Goal: Task Accomplishment & Management: Manage account settings

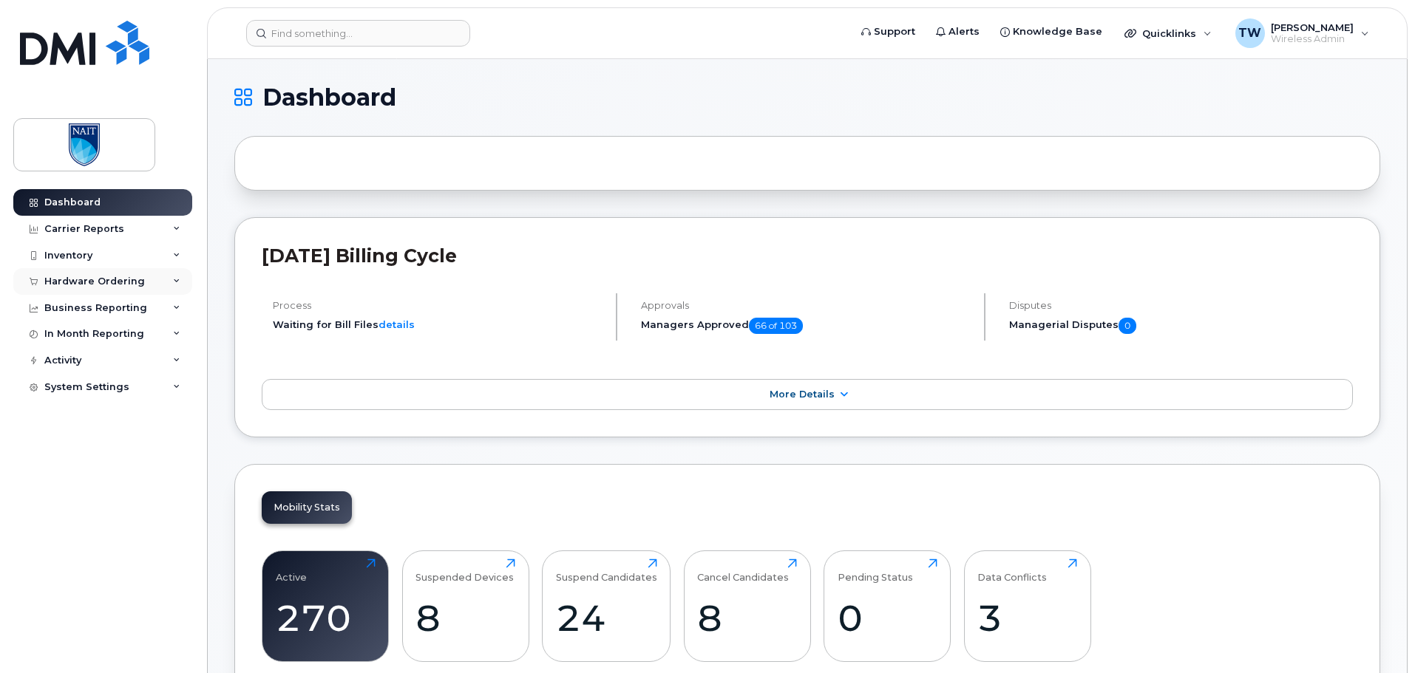
click at [175, 282] on icon at bounding box center [176, 281] width 7 height 7
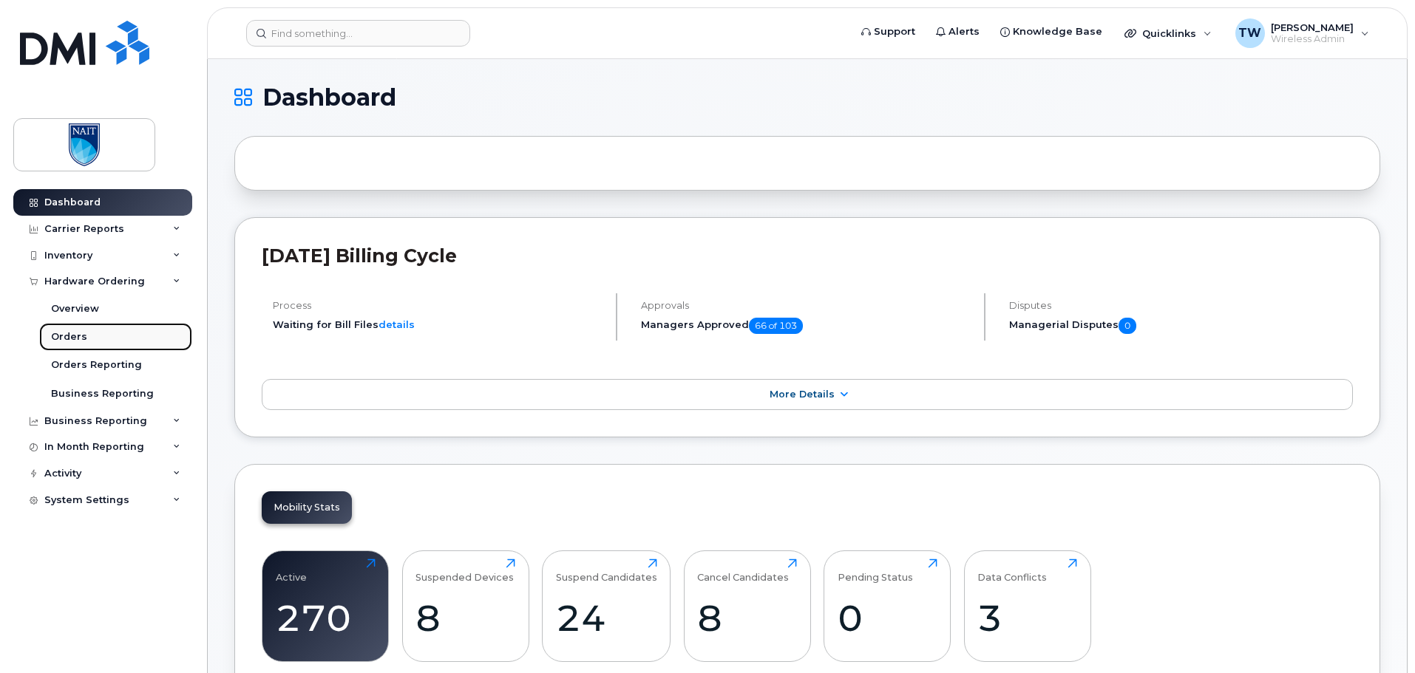
click at [69, 336] on div "Orders" at bounding box center [69, 336] width 36 height 13
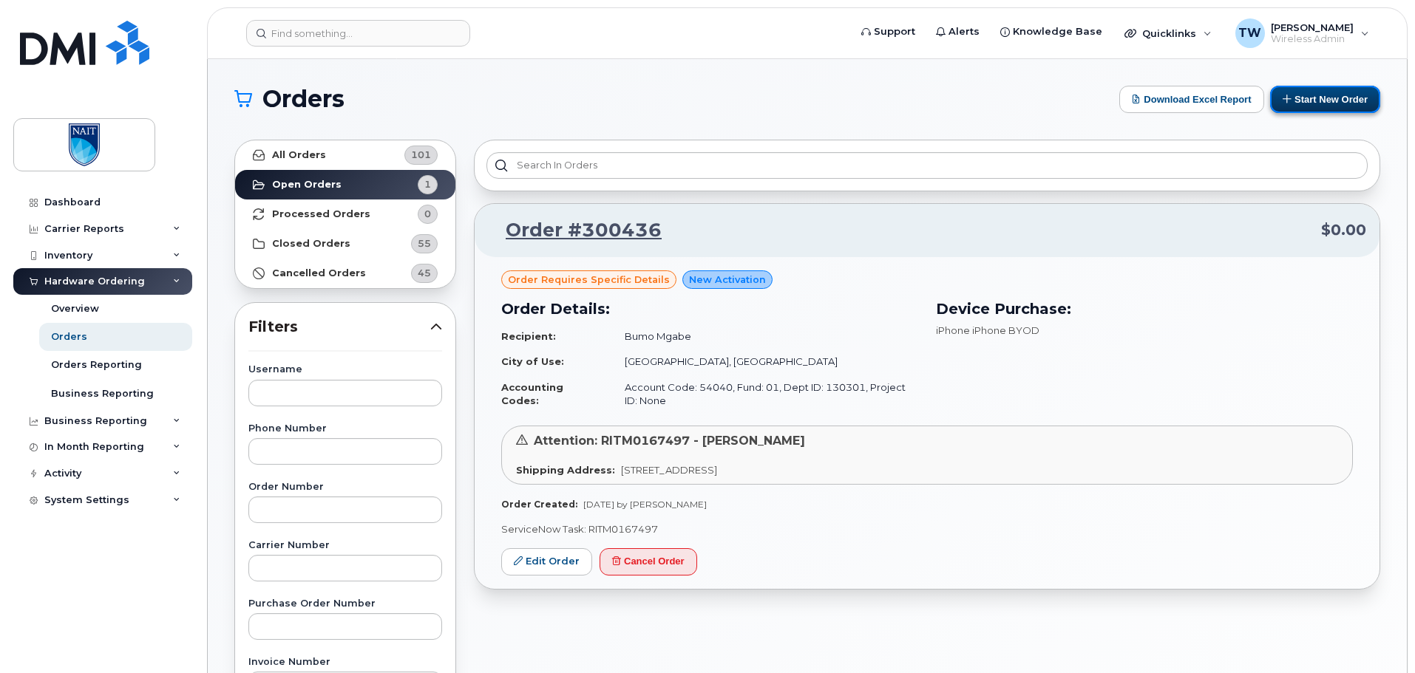
click at [1297, 101] on button "Start New Order" at bounding box center [1325, 99] width 110 height 27
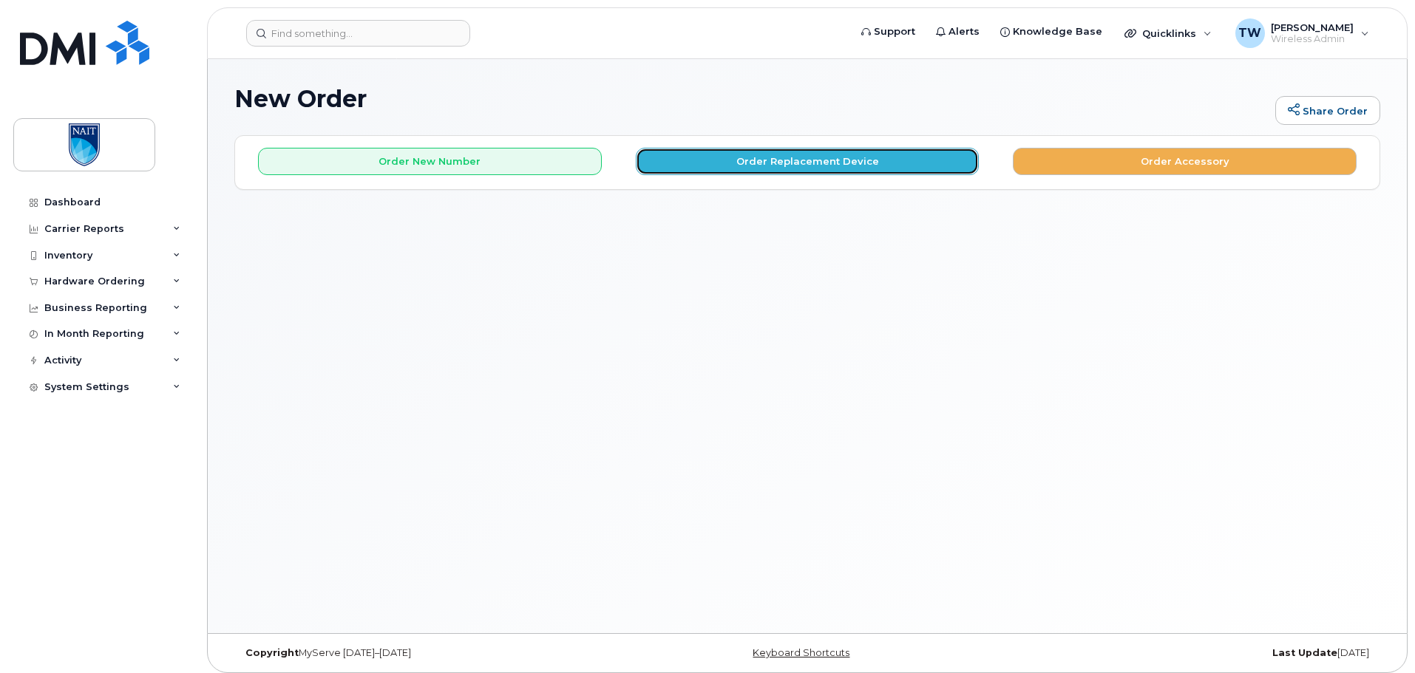
click at [729, 164] on button "Order Replacement Device" at bounding box center [808, 161] width 344 height 27
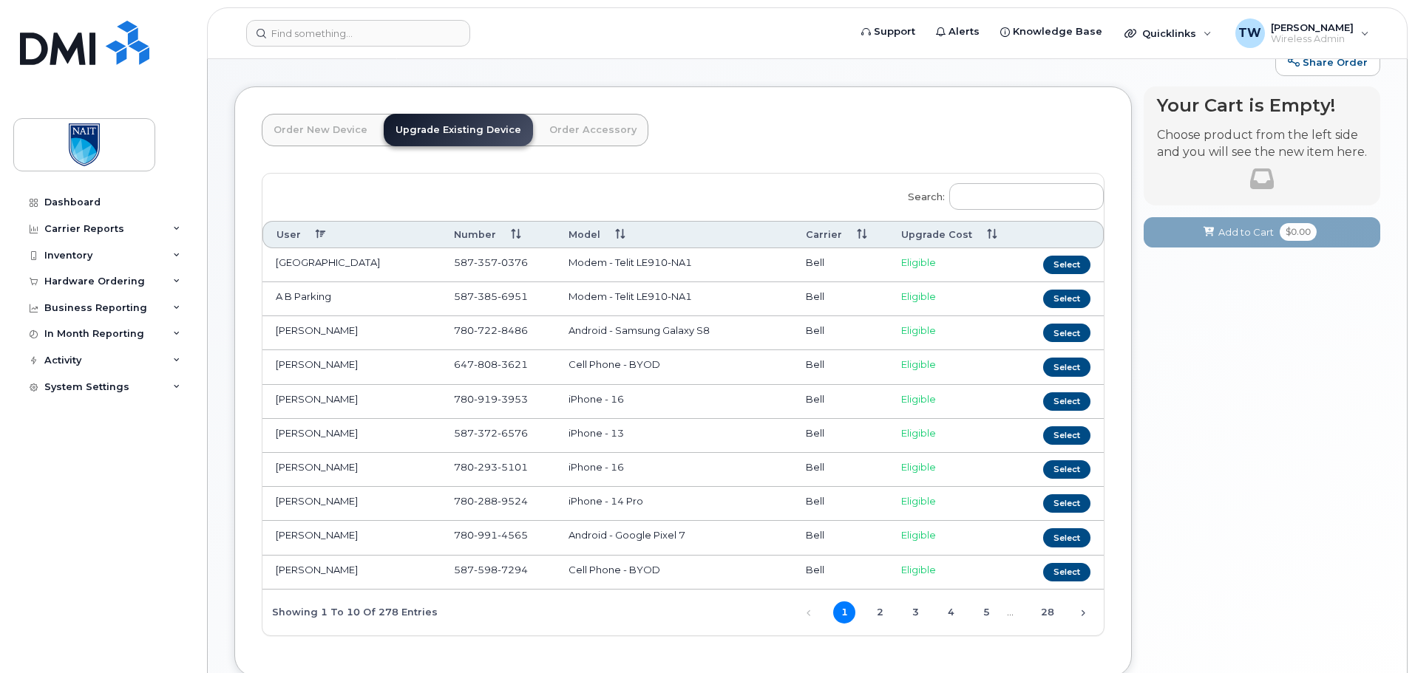
scroll to position [50, 0]
click at [1039, 197] on input "Search:" at bounding box center [1026, 196] width 154 height 27
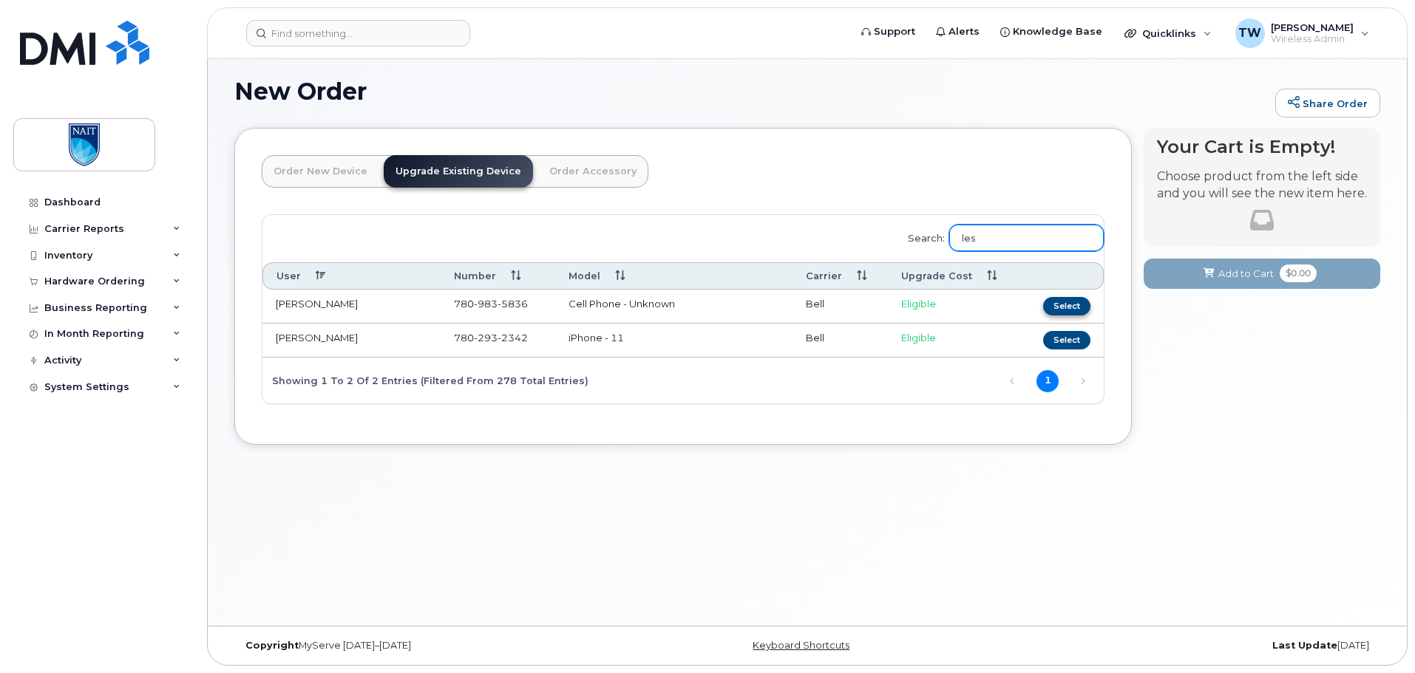
type input "les"
click at [1055, 301] on button "Select" at bounding box center [1066, 306] width 47 height 18
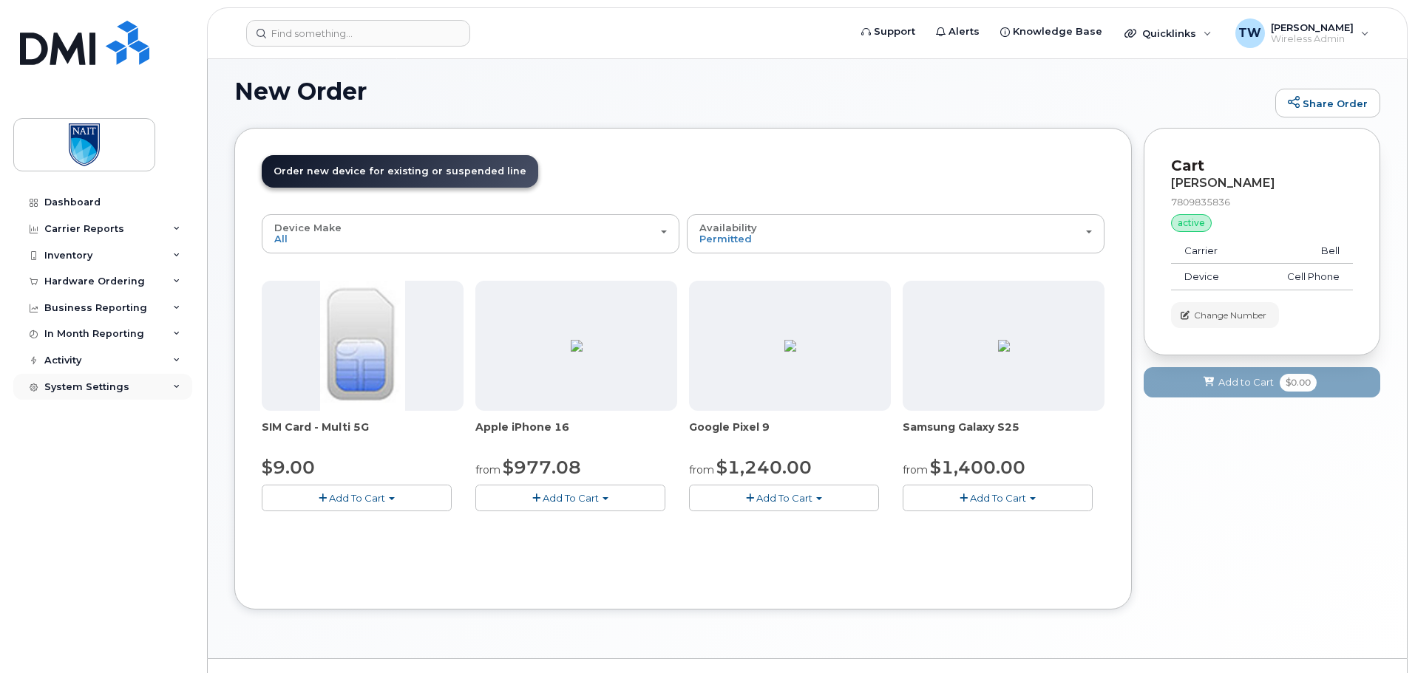
click at [176, 384] on icon at bounding box center [176, 387] width 7 height 7
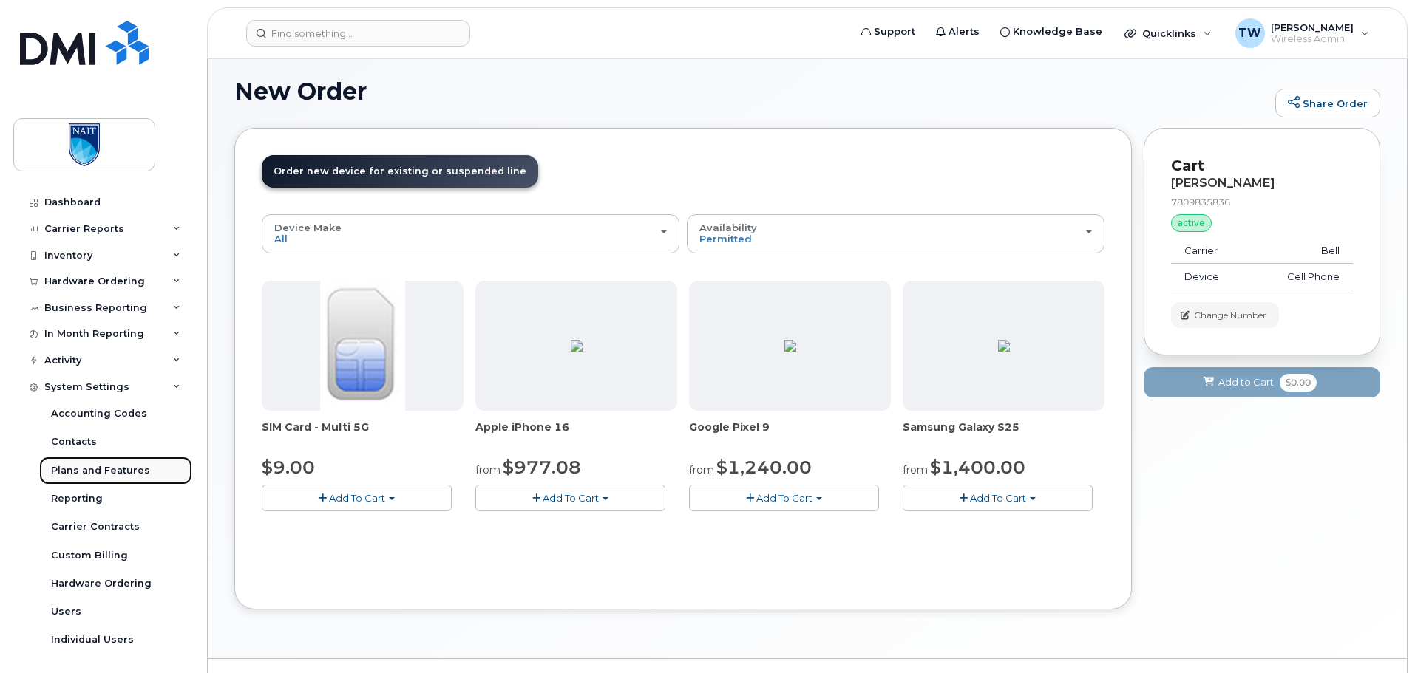
click at [112, 472] on div "Plans and Features" at bounding box center [100, 470] width 99 height 13
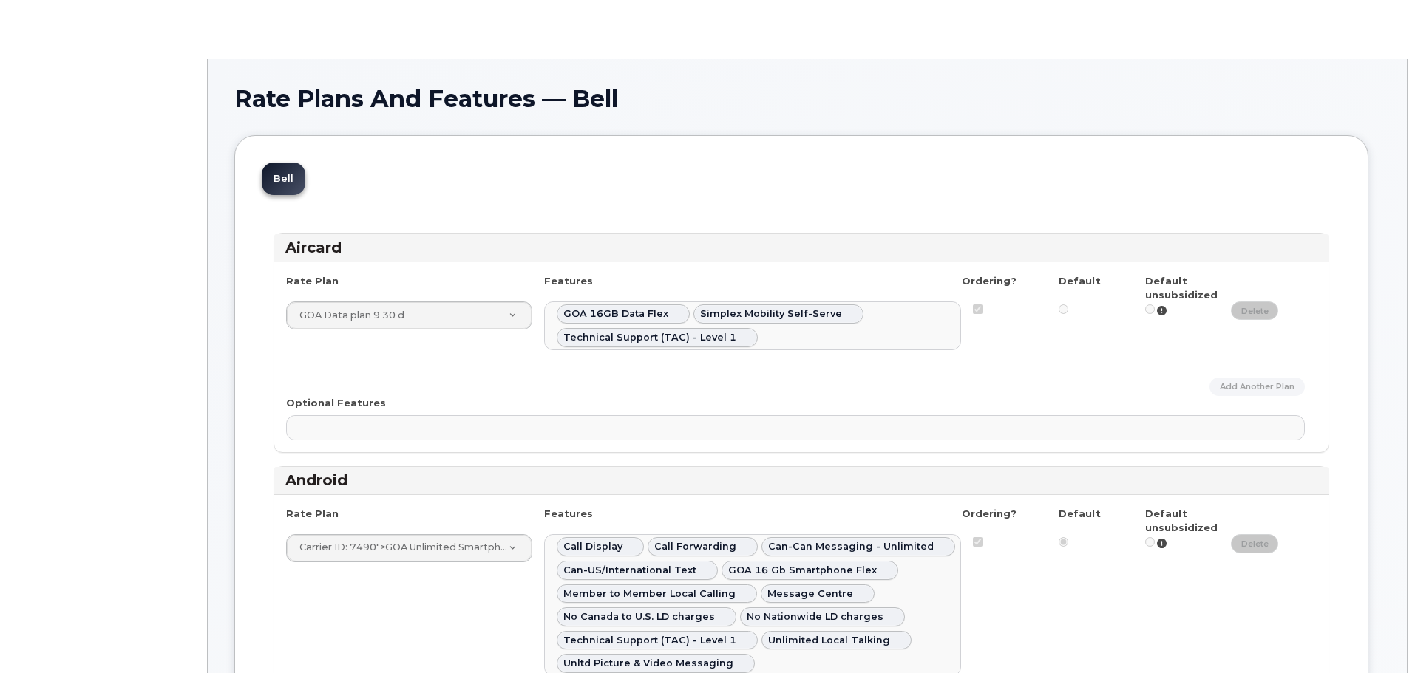
select select
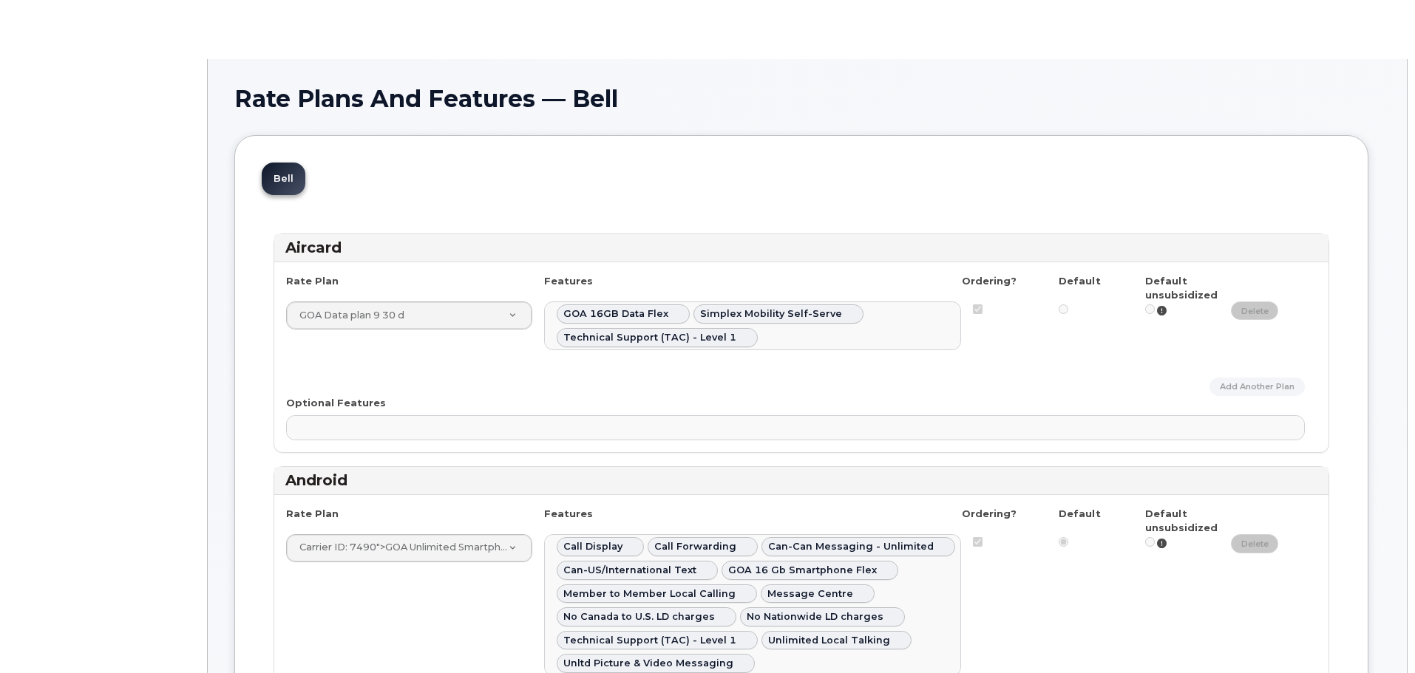
select select
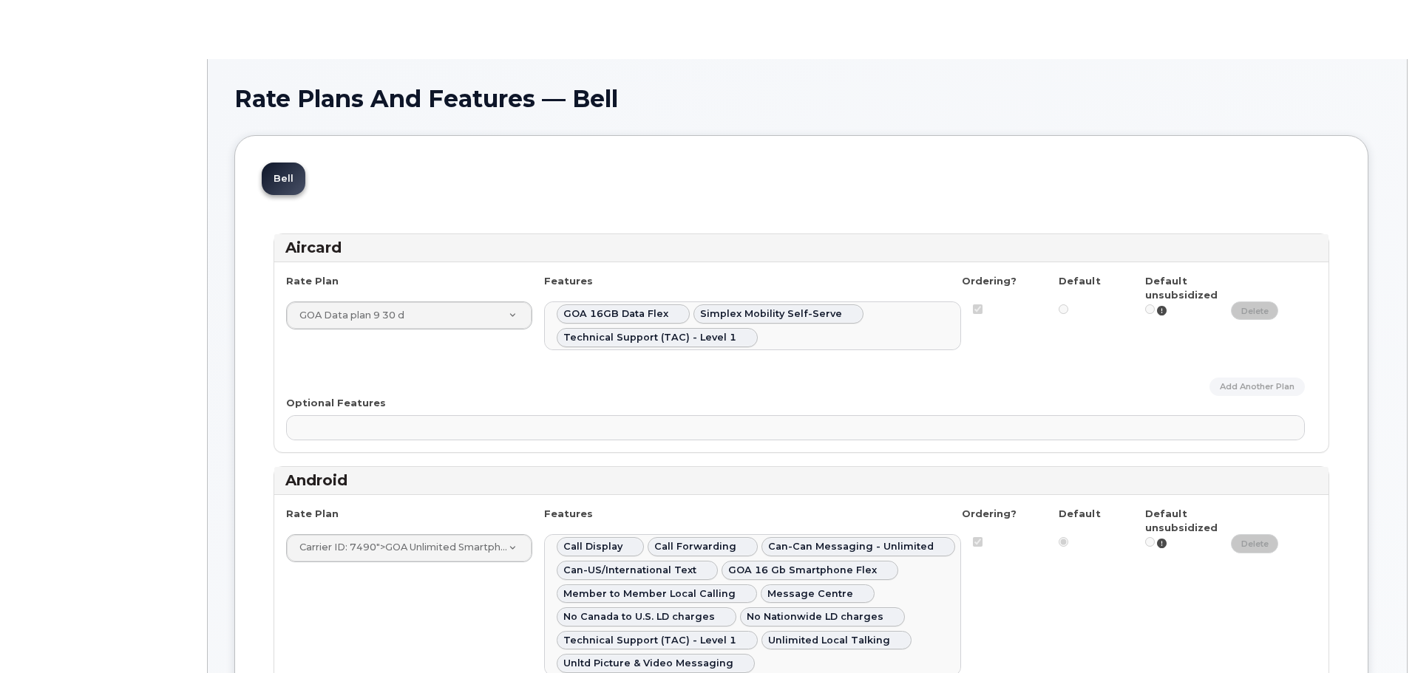
select select
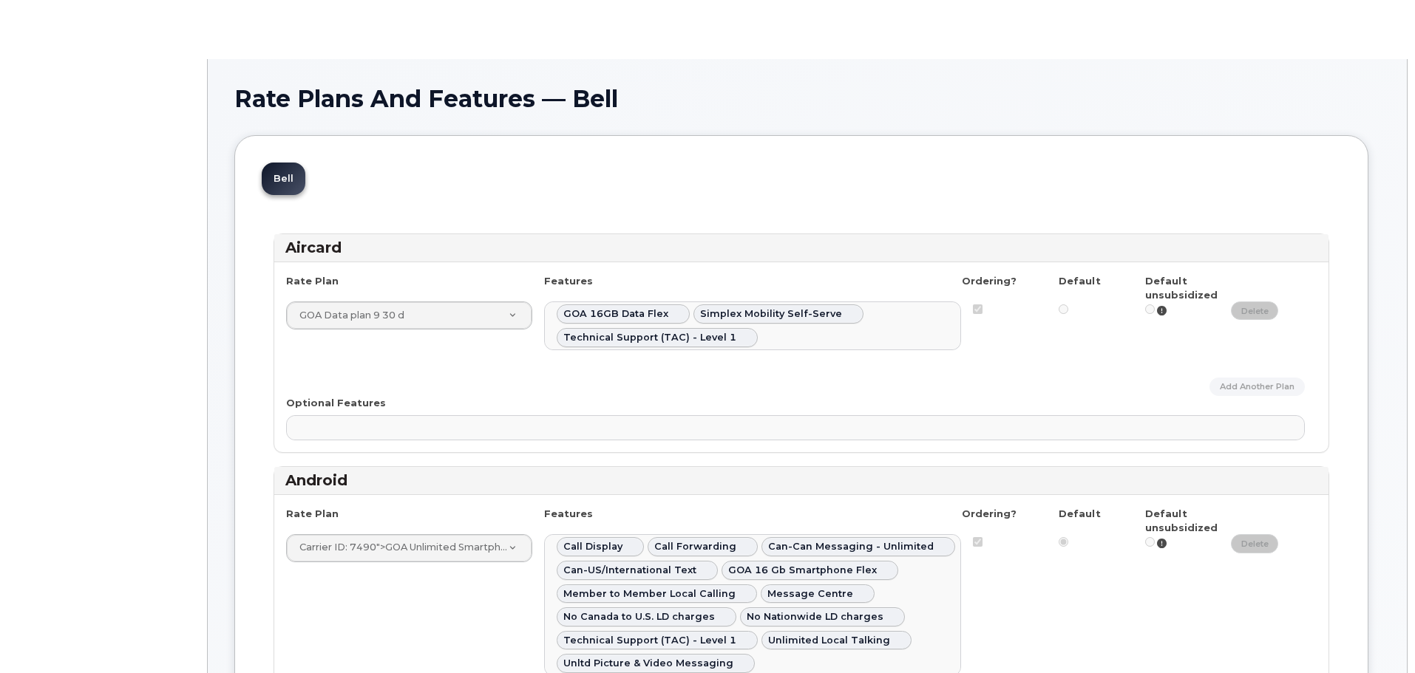
select select
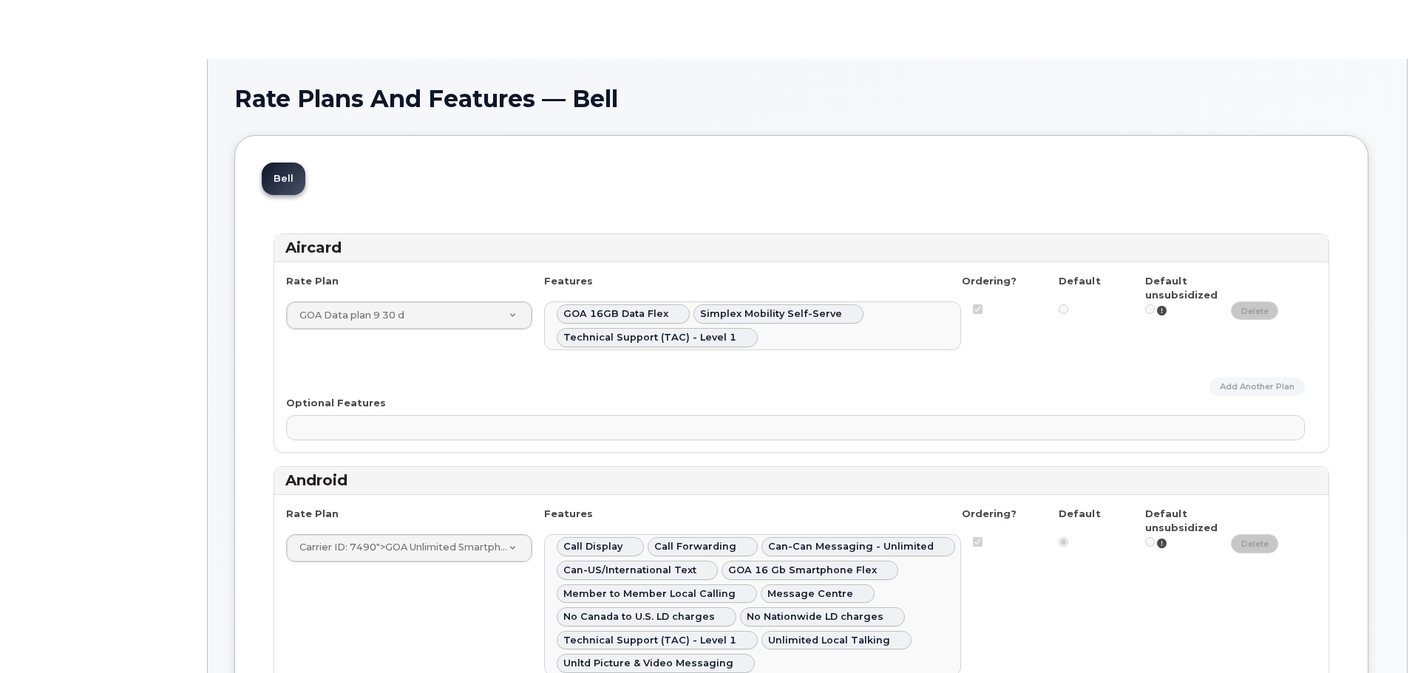
select select
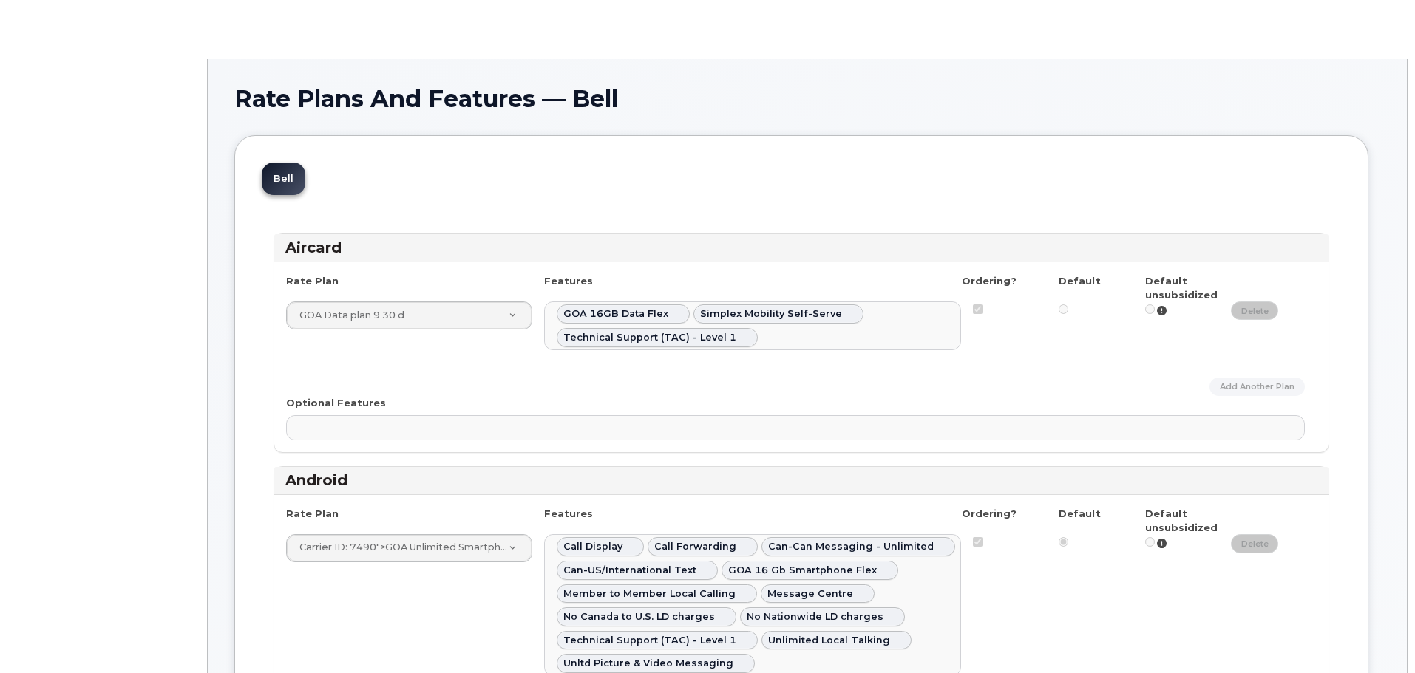
select select
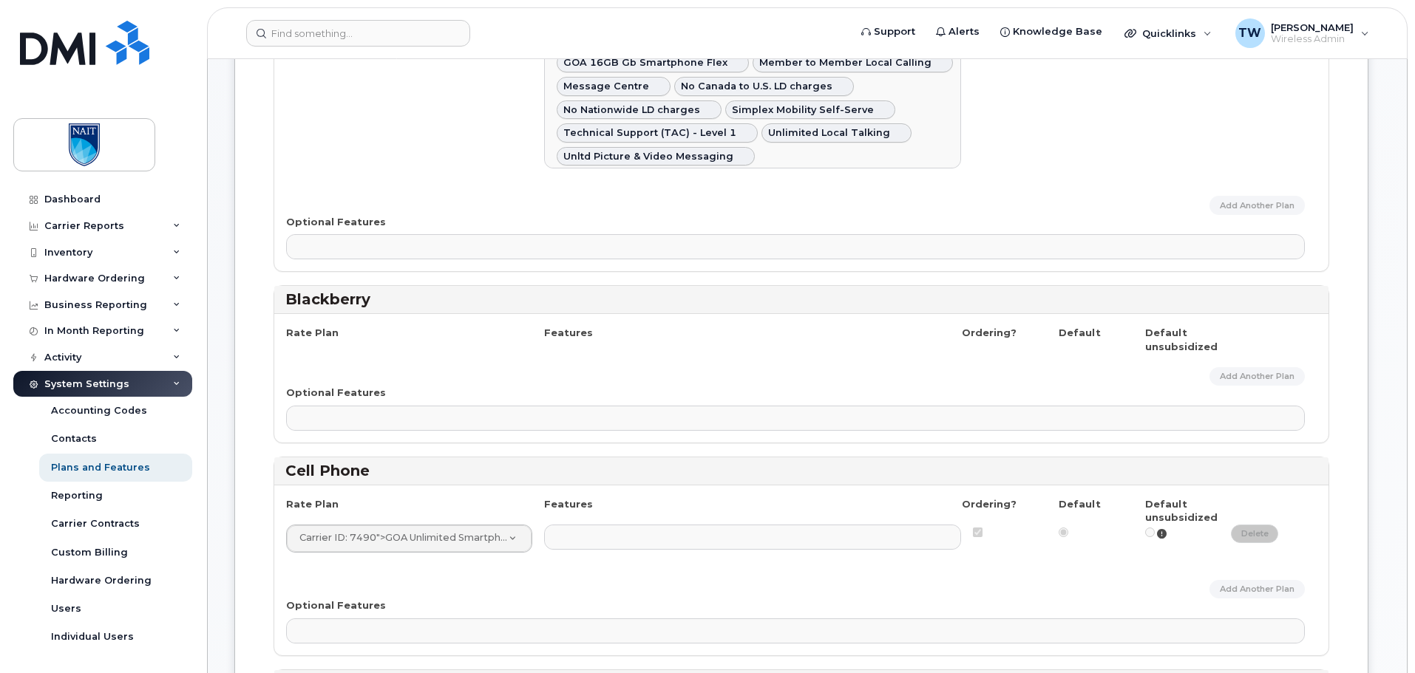
scroll to position [739, 0]
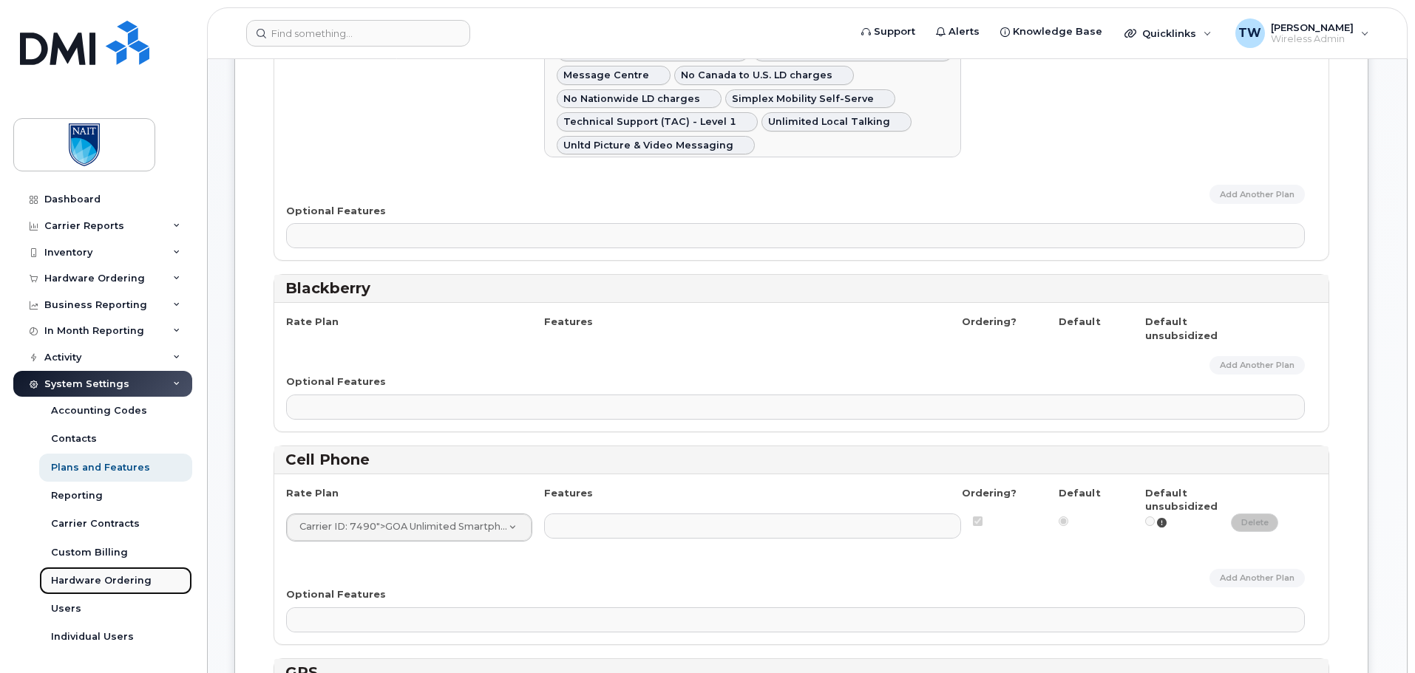
click at [148, 577] on link "Hardware Ordering" at bounding box center [115, 581] width 153 height 28
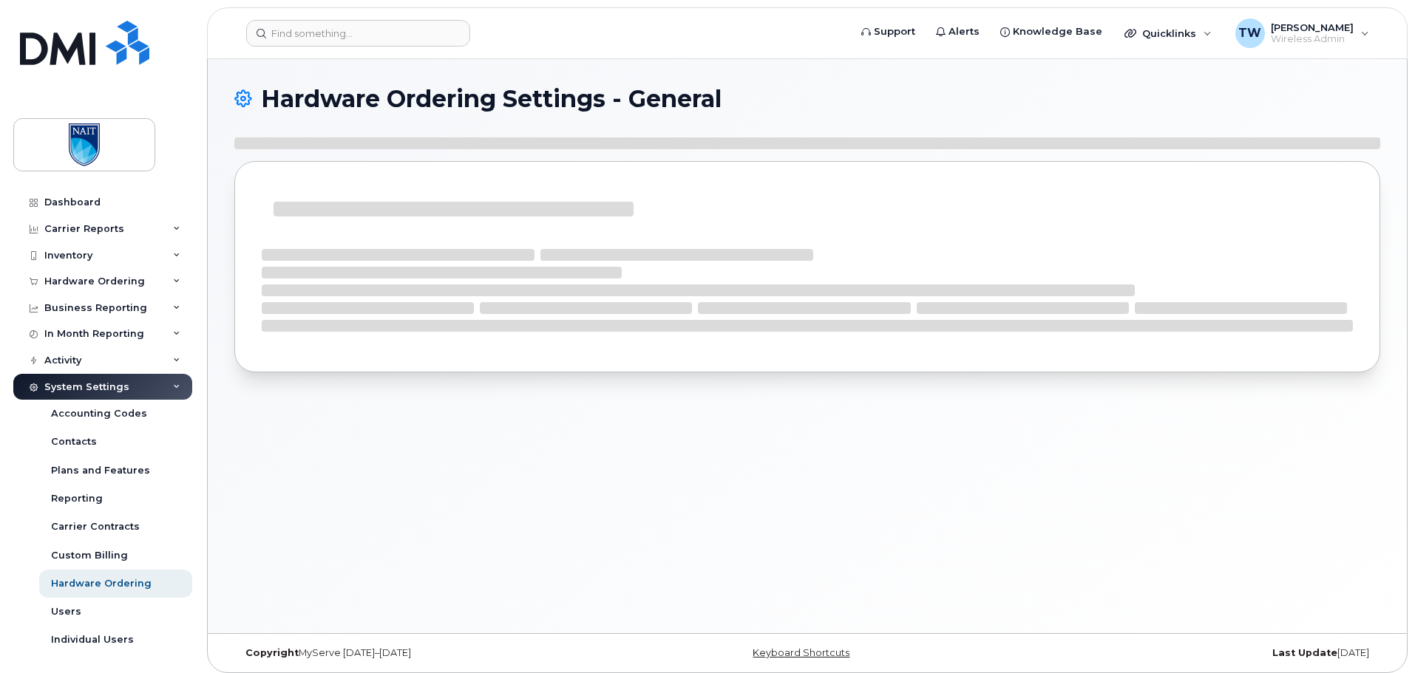
select select "admins"
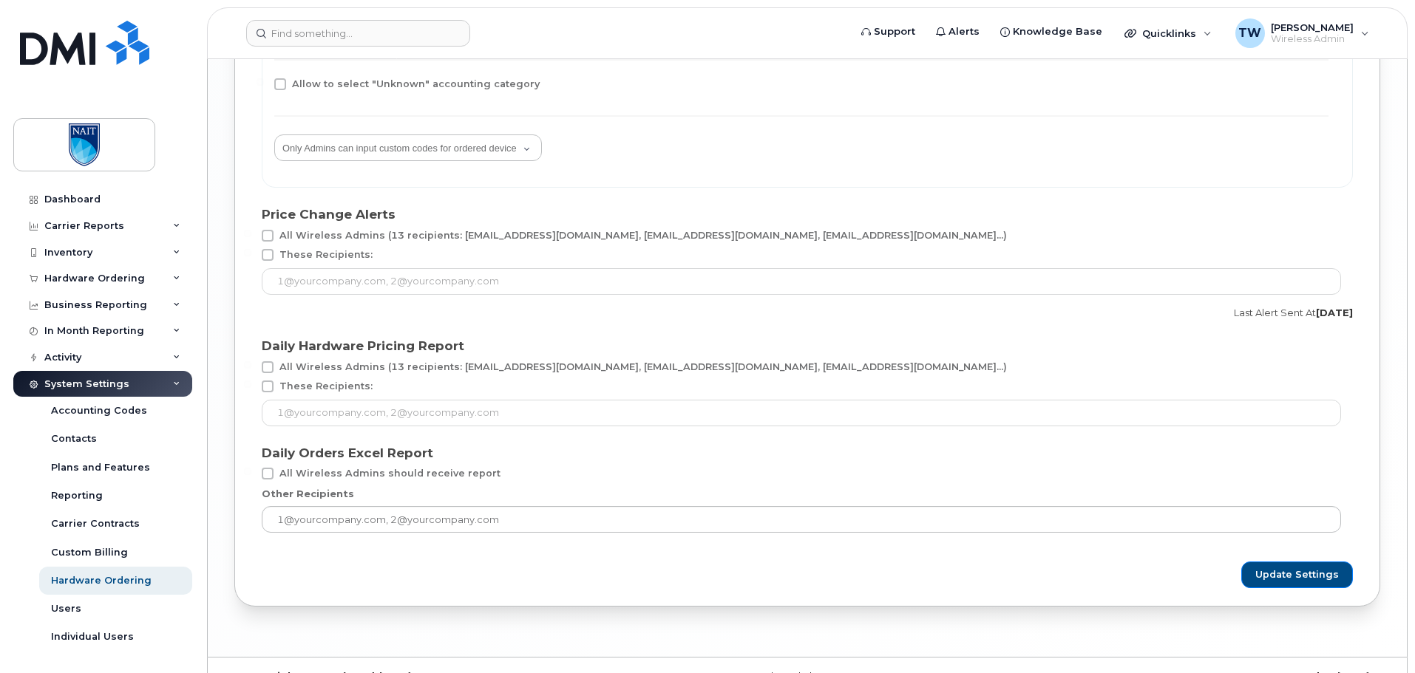
scroll to position [2811, 0]
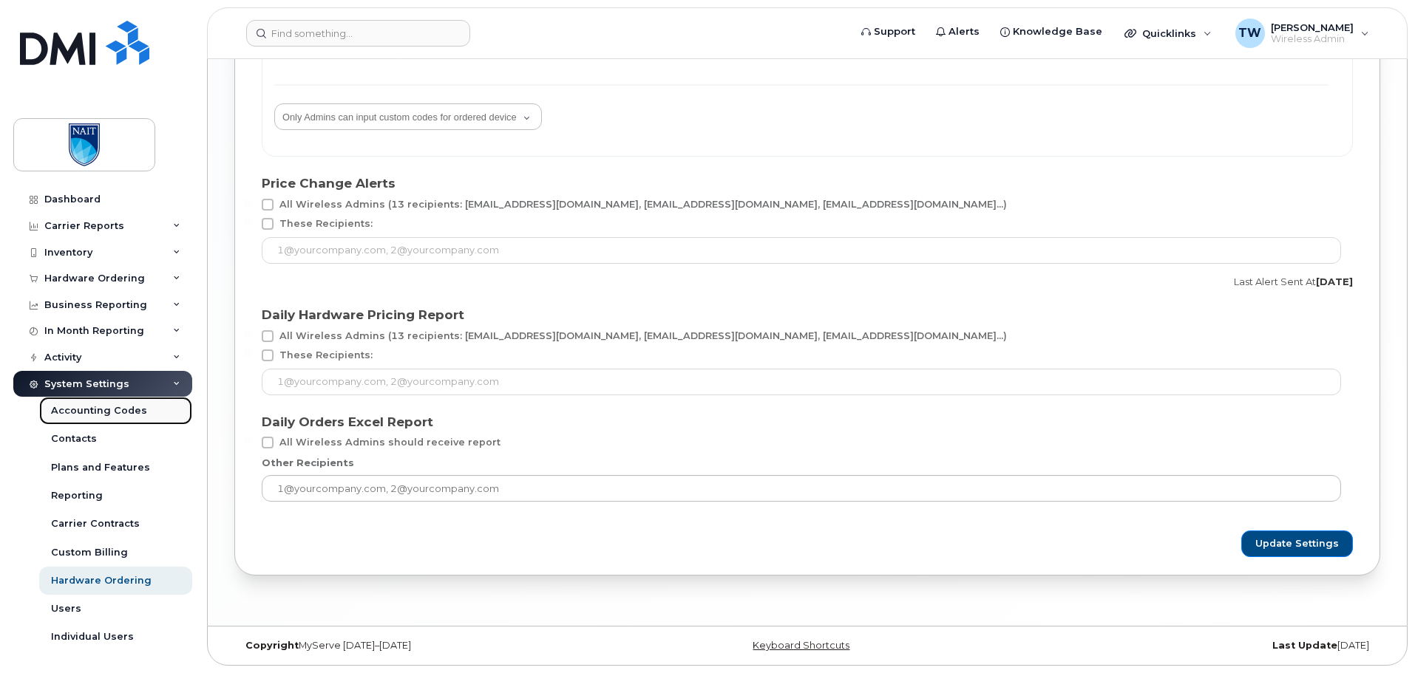
click at [87, 412] on div "Accounting Codes" at bounding box center [99, 410] width 96 height 13
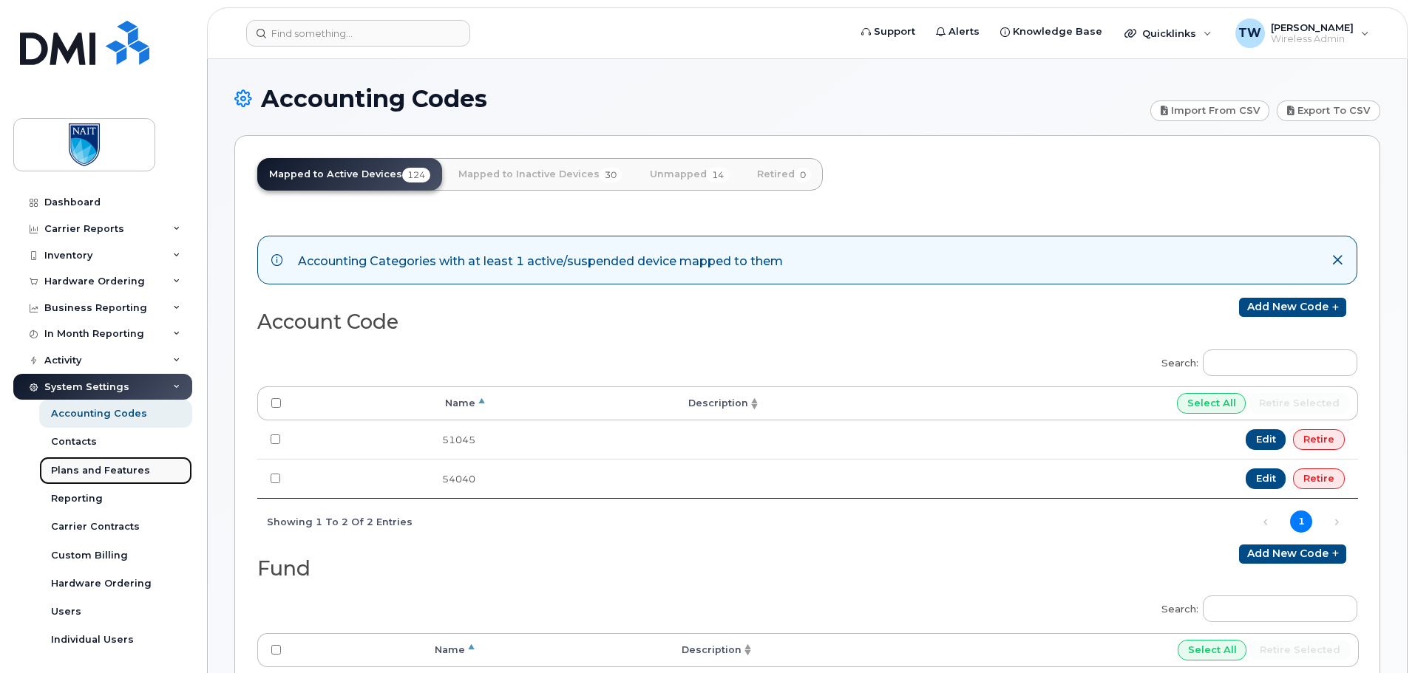
click at [99, 471] on div "Plans and Features" at bounding box center [100, 470] width 99 height 13
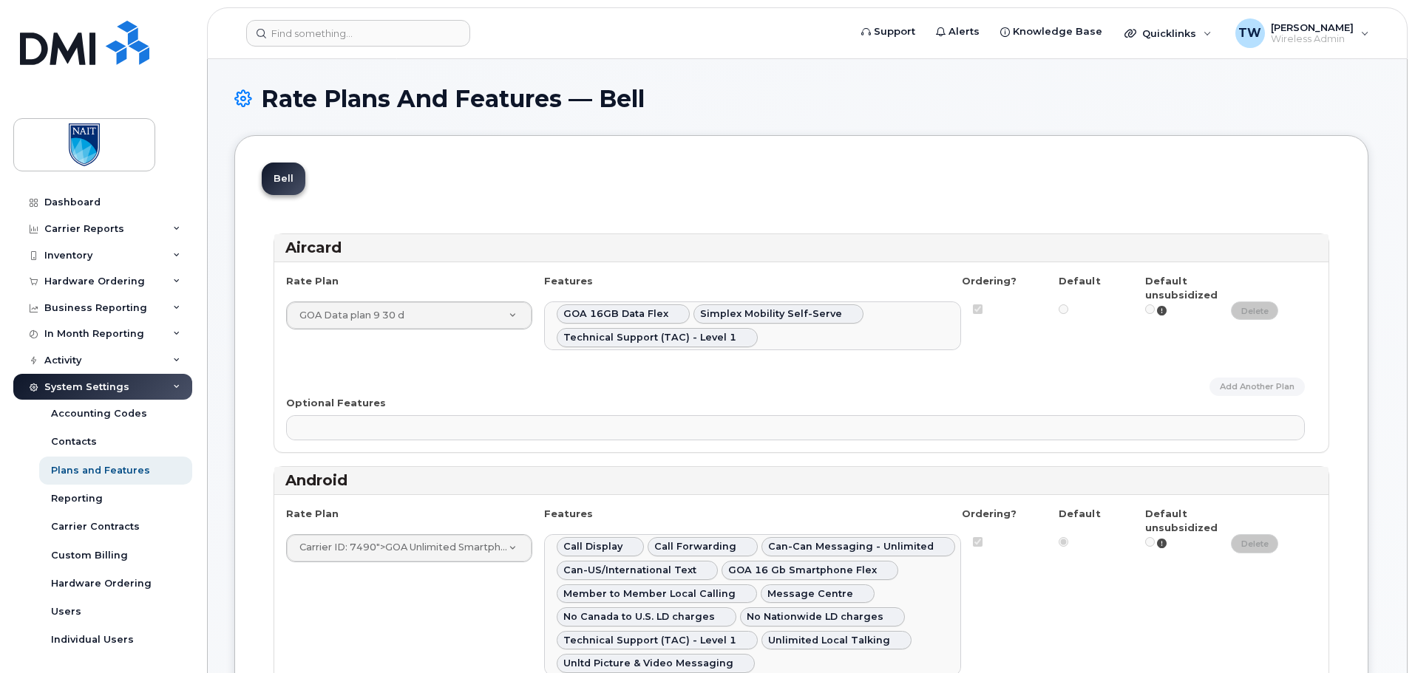
select select
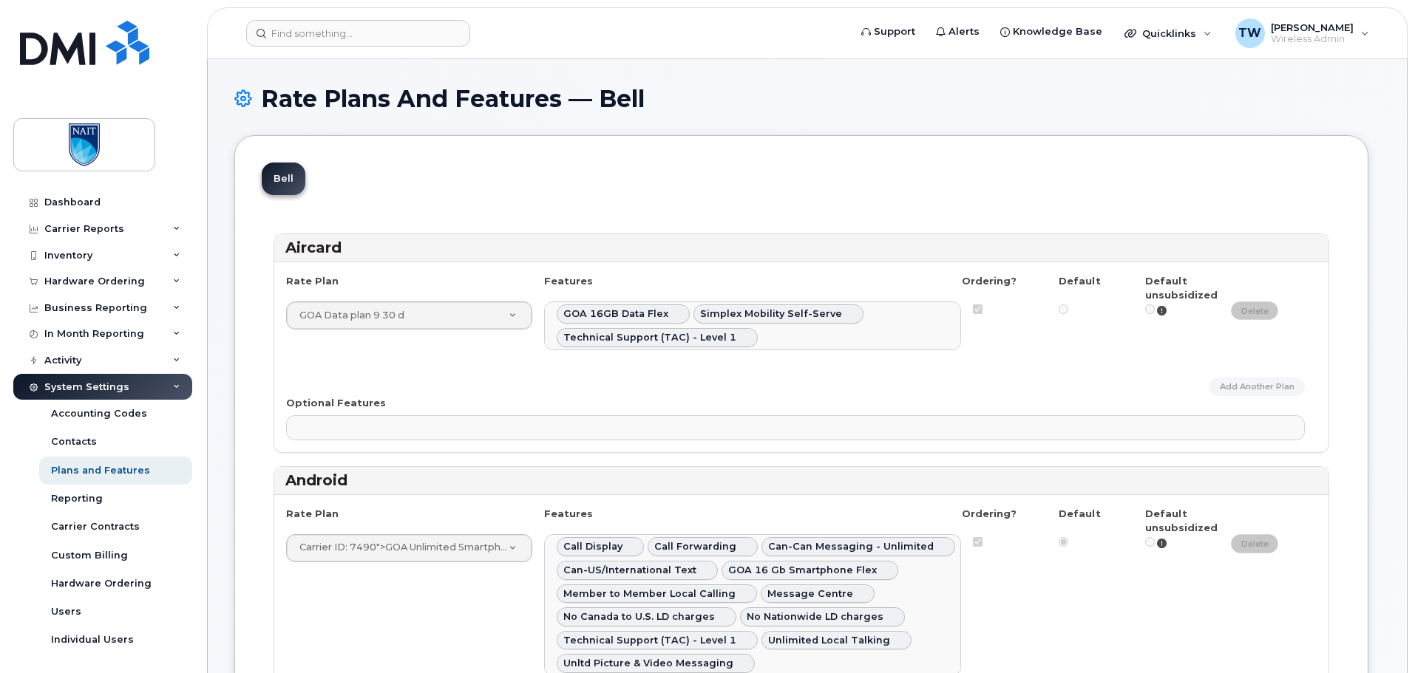
select select
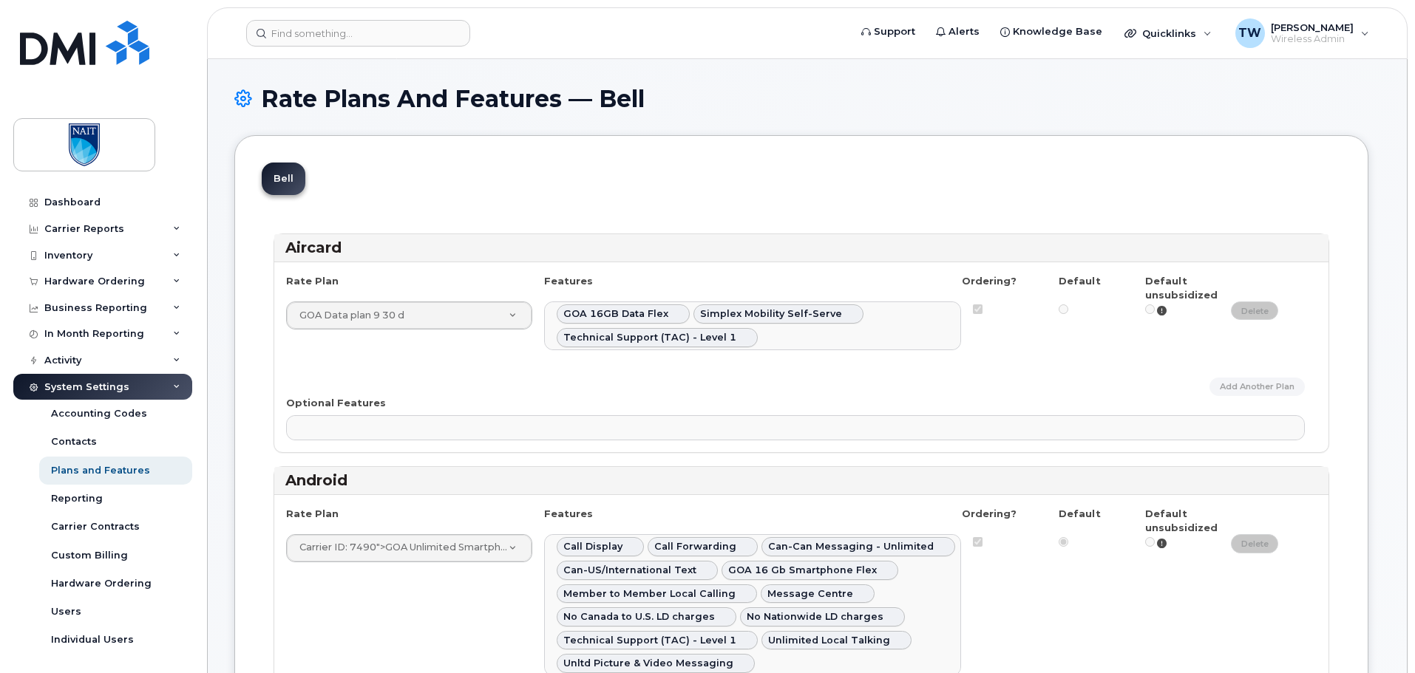
select select
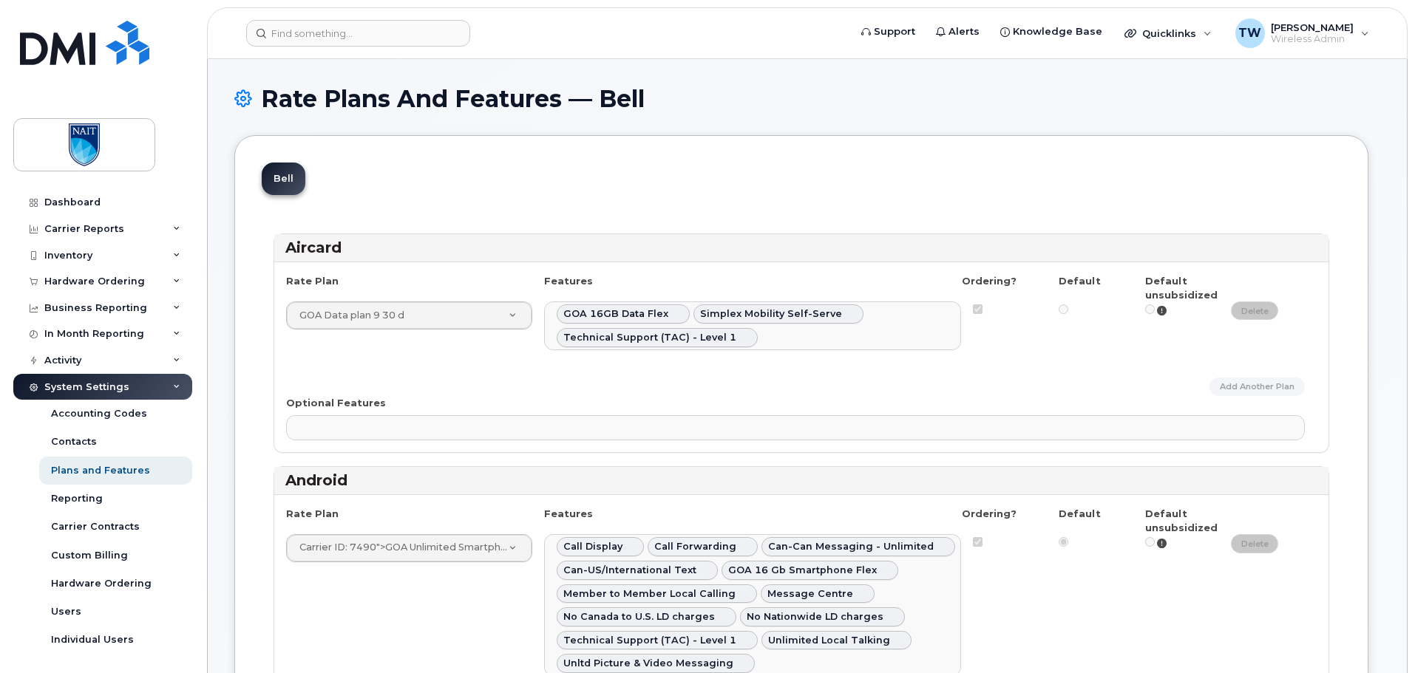
select select
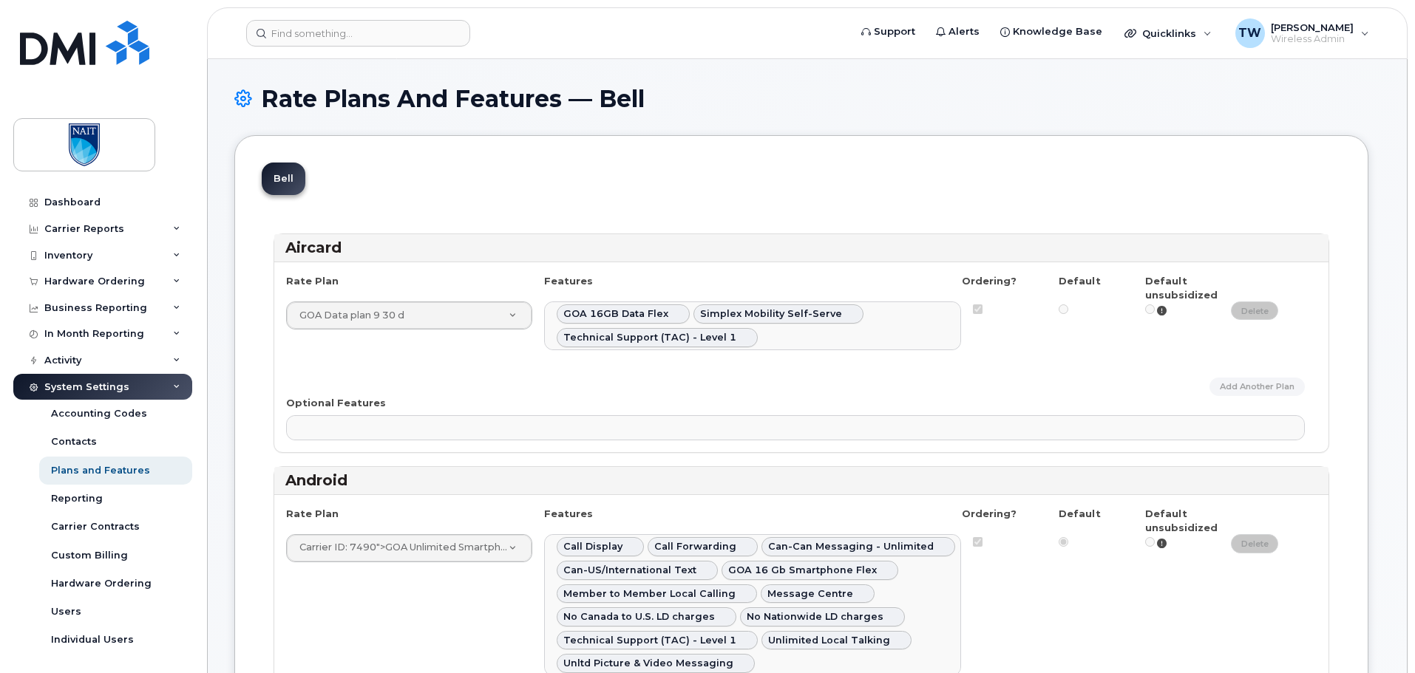
select select
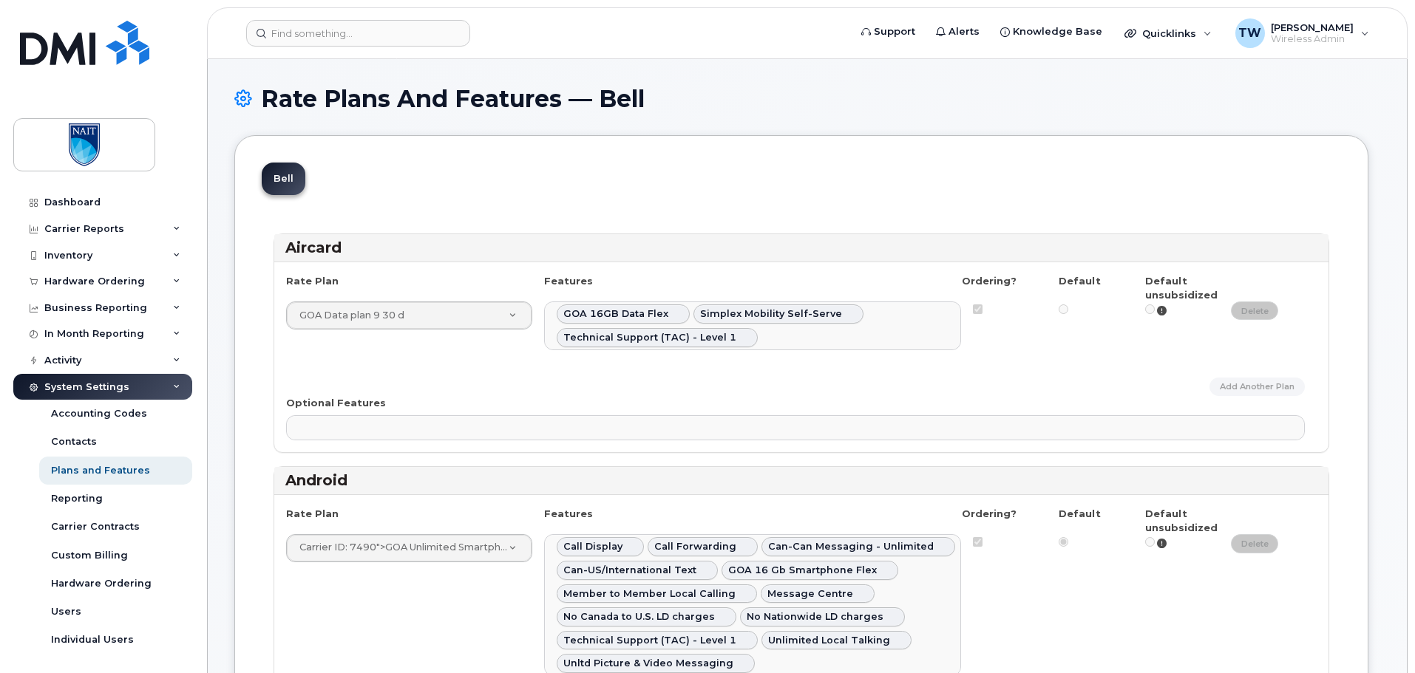
select select
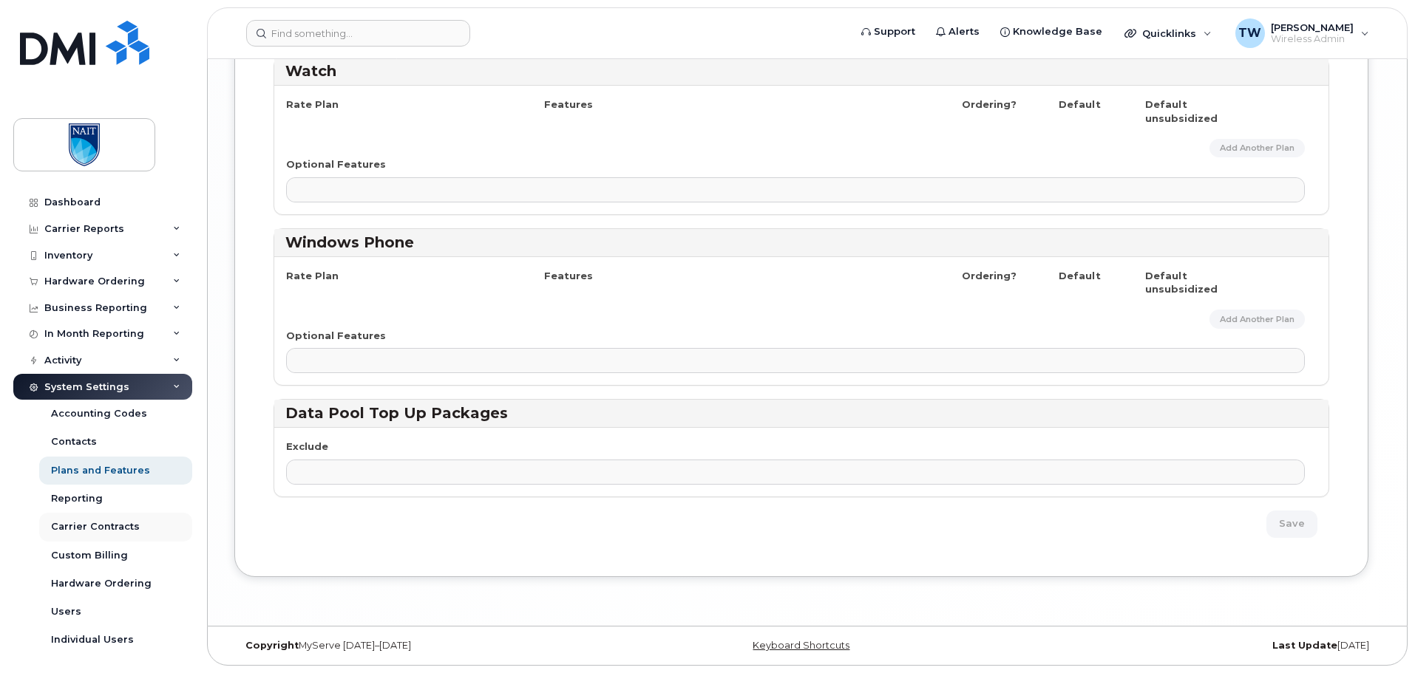
scroll to position [3, 0]
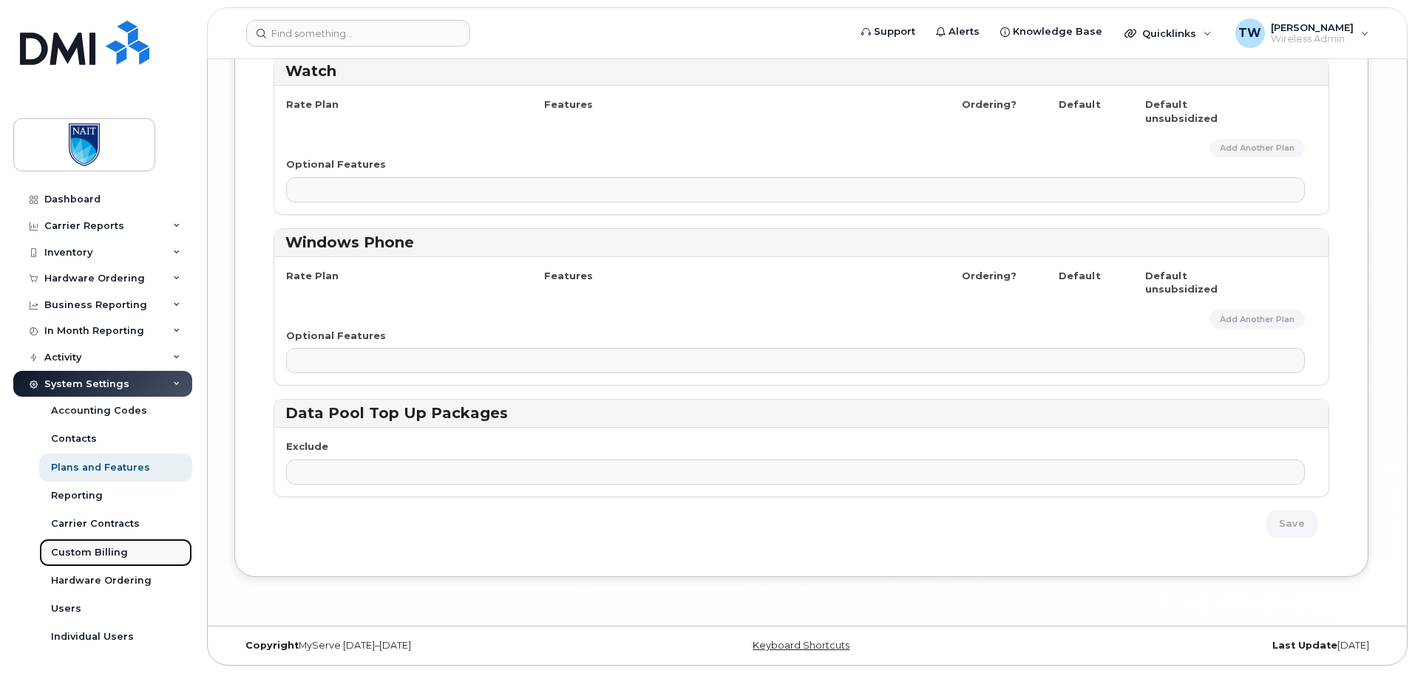
click at [129, 551] on link "Custom Billing" at bounding box center [115, 553] width 153 height 28
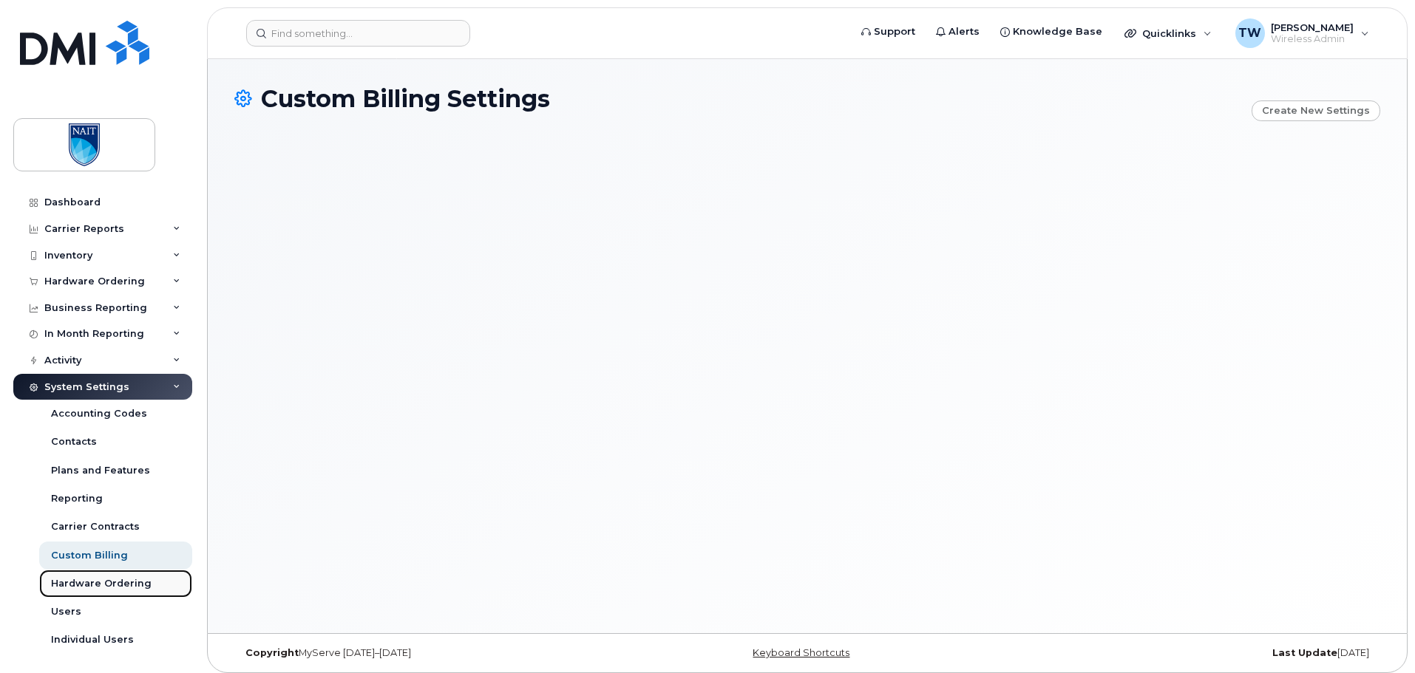
click at [123, 582] on div "Hardware Ordering" at bounding box center [101, 583] width 101 height 13
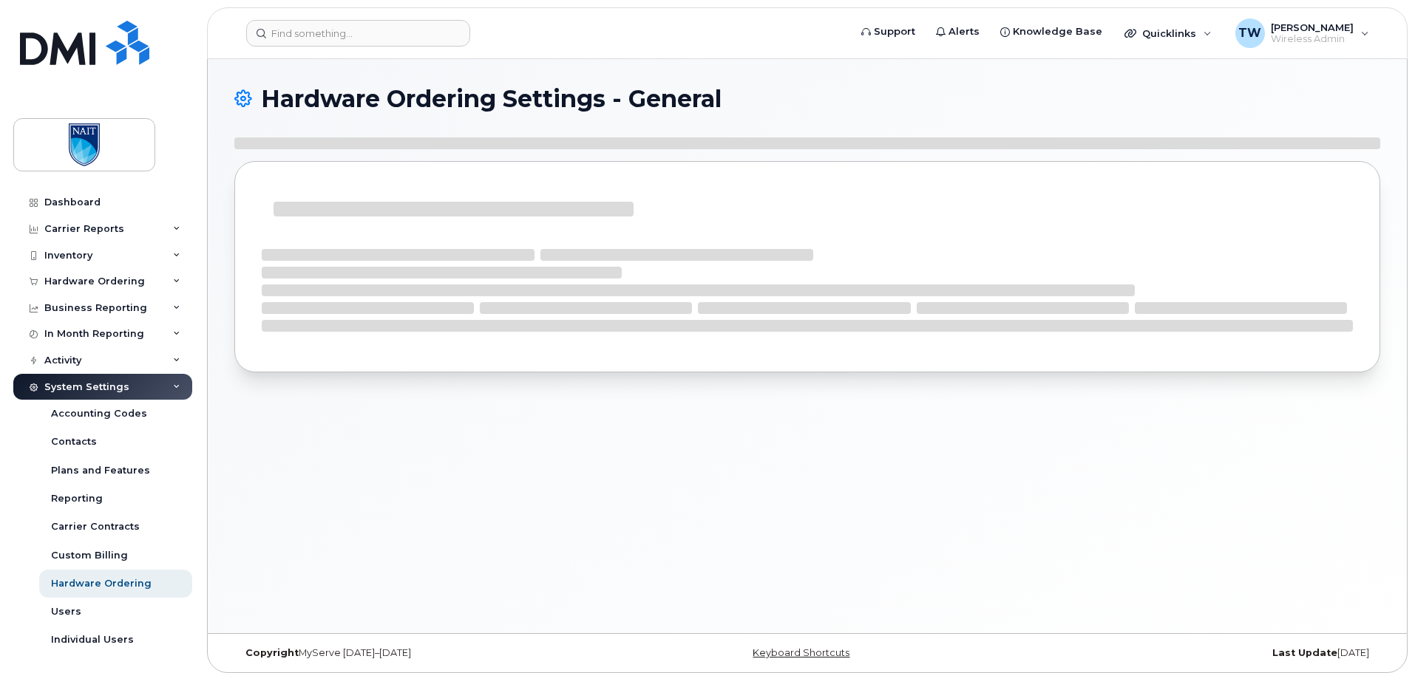
select select "admins"
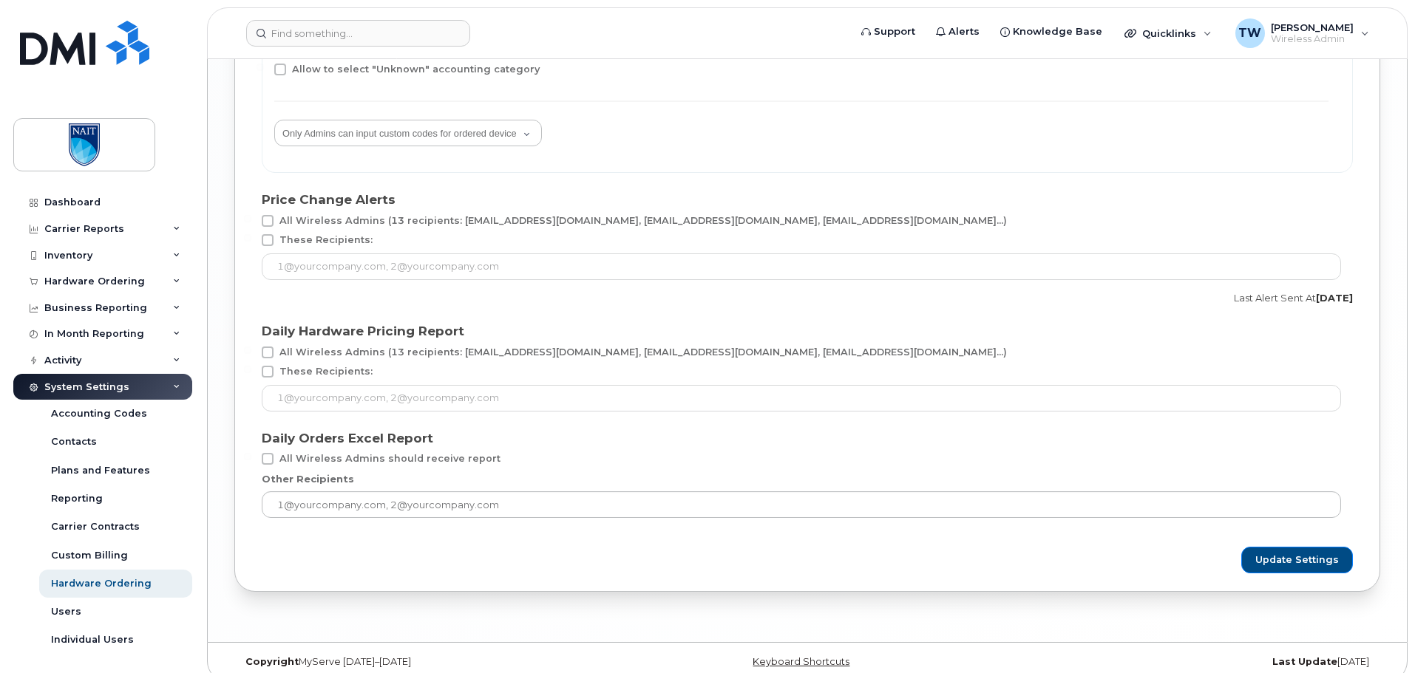
scroll to position [2811, 0]
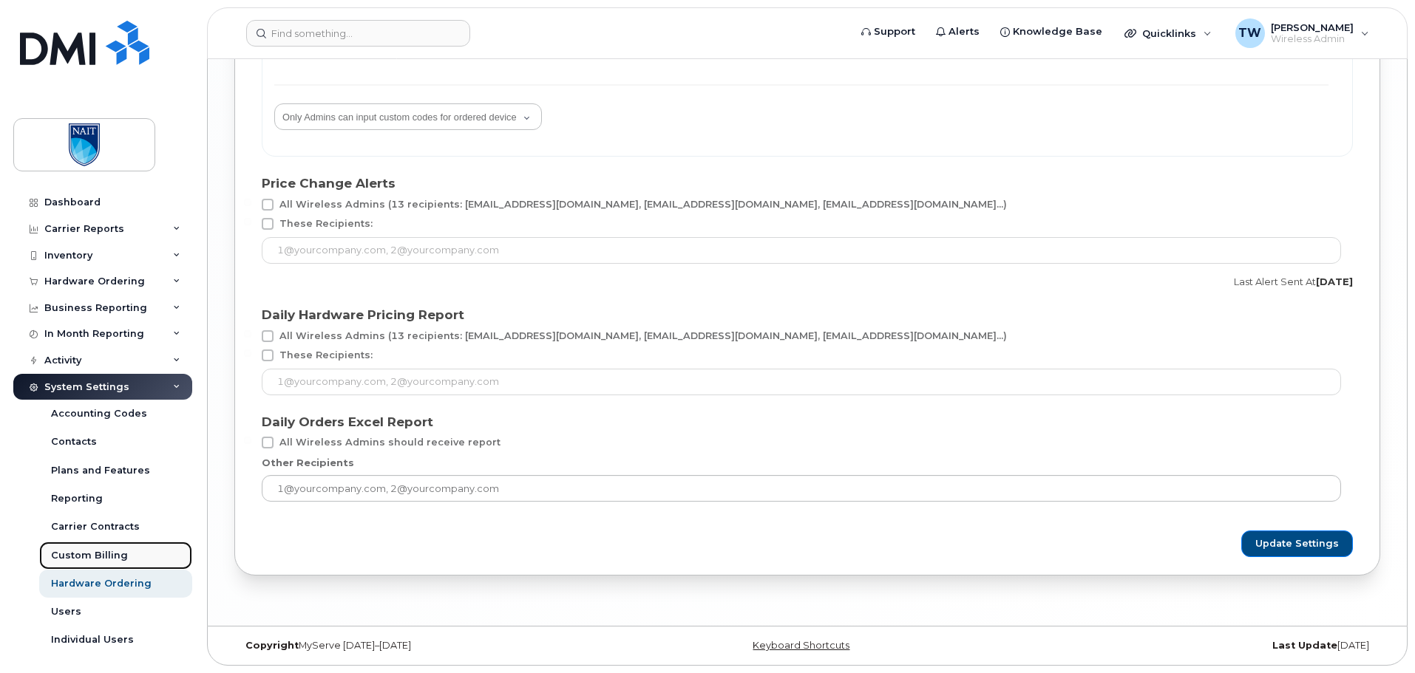
click at [97, 554] on div "Custom Billing" at bounding box center [89, 555] width 77 height 13
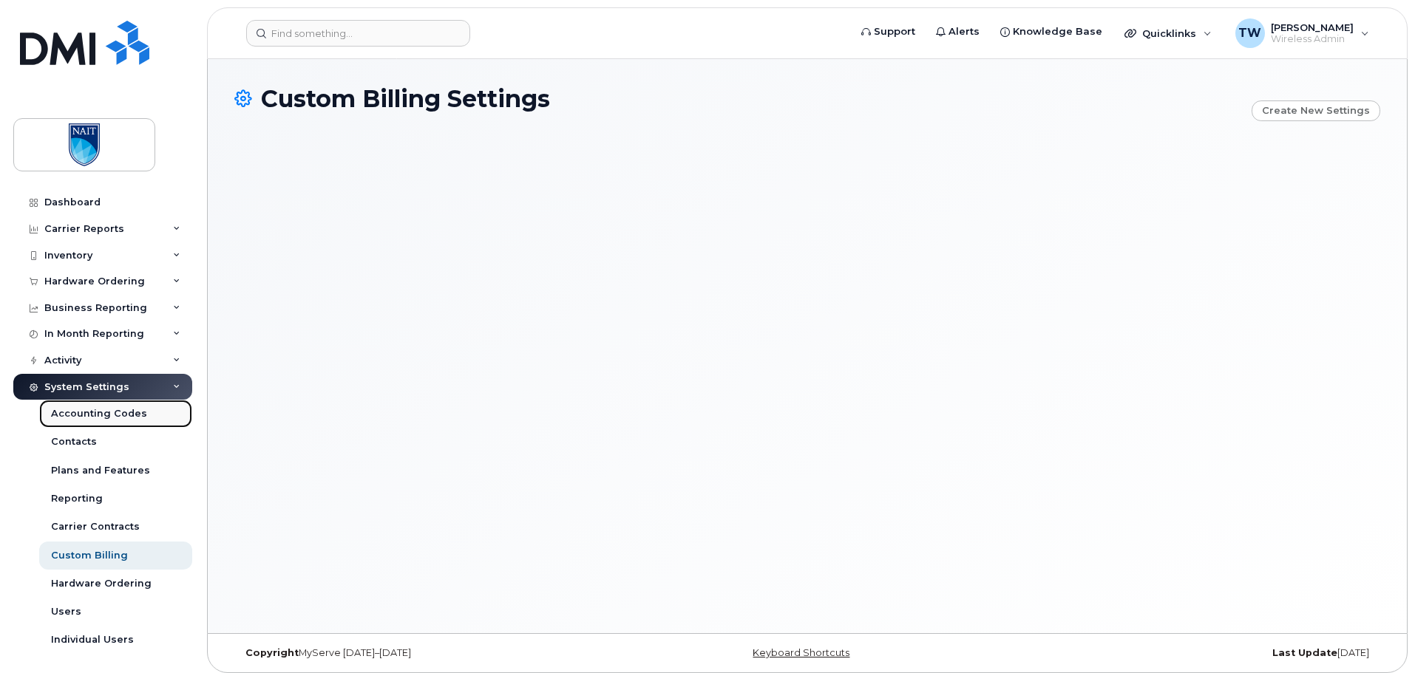
click at [94, 416] on div "Accounting Codes" at bounding box center [99, 413] width 96 height 13
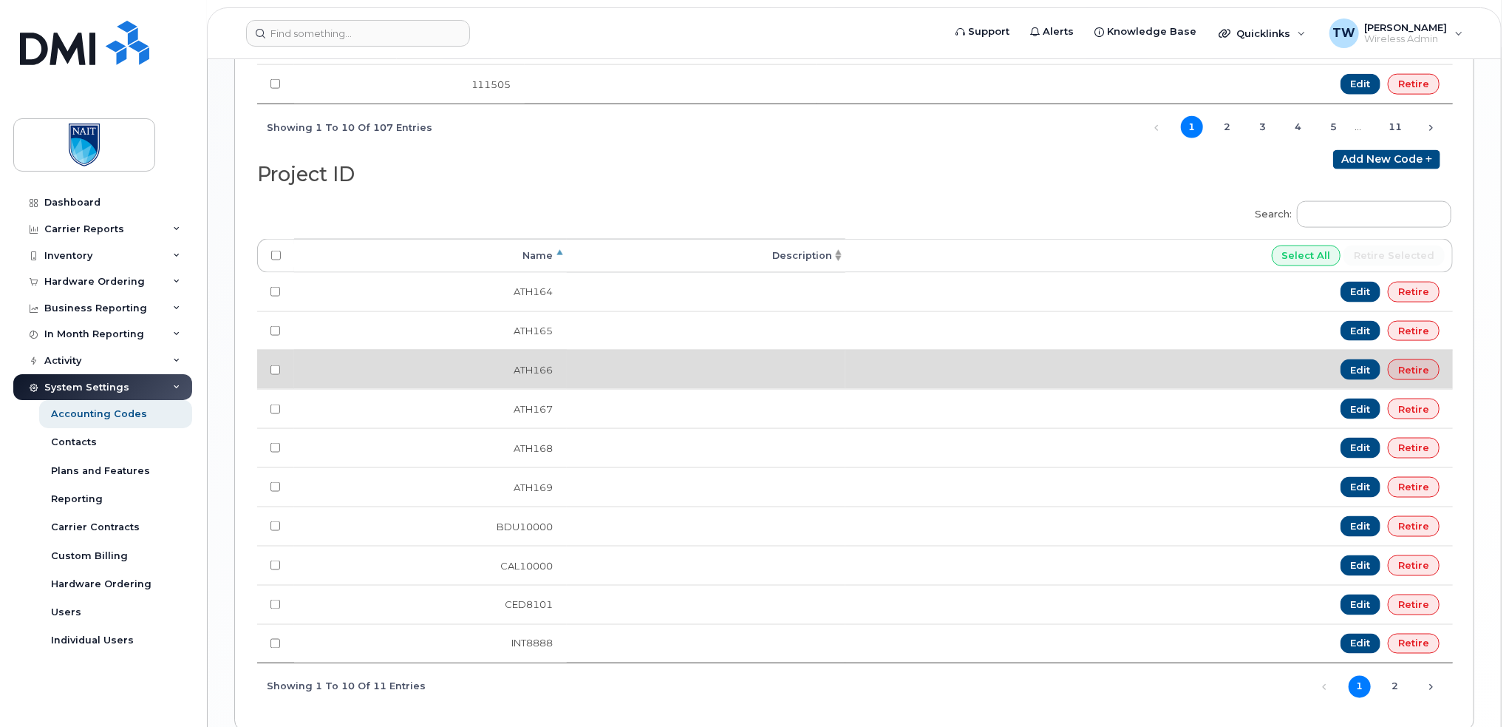
scroll to position [1343, 0]
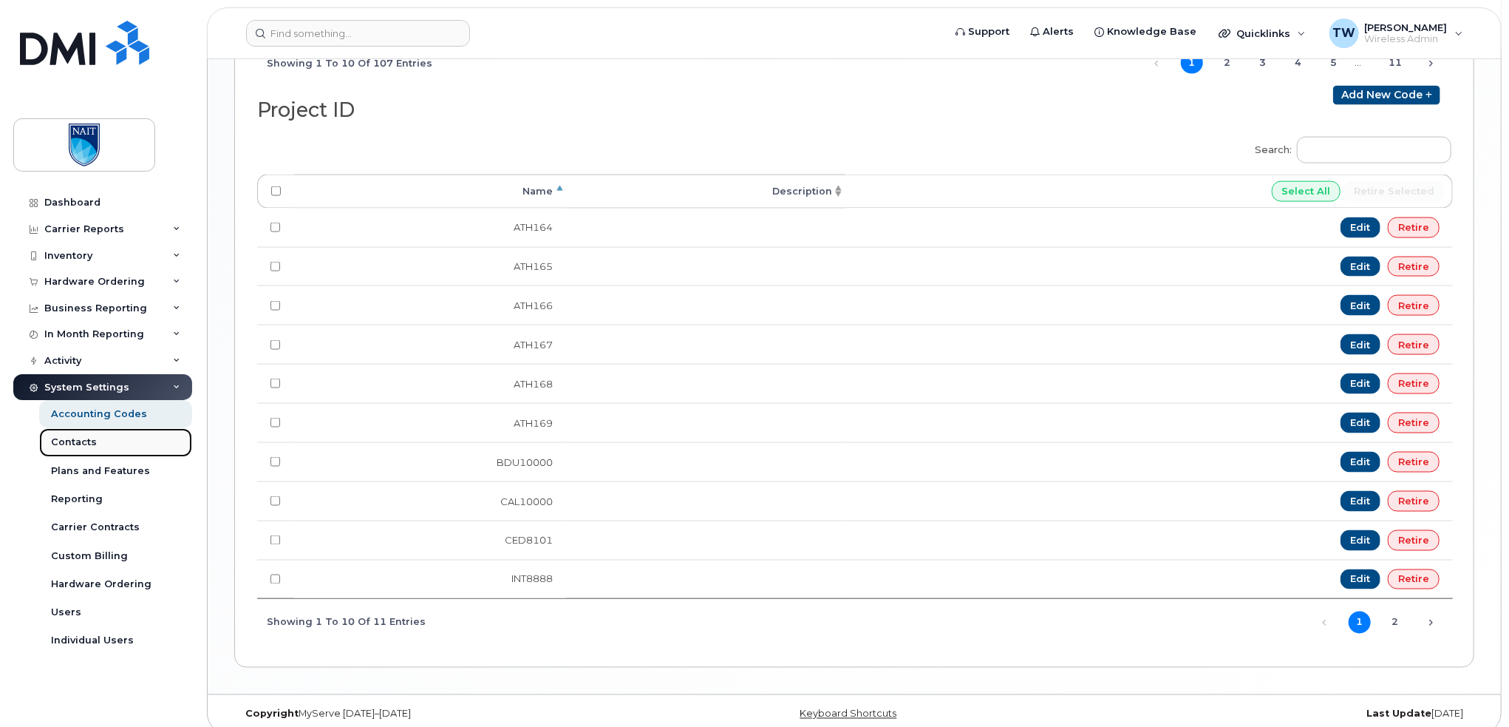
click at [89, 446] on div "Contacts" at bounding box center [74, 441] width 46 height 13
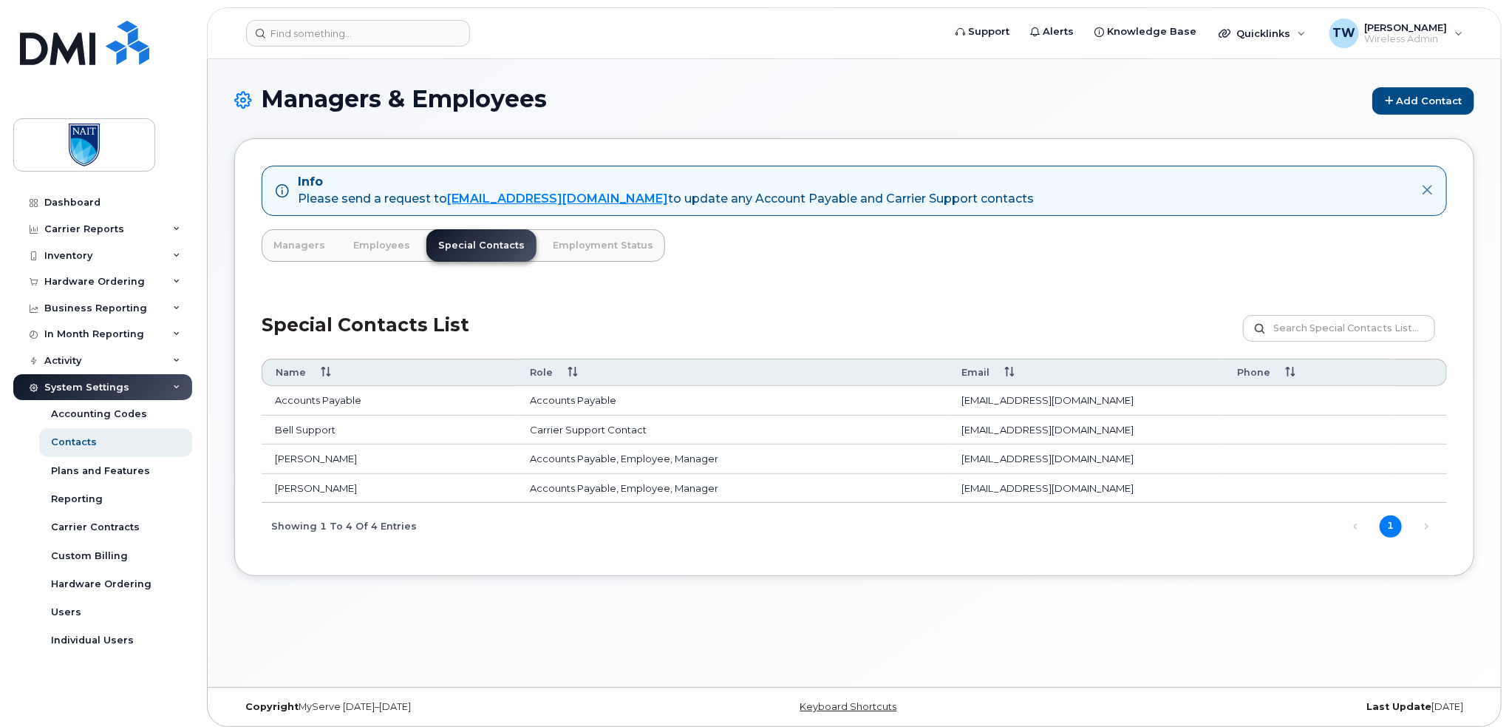
scroll to position [7, 0]
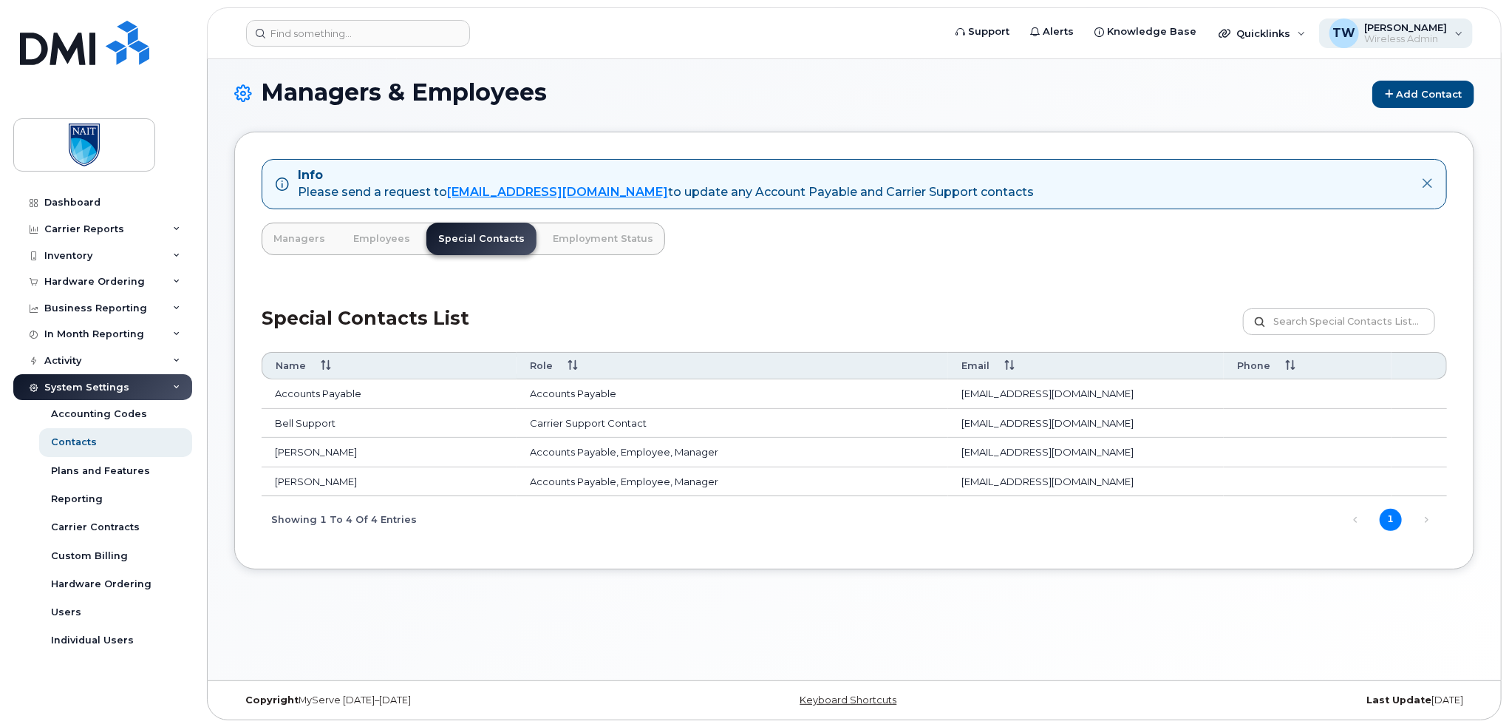
click at [1459, 35] on div "TW [PERSON_NAME] Wireless Admin" at bounding box center [1397, 33] width 154 height 30
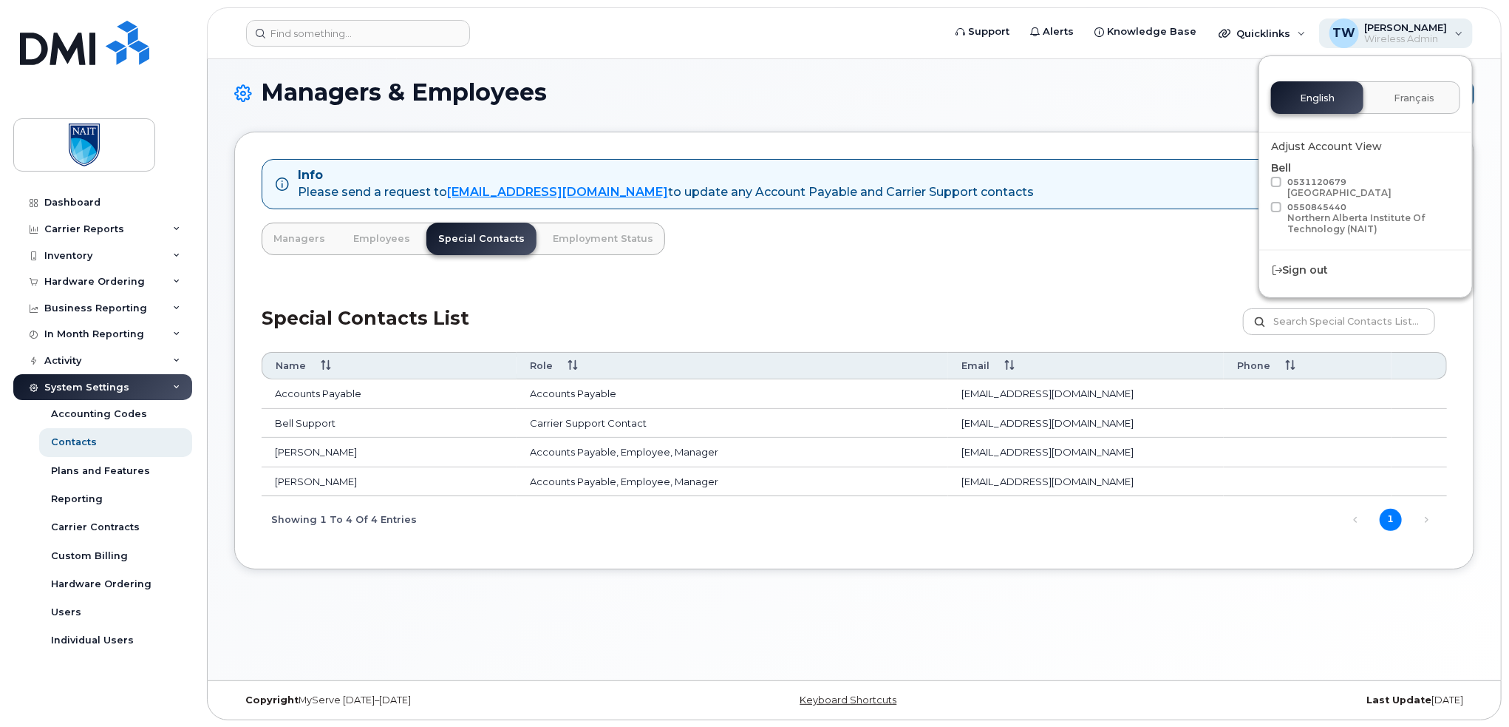
click at [1459, 35] on div "TW [PERSON_NAME] Wireless Admin" at bounding box center [1397, 33] width 154 height 30
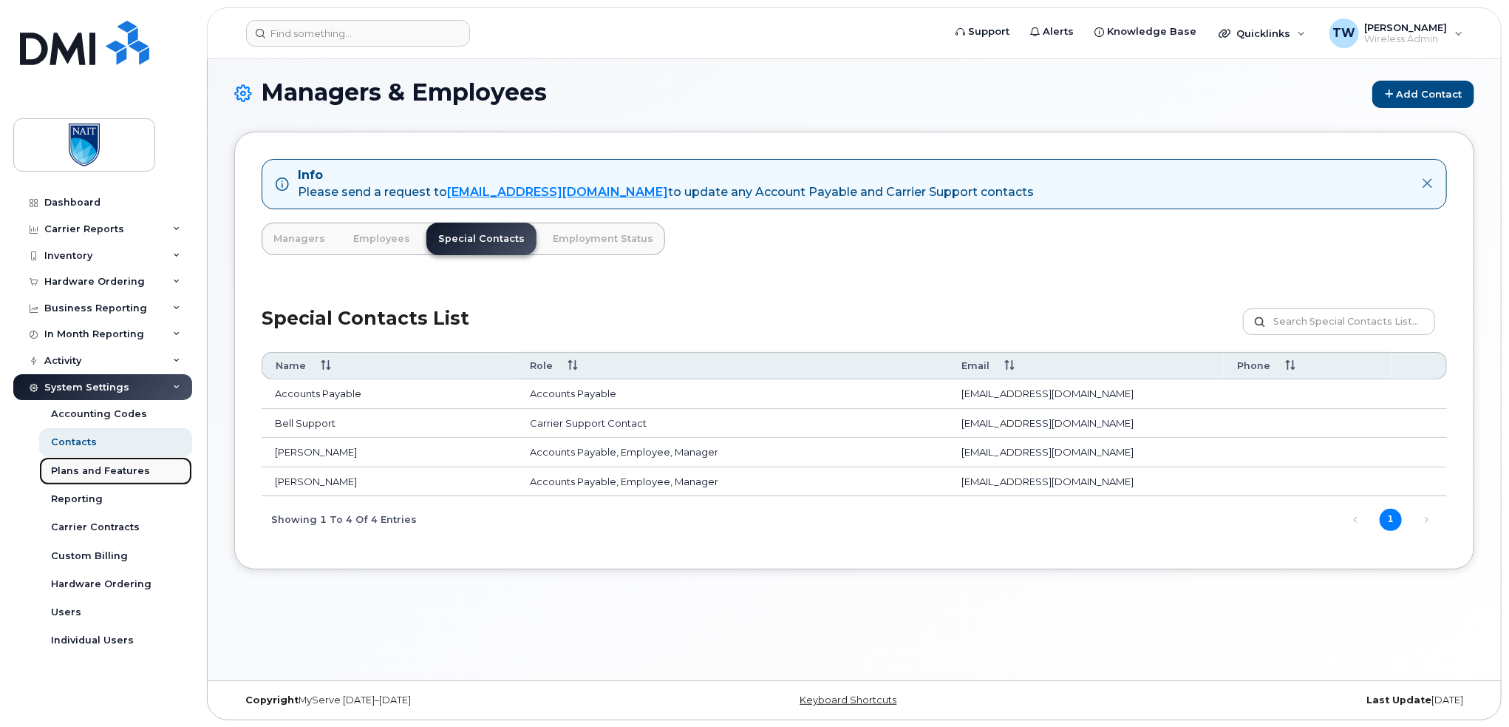
click at [98, 466] on div "Plans and Features" at bounding box center [100, 470] width 99 height 13
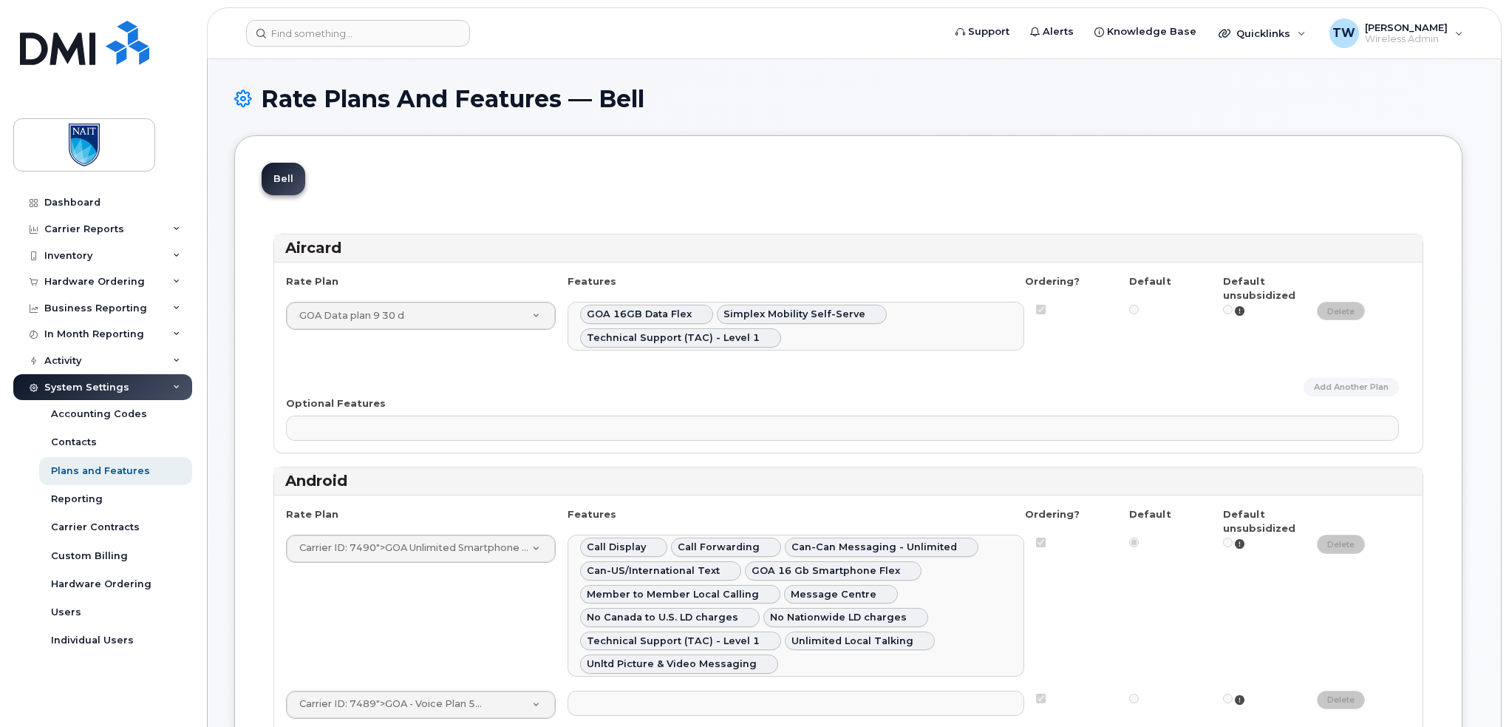
select select
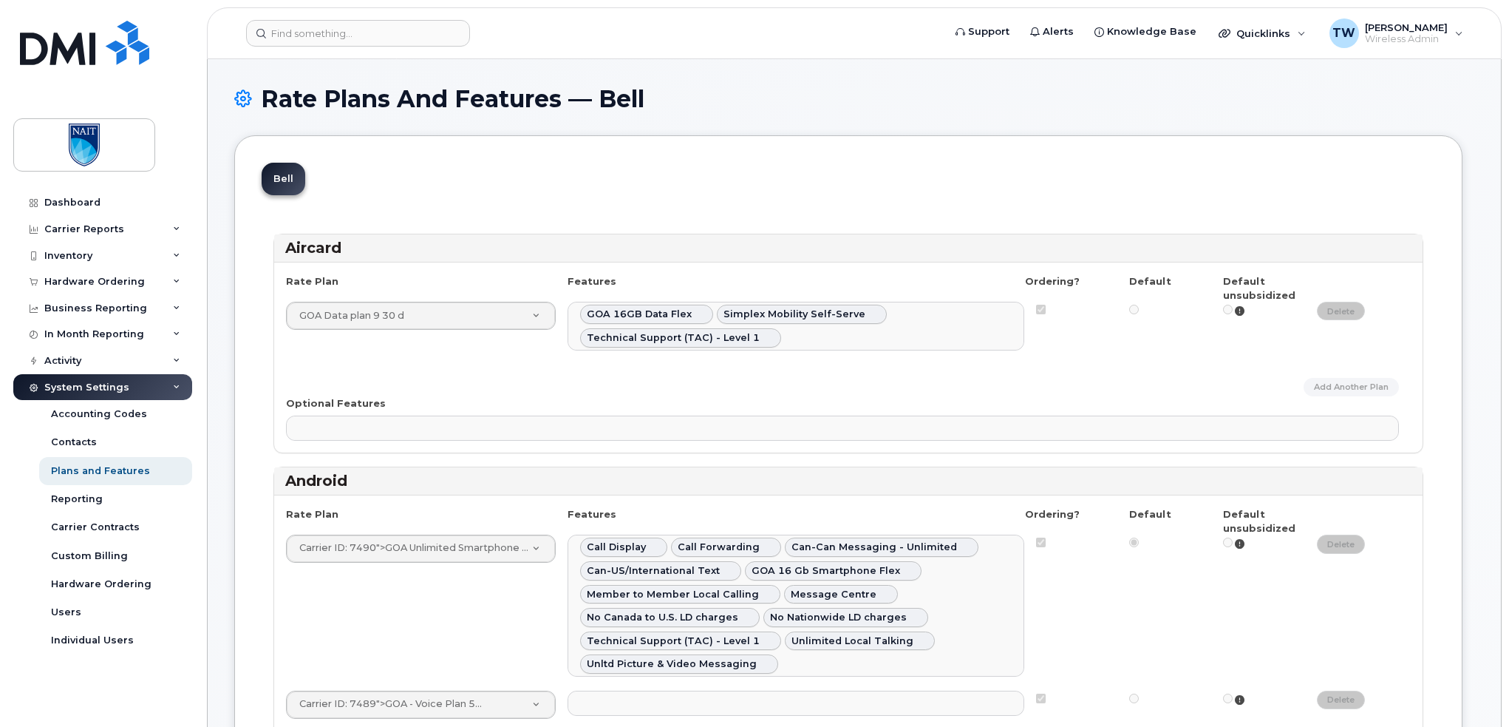
select select
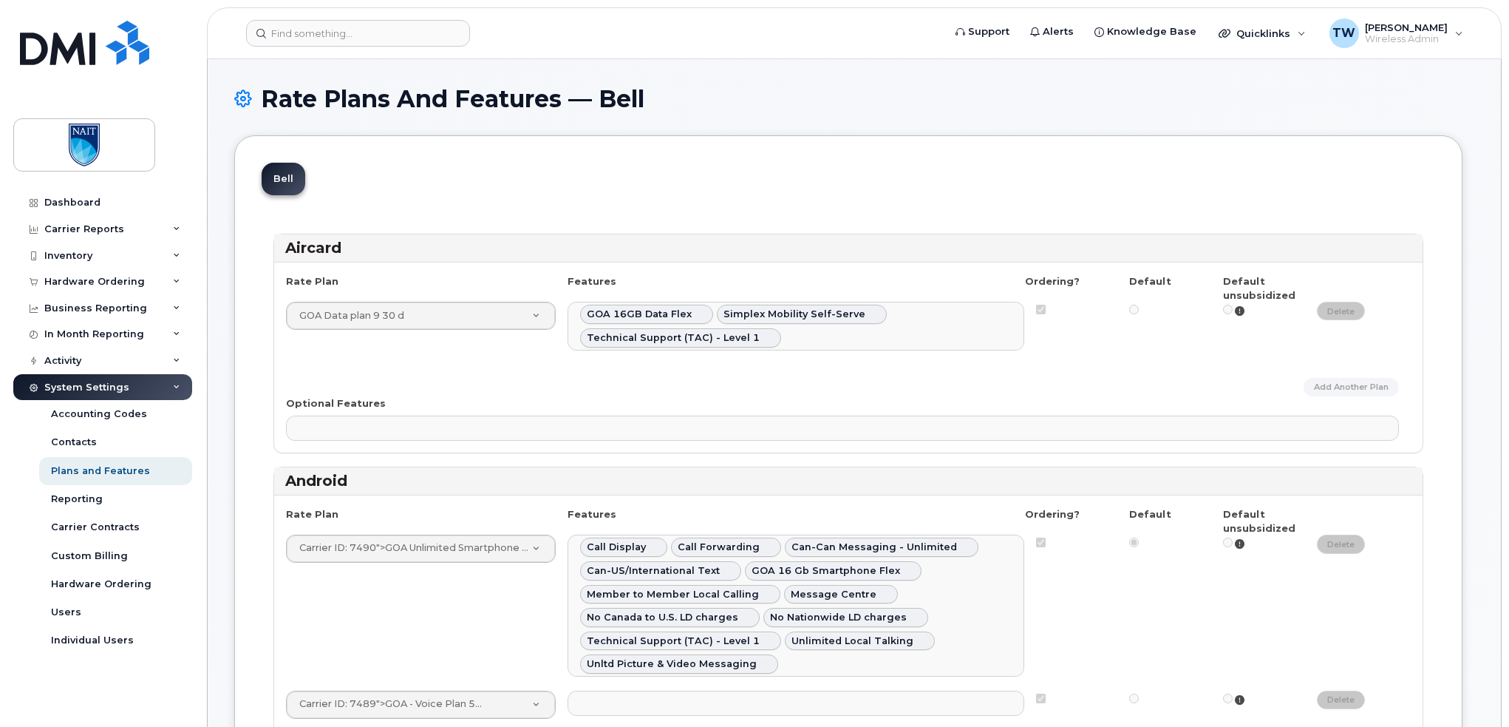
select select
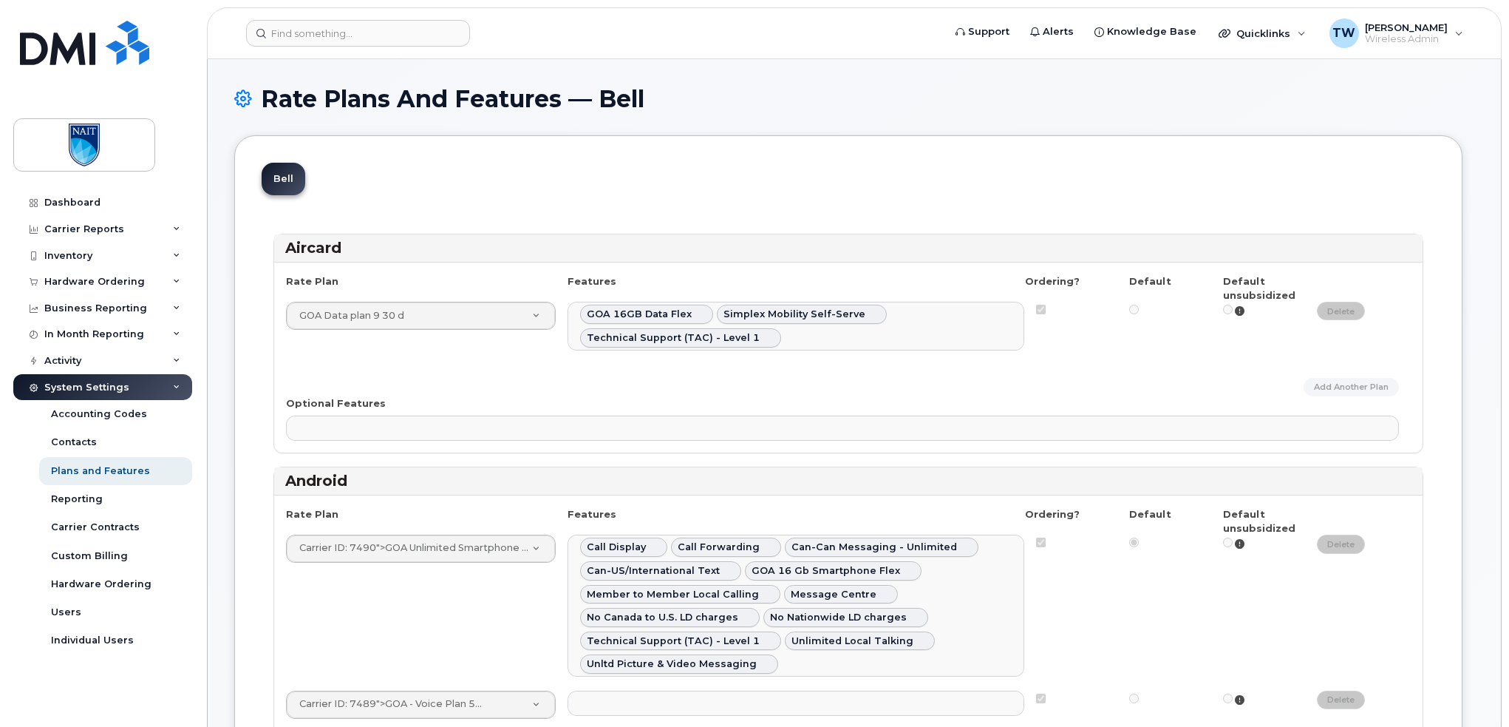
select select
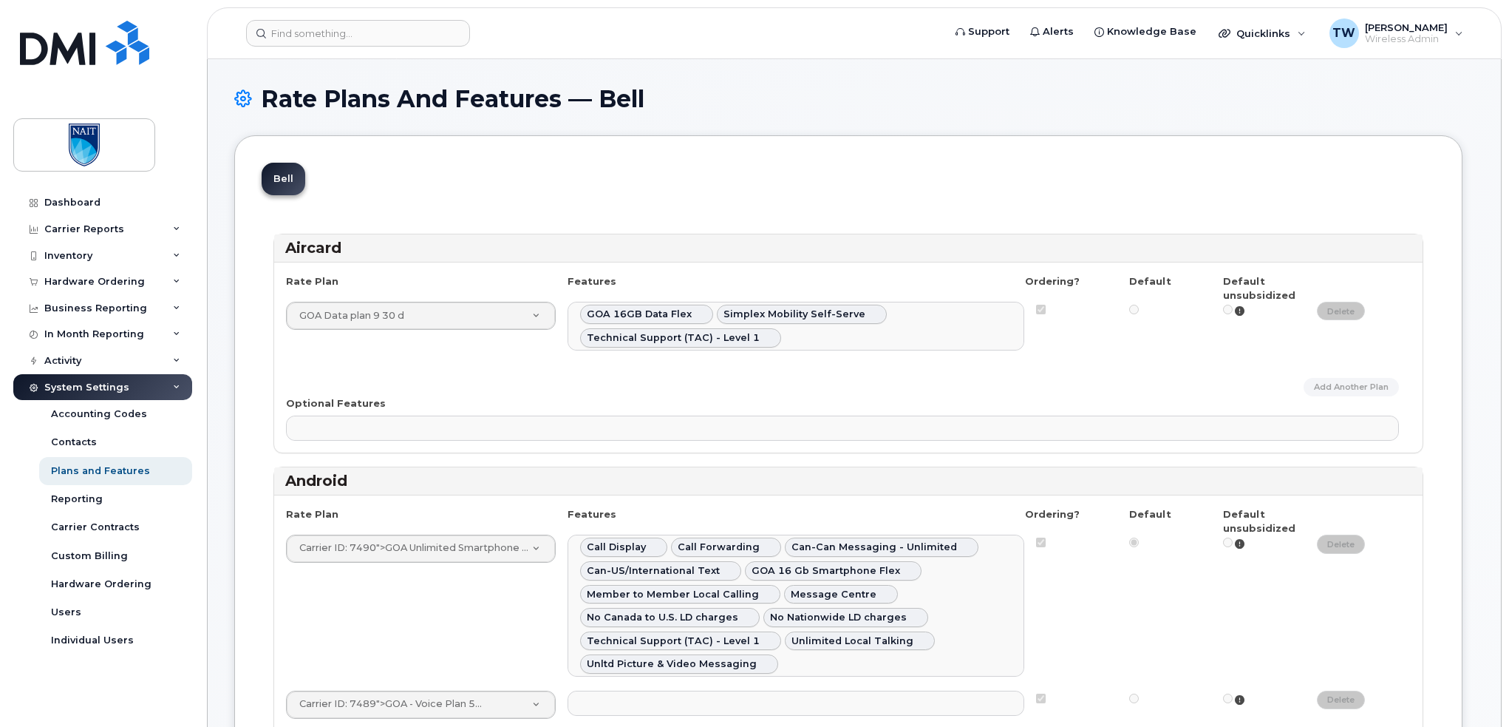
select select
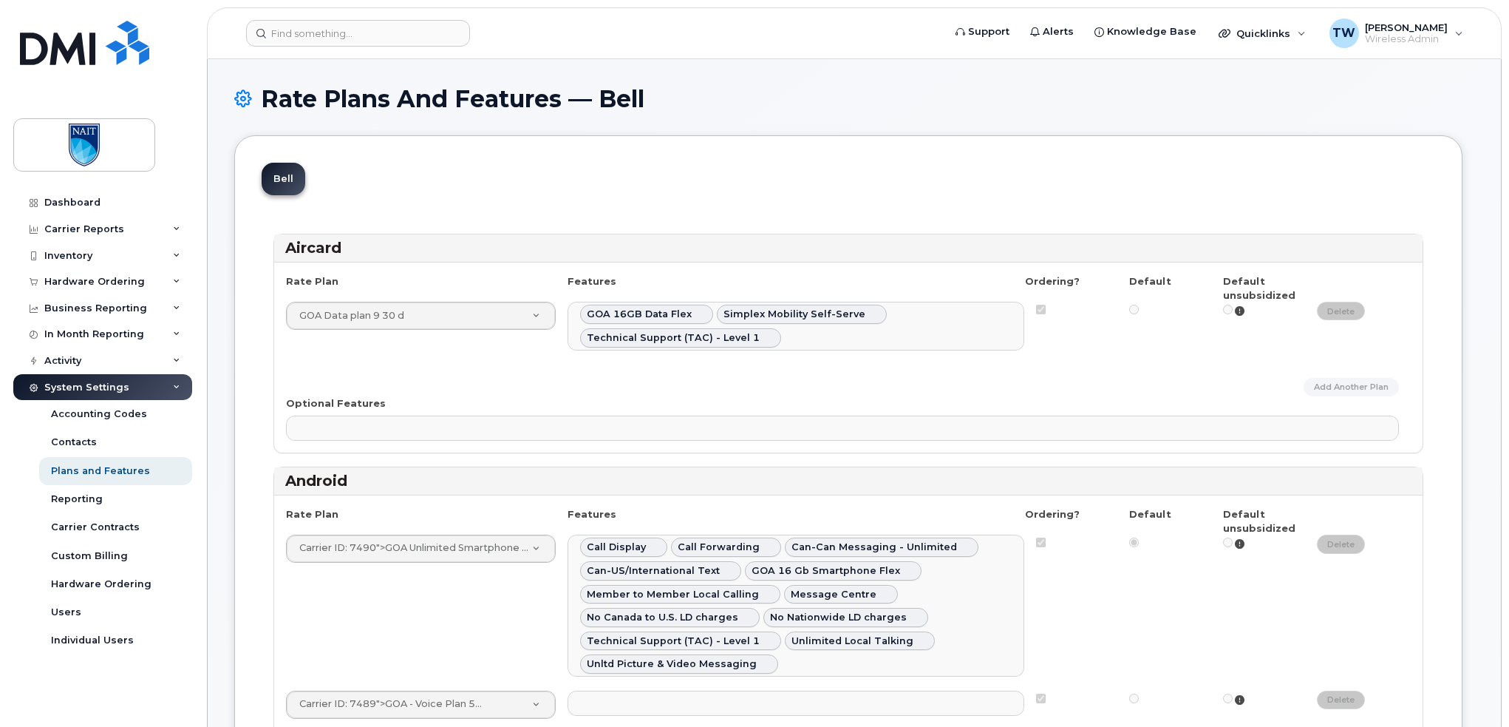
select select
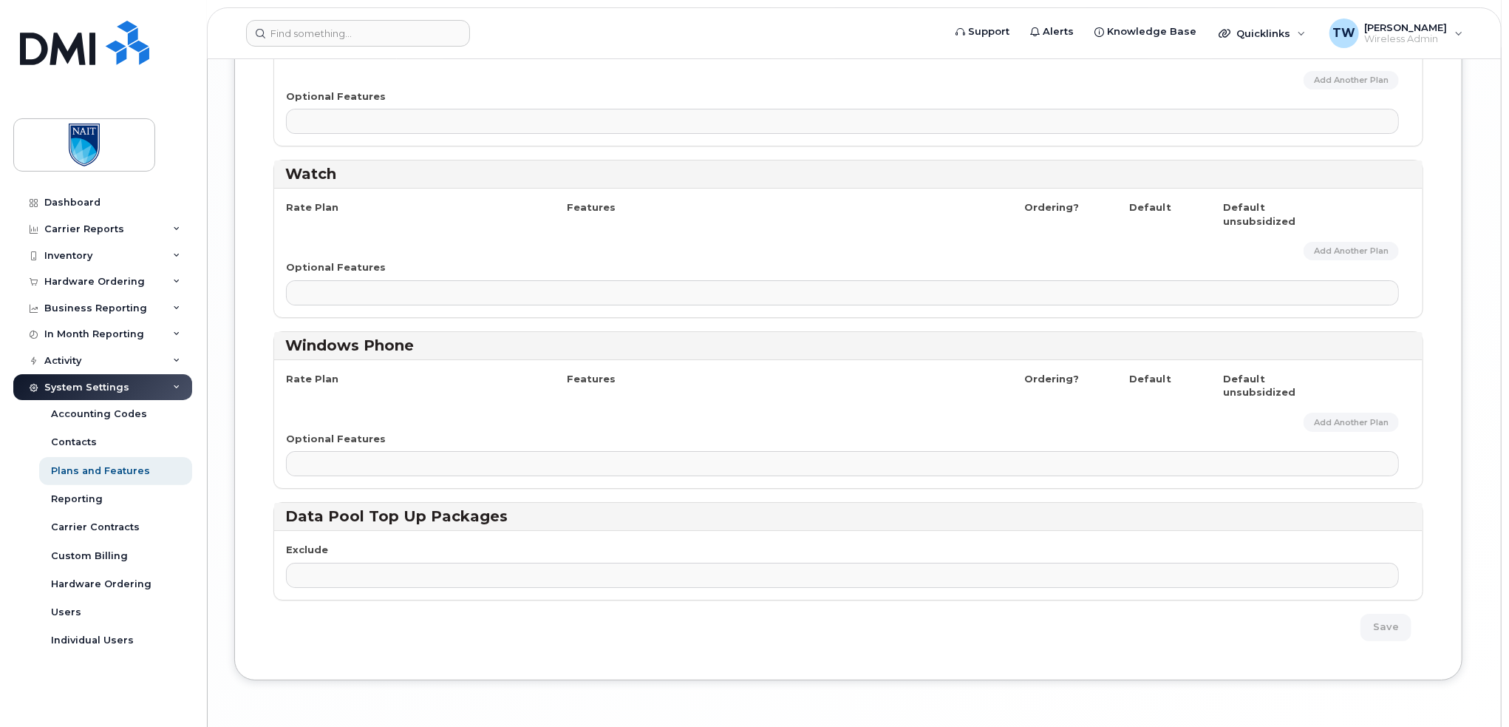
scroll to position [3478, 0]
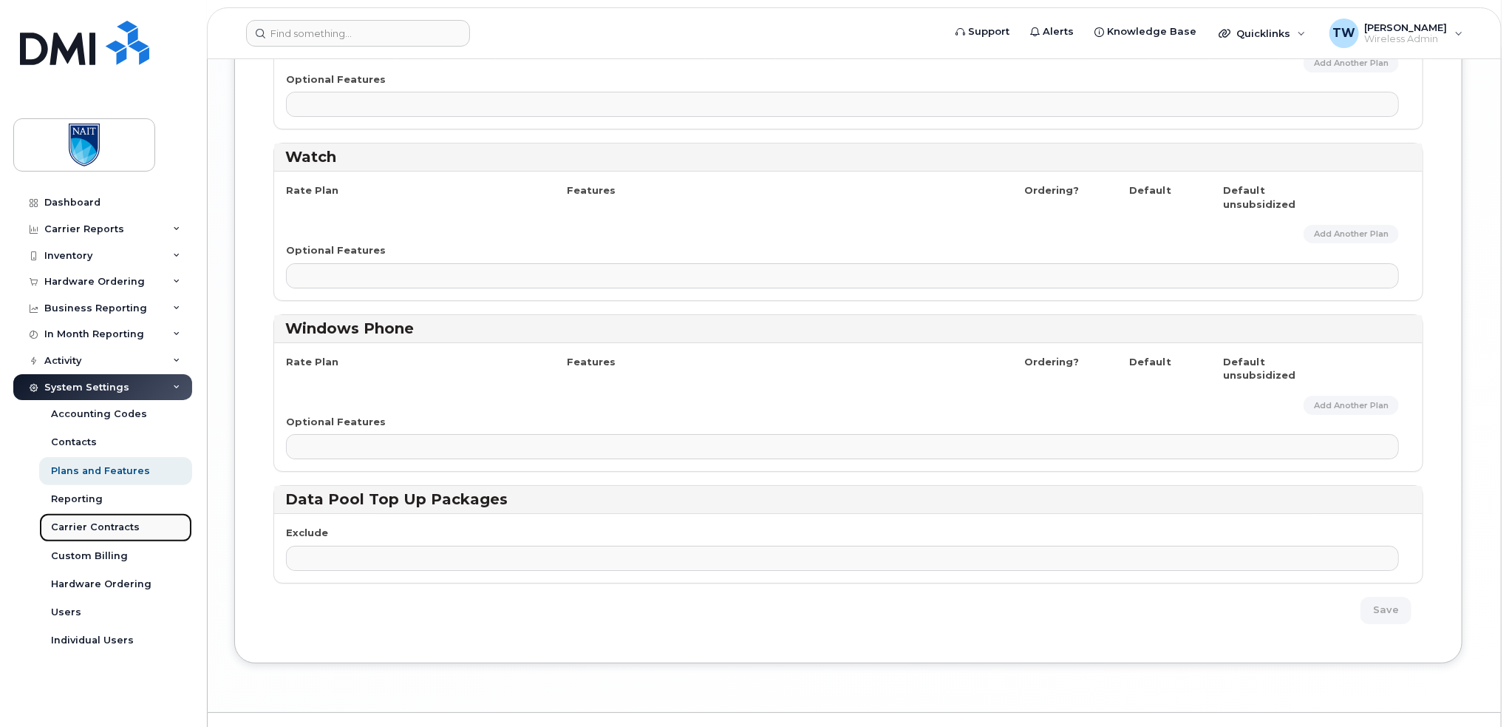
click at [108, 522] on div "Carrier Contracts" at bounding box center [95, 526] width 89 height 13
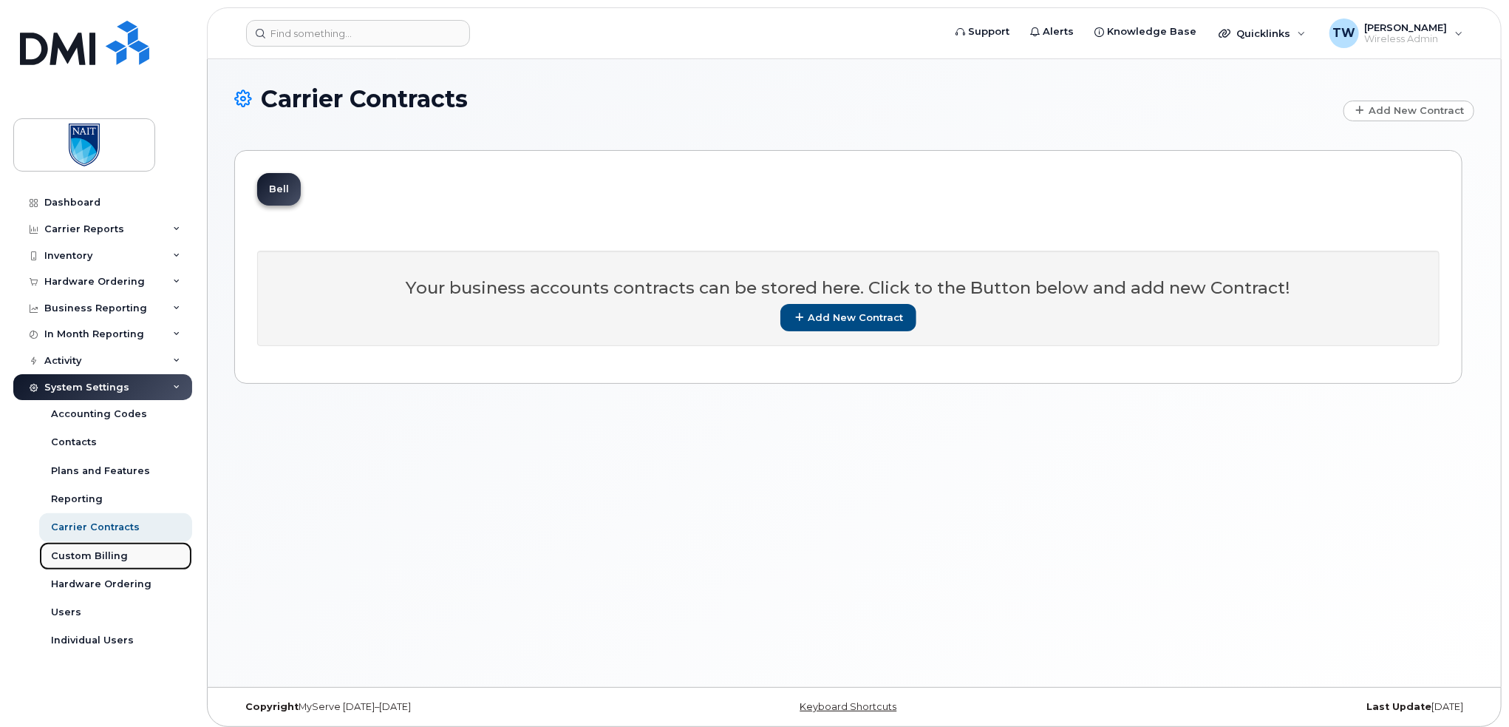
click at [112, 551] on div "Custom Billing" at bounding box center [89, 555] width 77 height 13
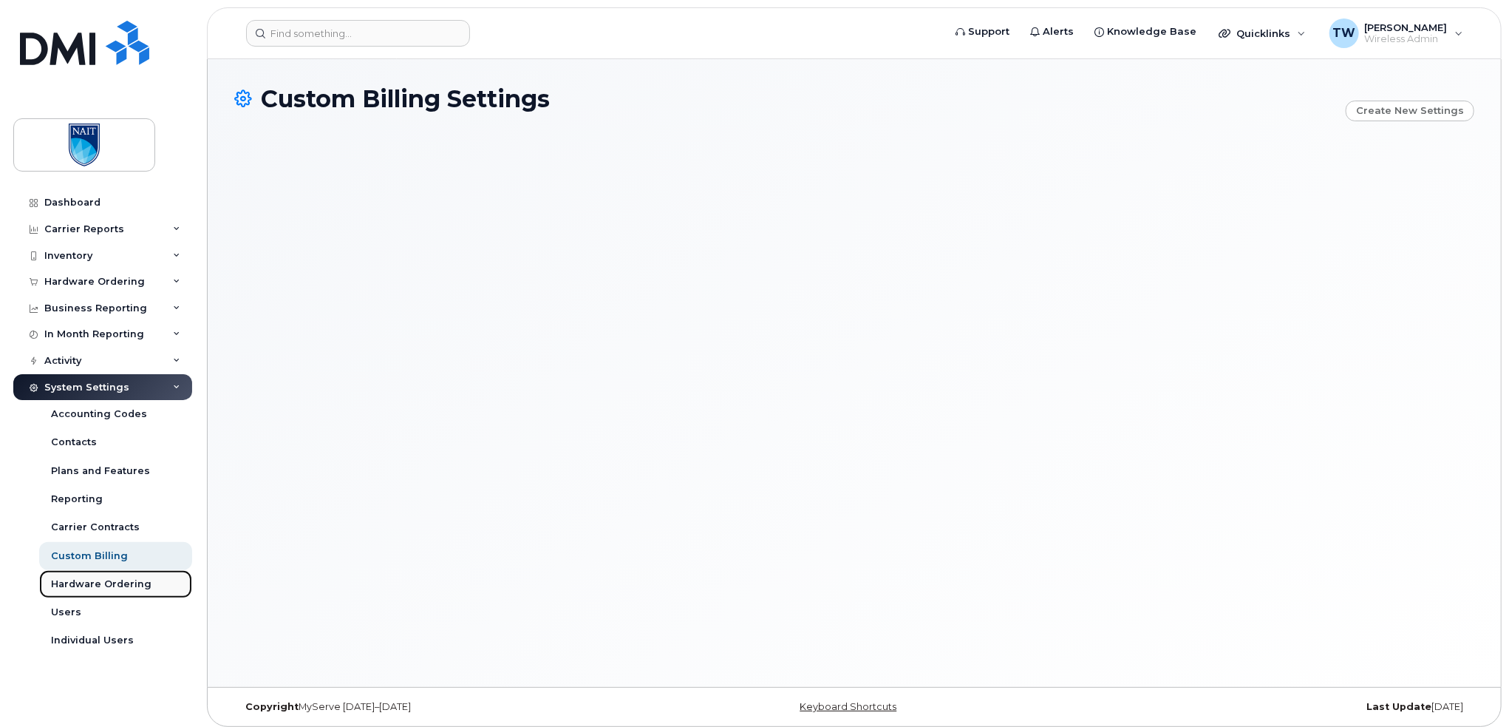
click at [106, 584] on div "Hardware Ordering" at bounding box center [101, 583] width 101 height 13
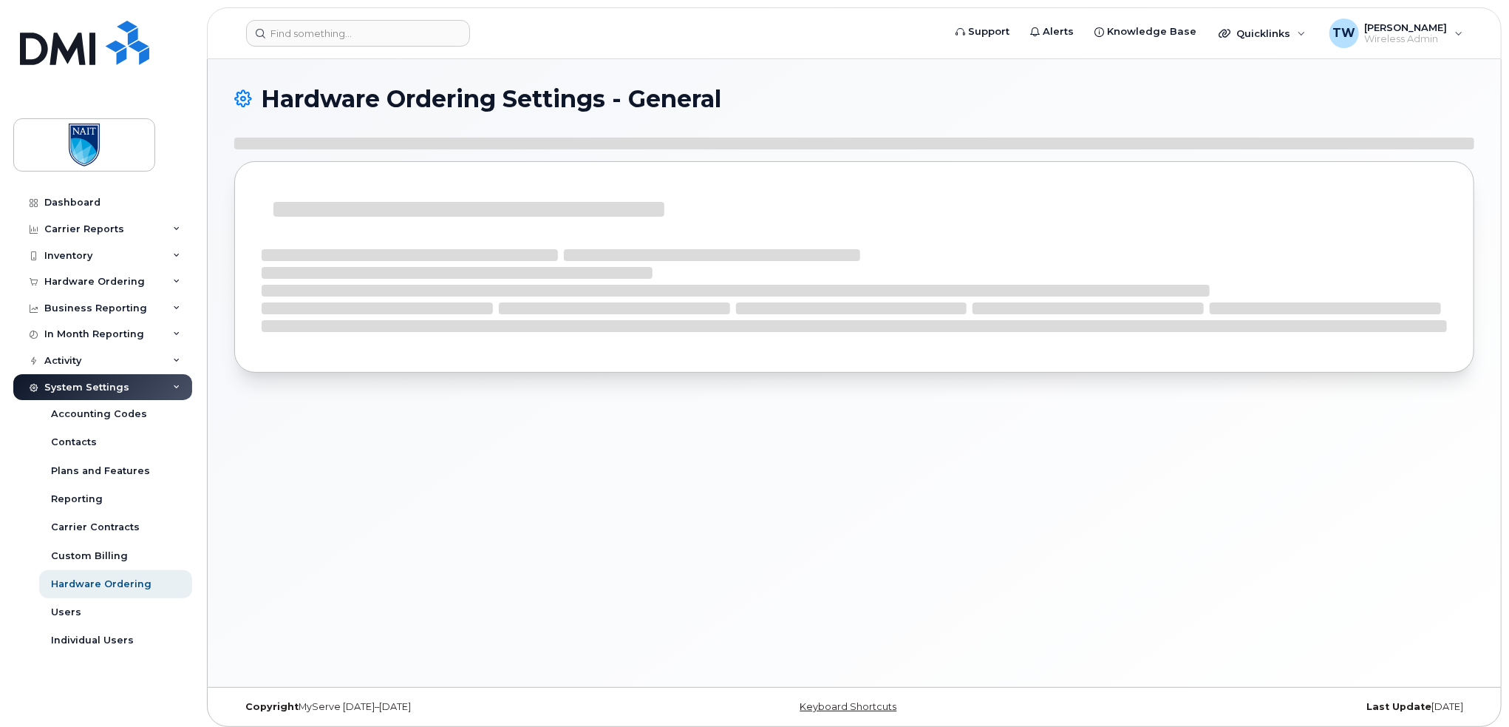
select select "admins"
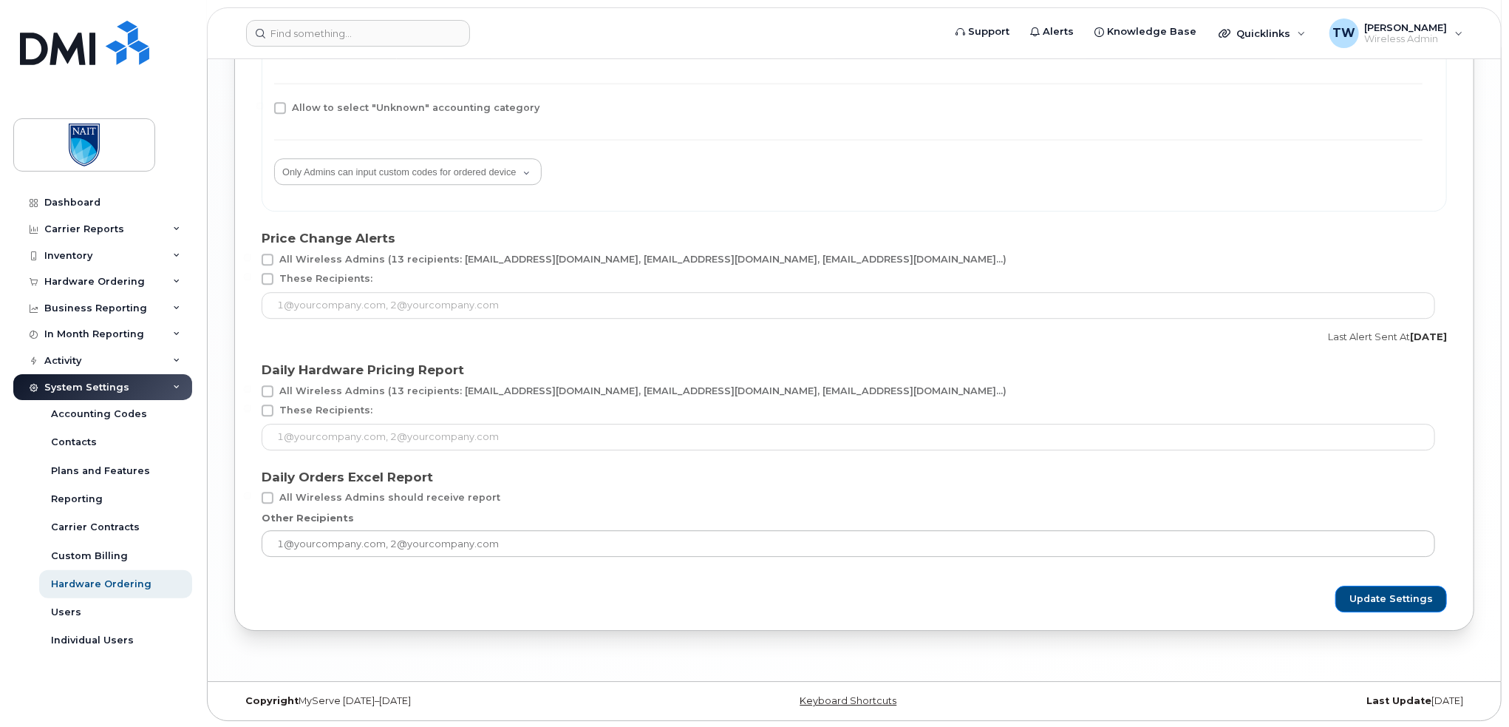
scroll to position [2756, 0]
click at [84, 617] on link "Users" at bounding box center [115, 612] width 153 height 28
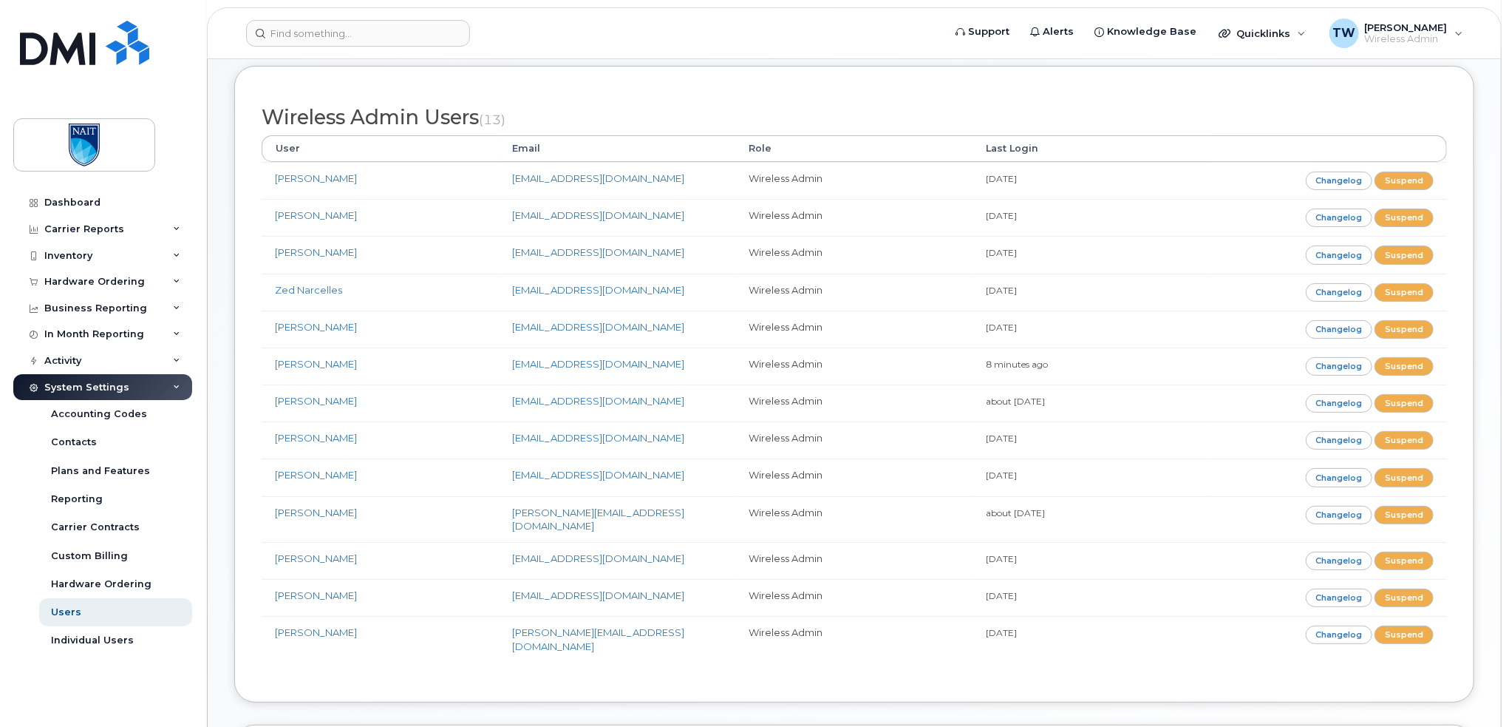
scroll to position [74, 0]
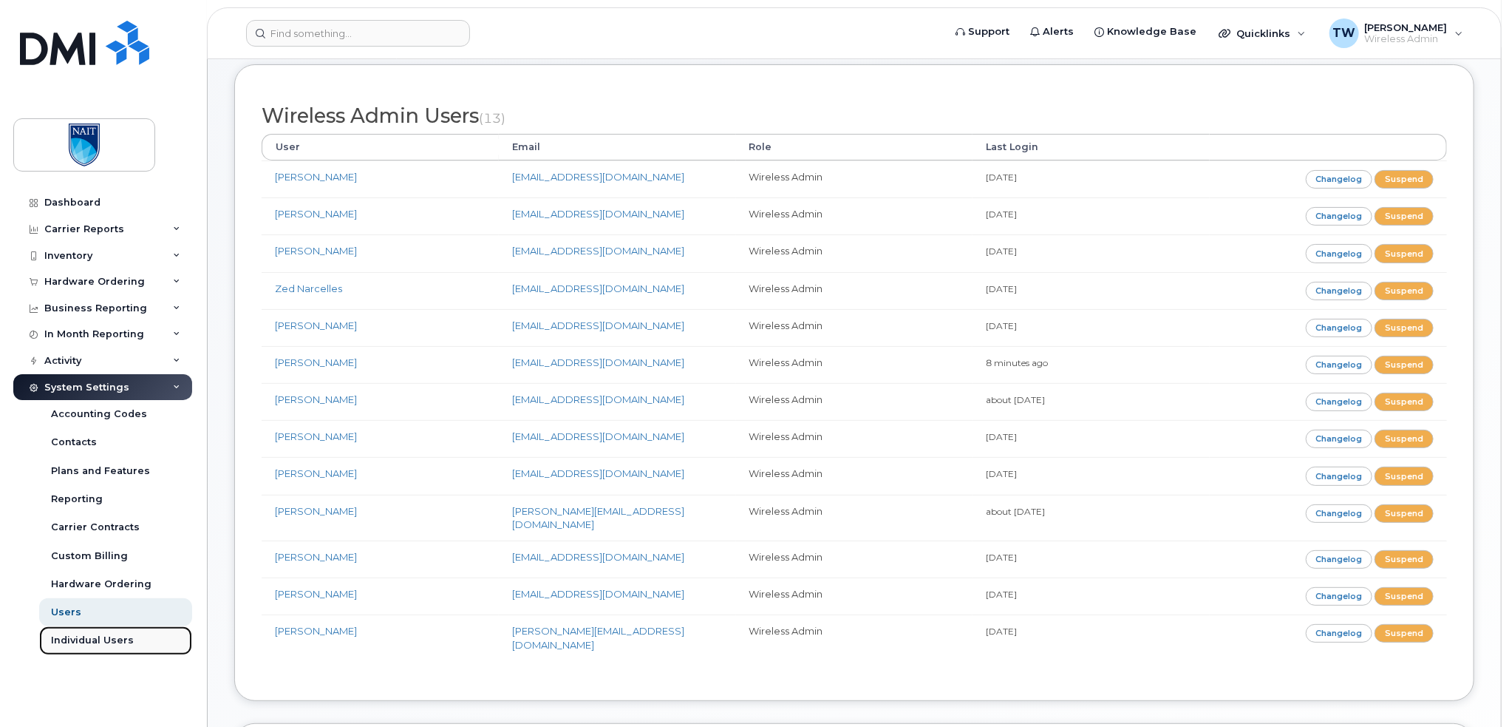
click at [95, 637] on div "Individual Users" at bounding box center [92, 640] width 83 height 13
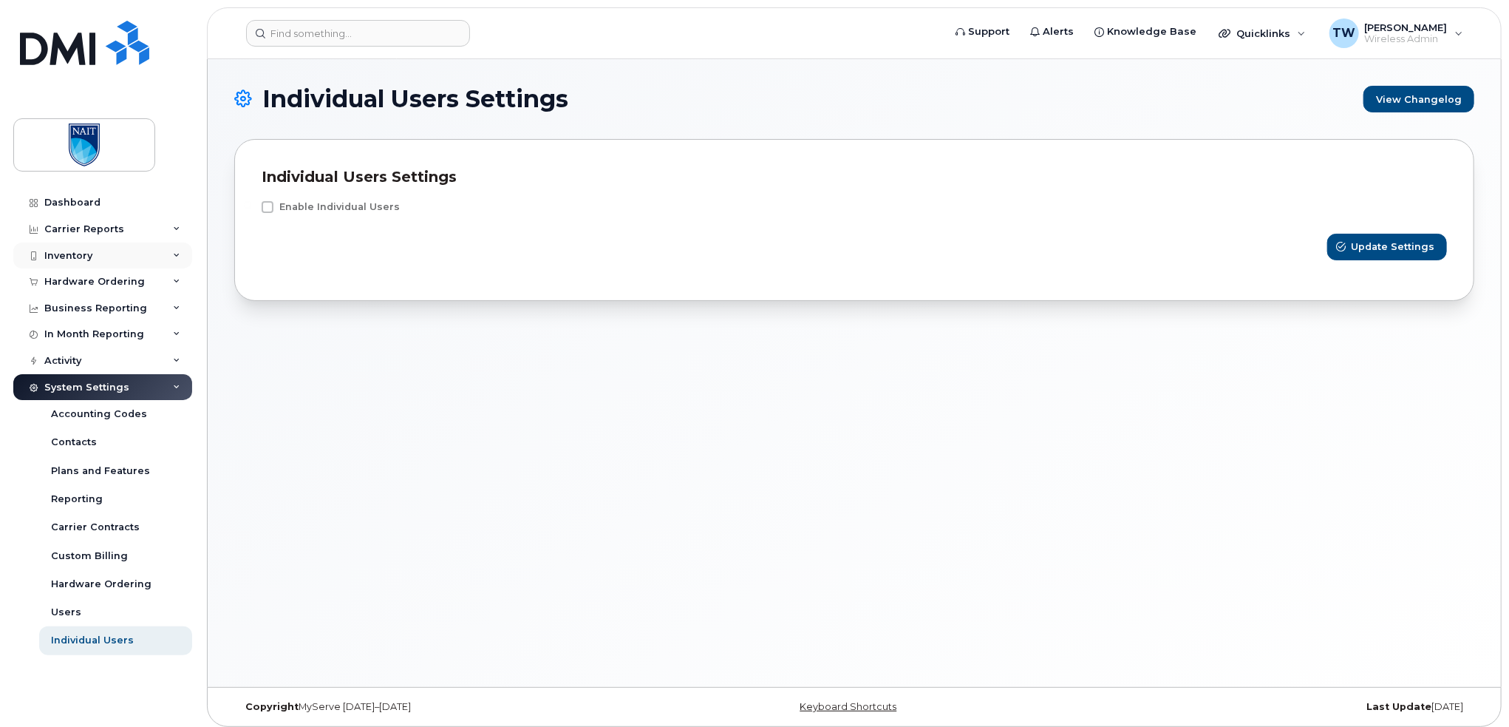
click at [117, 259] on div "Inventory" at bounding box center [102, 255] width 179 height 27
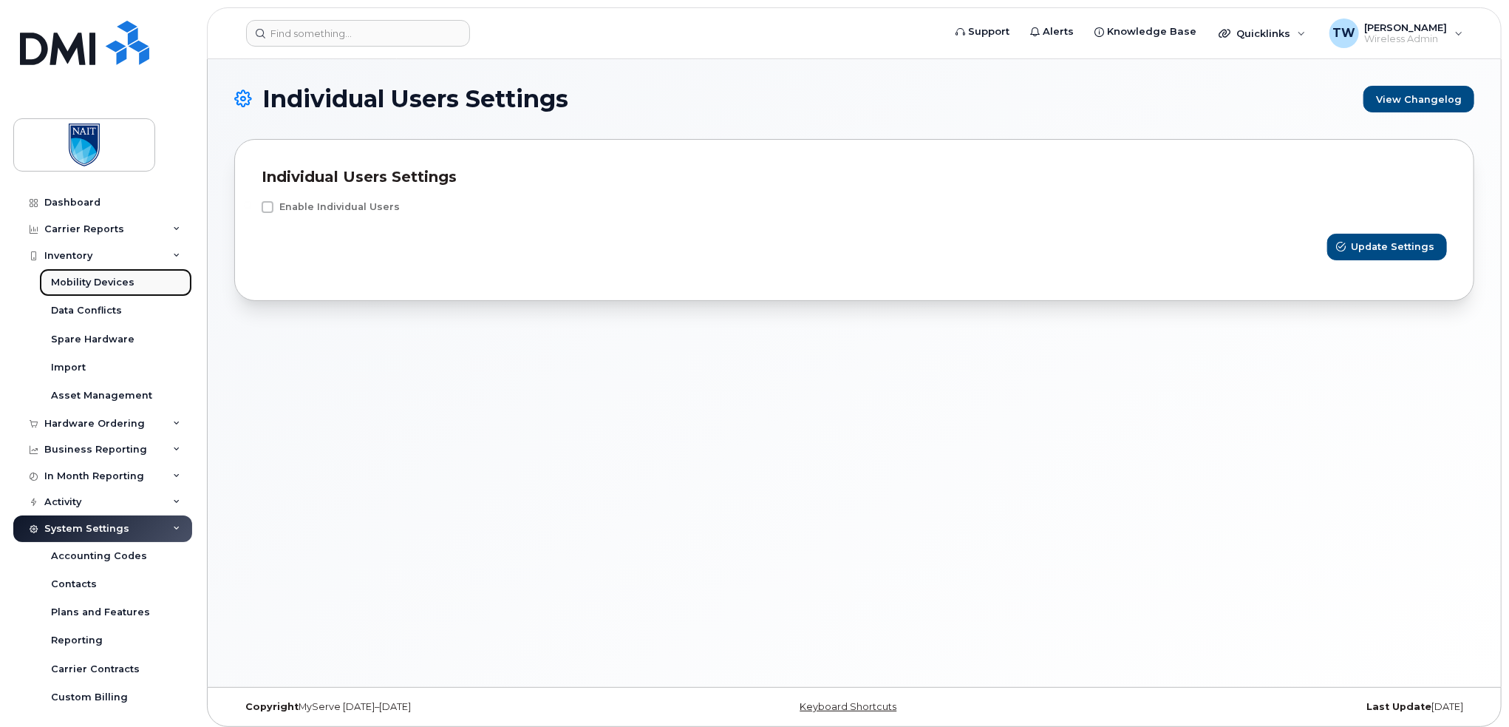
click at [100, 278] on div "Mobility Devices" at bounding box center [93, 282] width 84 height 13
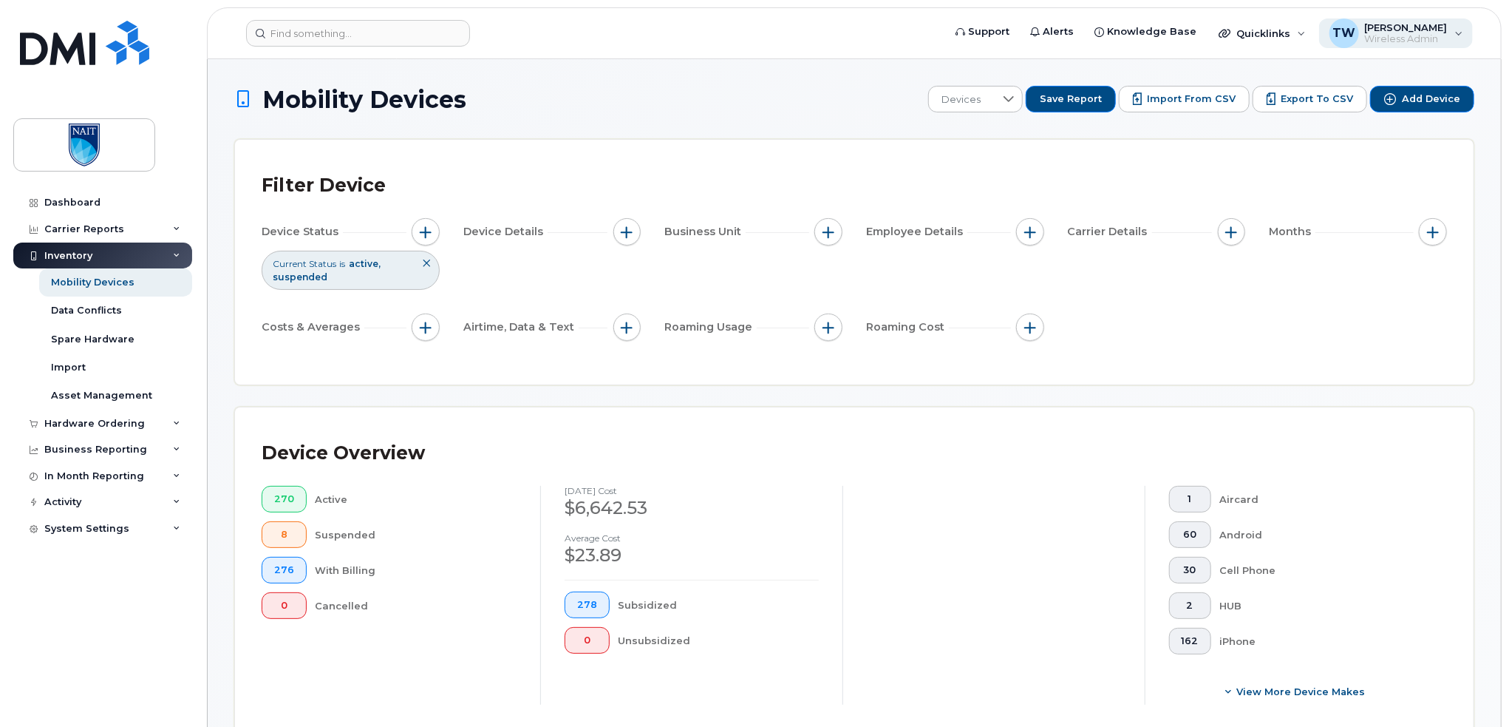
click at [1456, 31] on div "TW Troy Watson Wireless Admin" at bounding box center [1397, 33] width 154 height 30
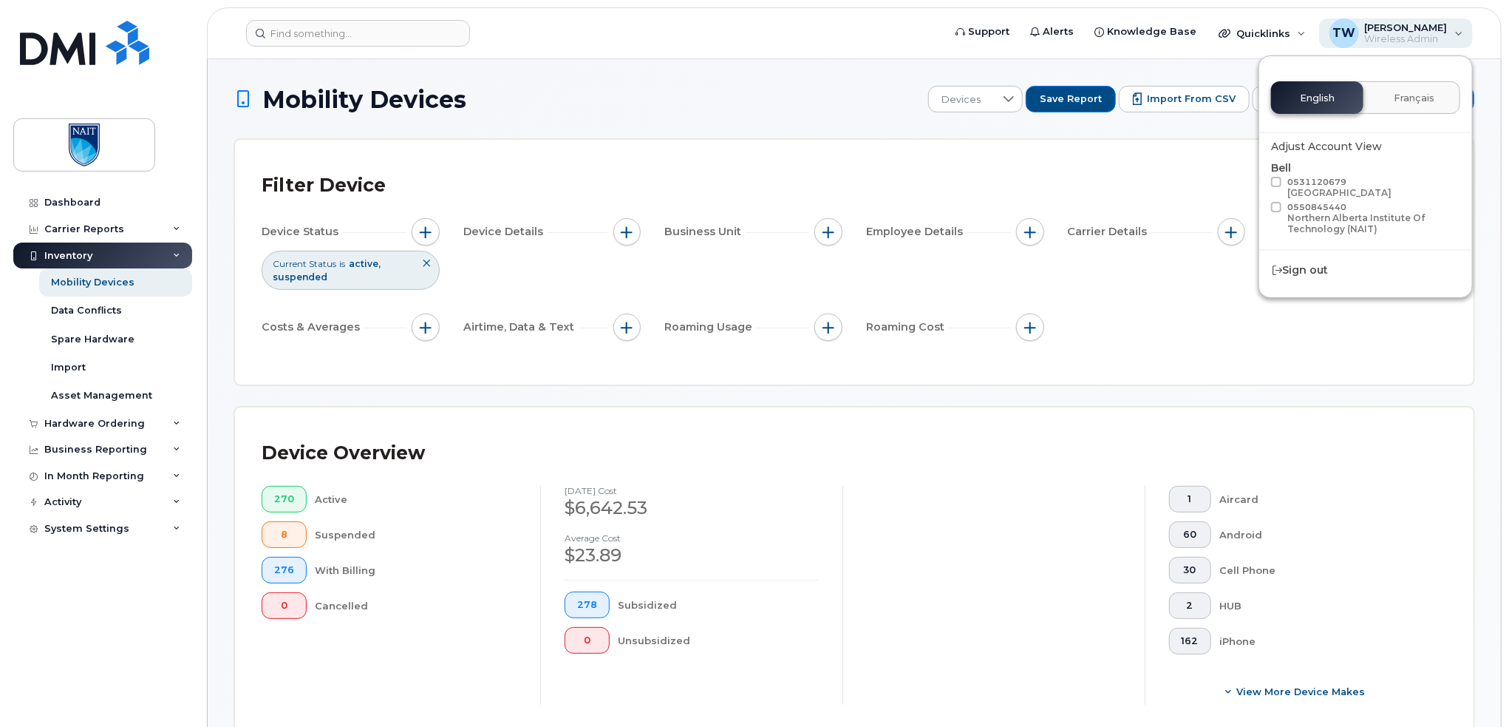
click at [1456, 31] on div "TW Troy Watson Wireless Admin" at bounding box center [1397, 33] width 154 height 30
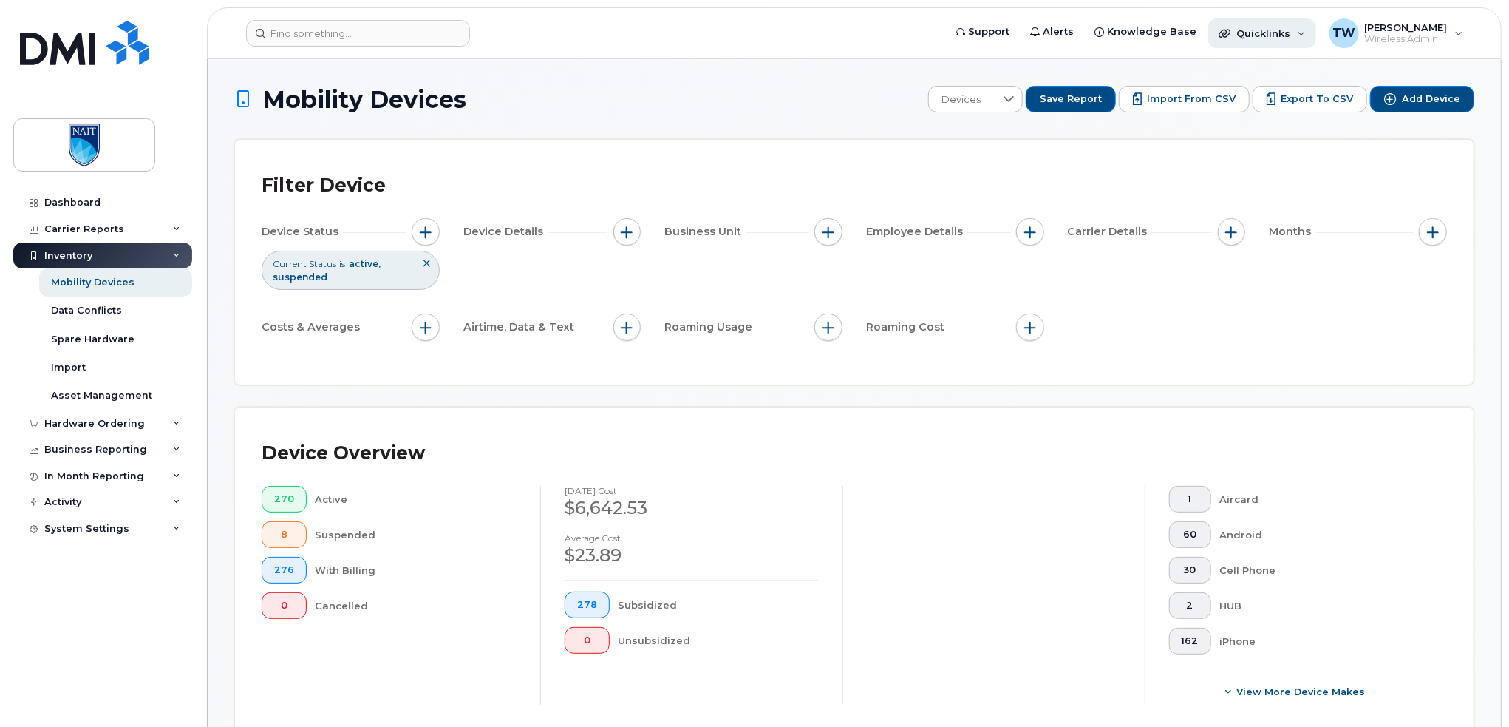
click at [1317, 41] on div "Quicklinks" at bounding box center [1263, 33] width 108 height 30
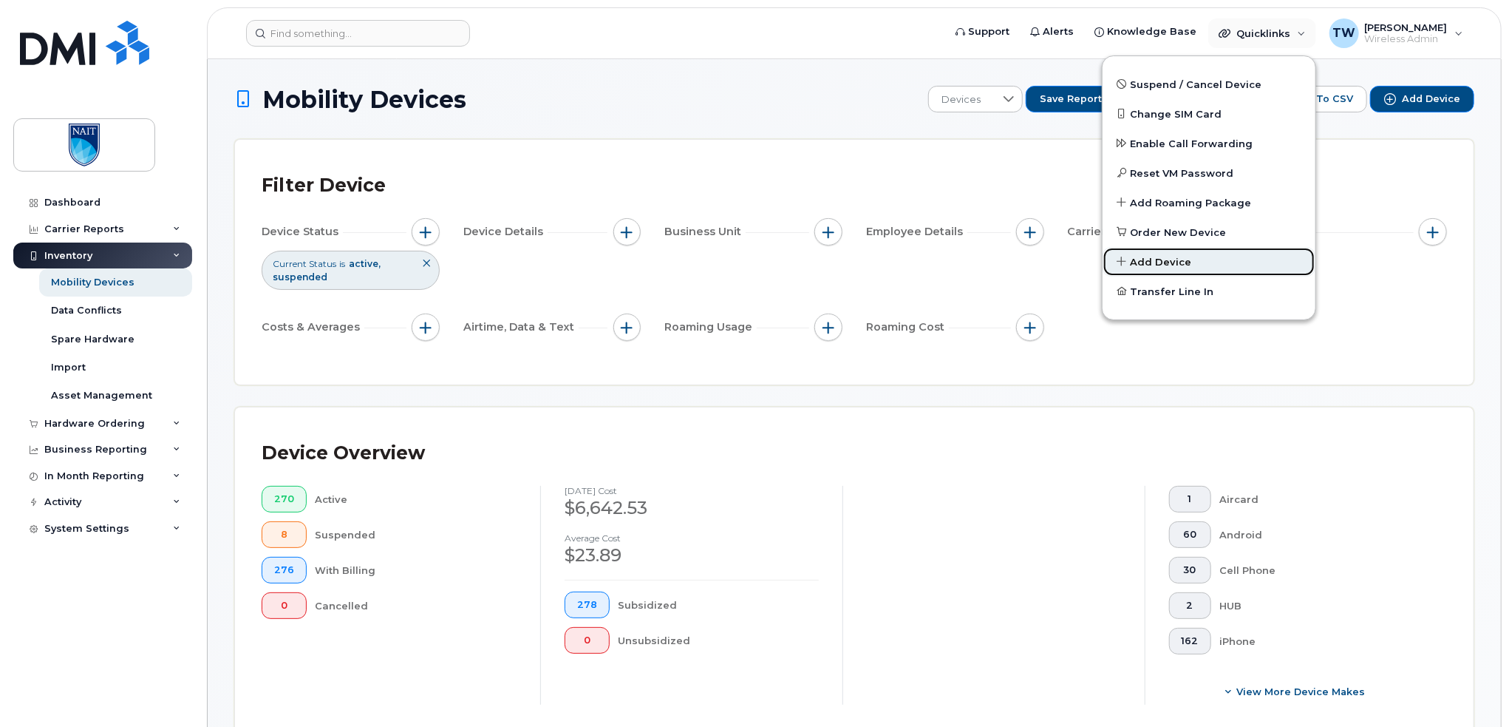
click at [1177, 262] on span "Add Device" at bounding box center [1161, 262] width 61 height 15
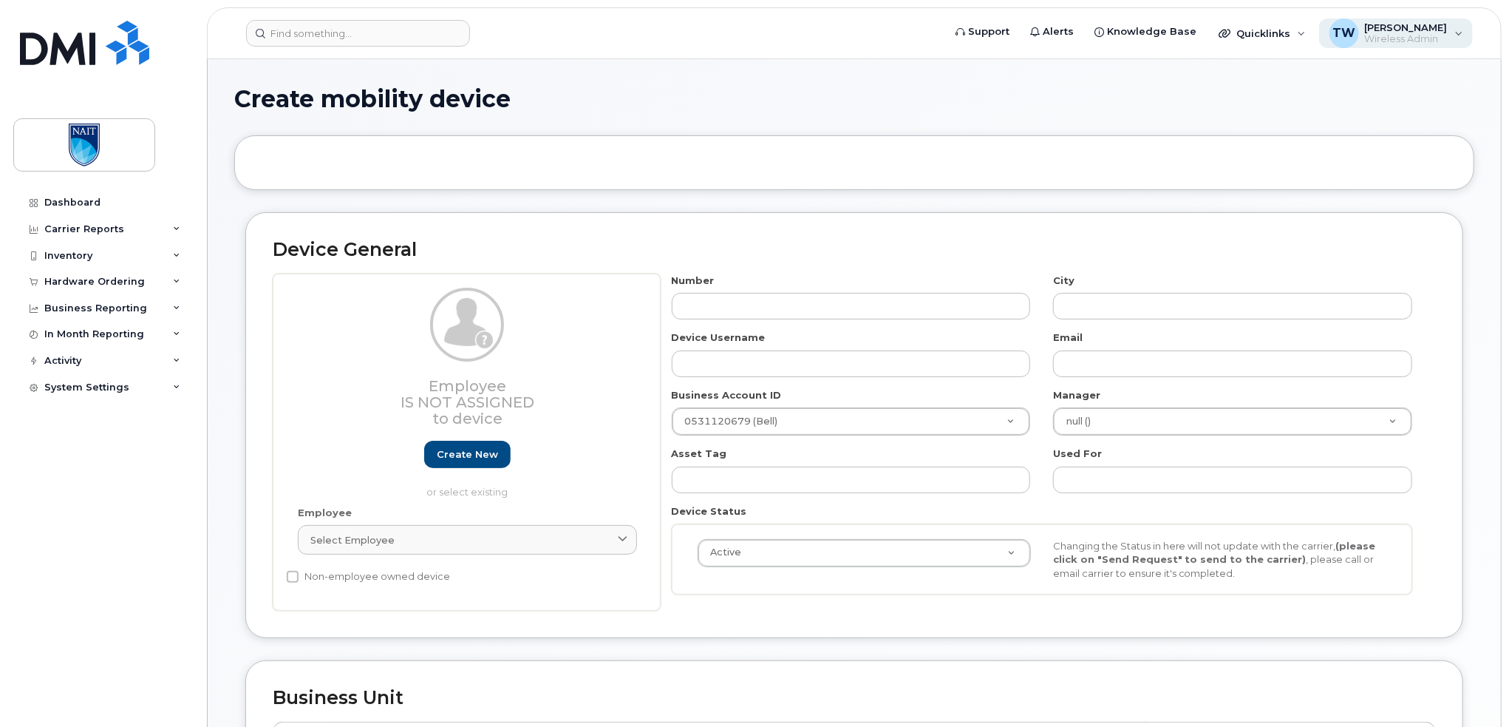
click at [1445, 40] on span "Wireless Admin" at bounding box center [1406, 39] width 83 height 12
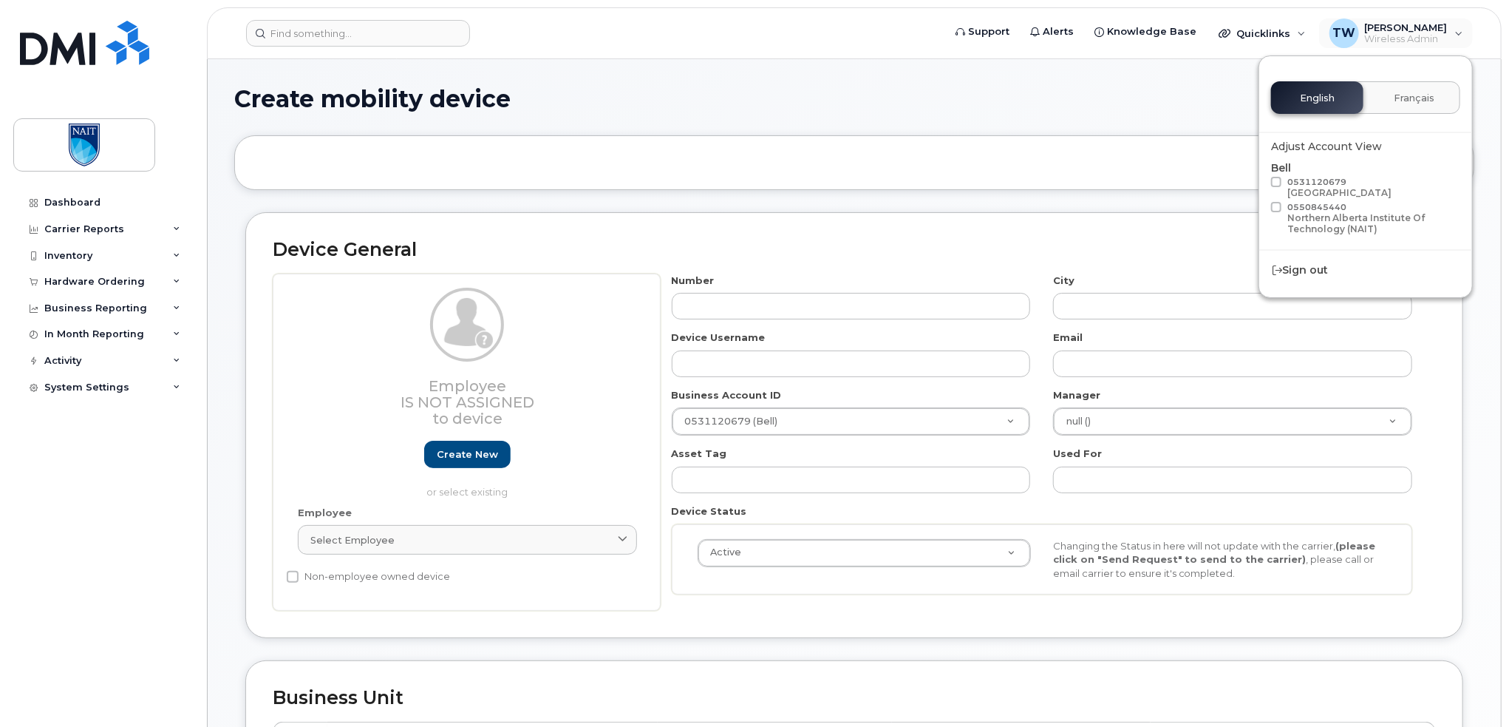
click at [1084, 112] on div "Create mobility device" at bounding box center [854, 111] width 1240 height 50
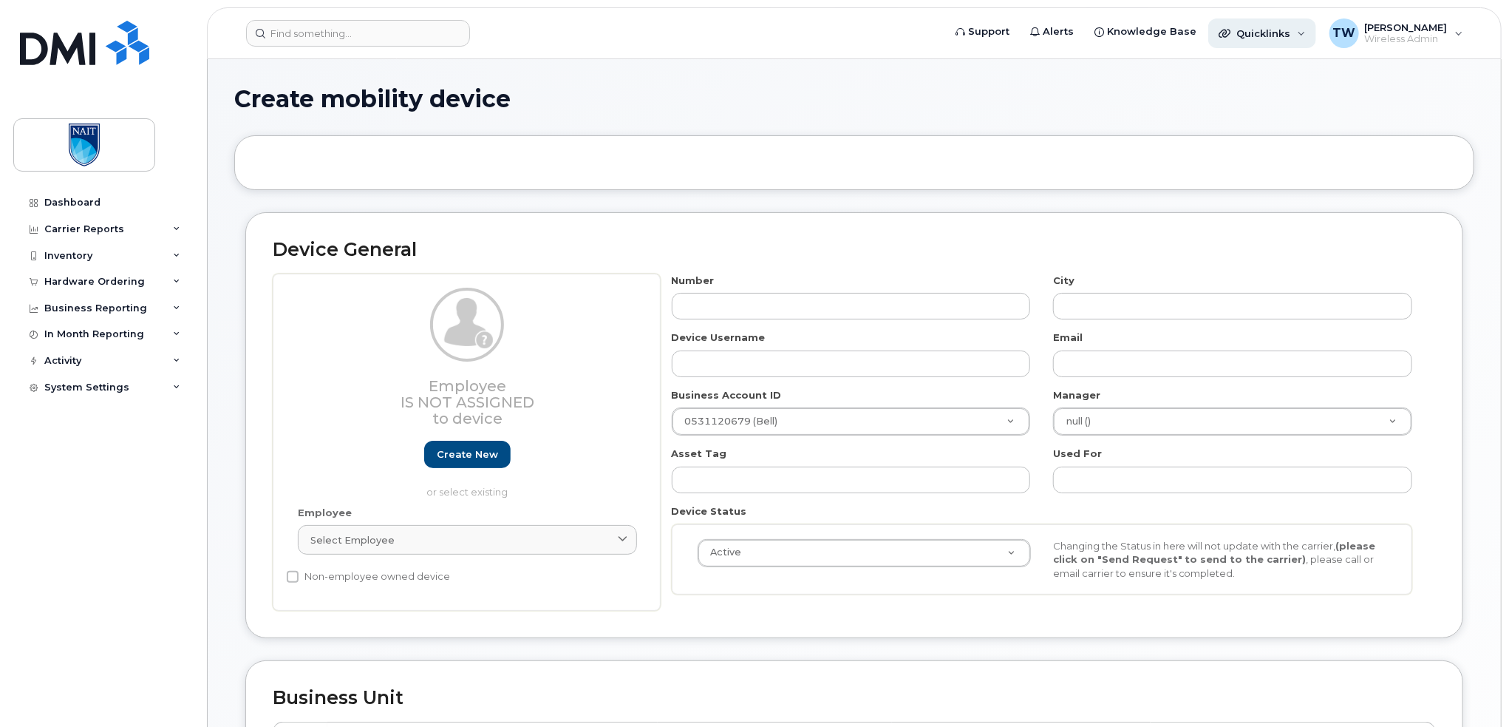
click at [1307, 38] on div "Quicklinks" at bounding box center [1263, 33] width 108 height 30
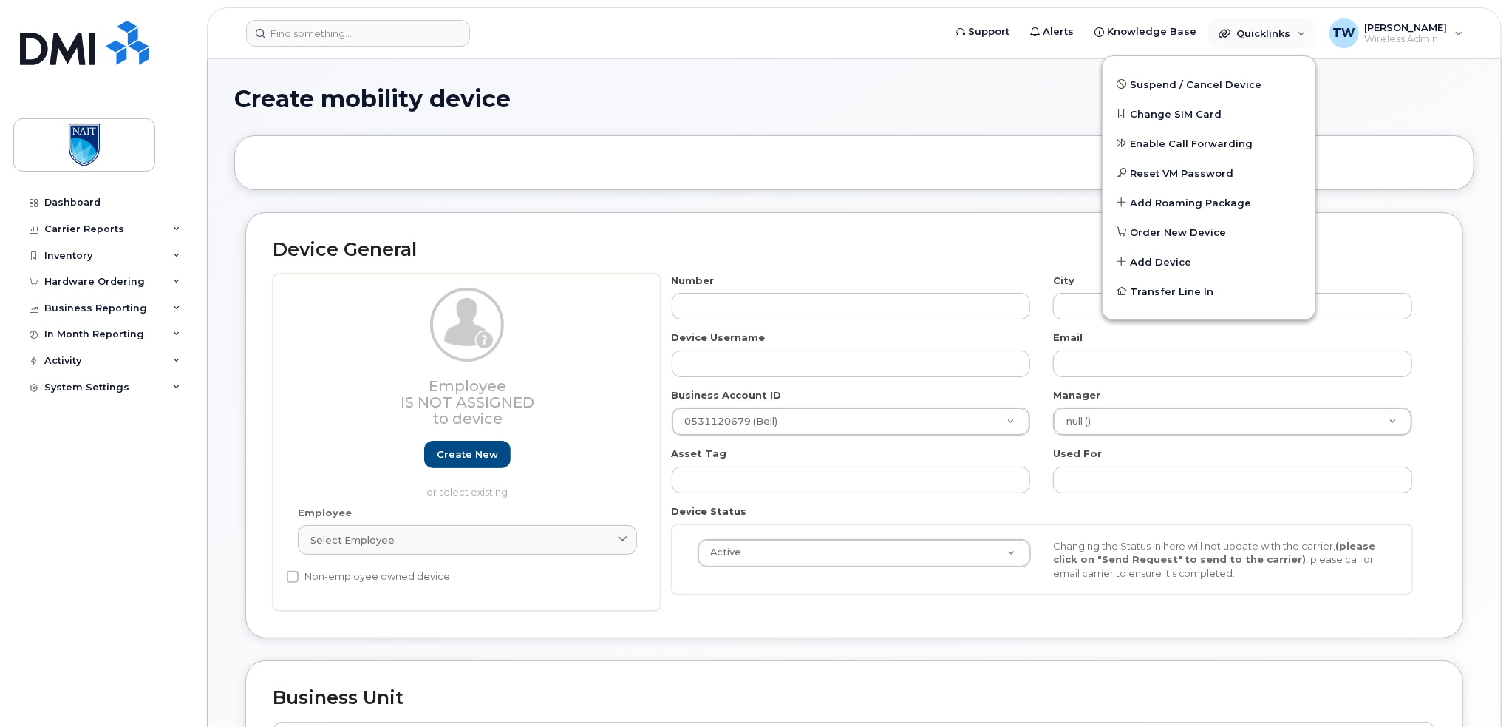
click at [622, 177] on div at bounding box center [854, 162] width 1240 height 55
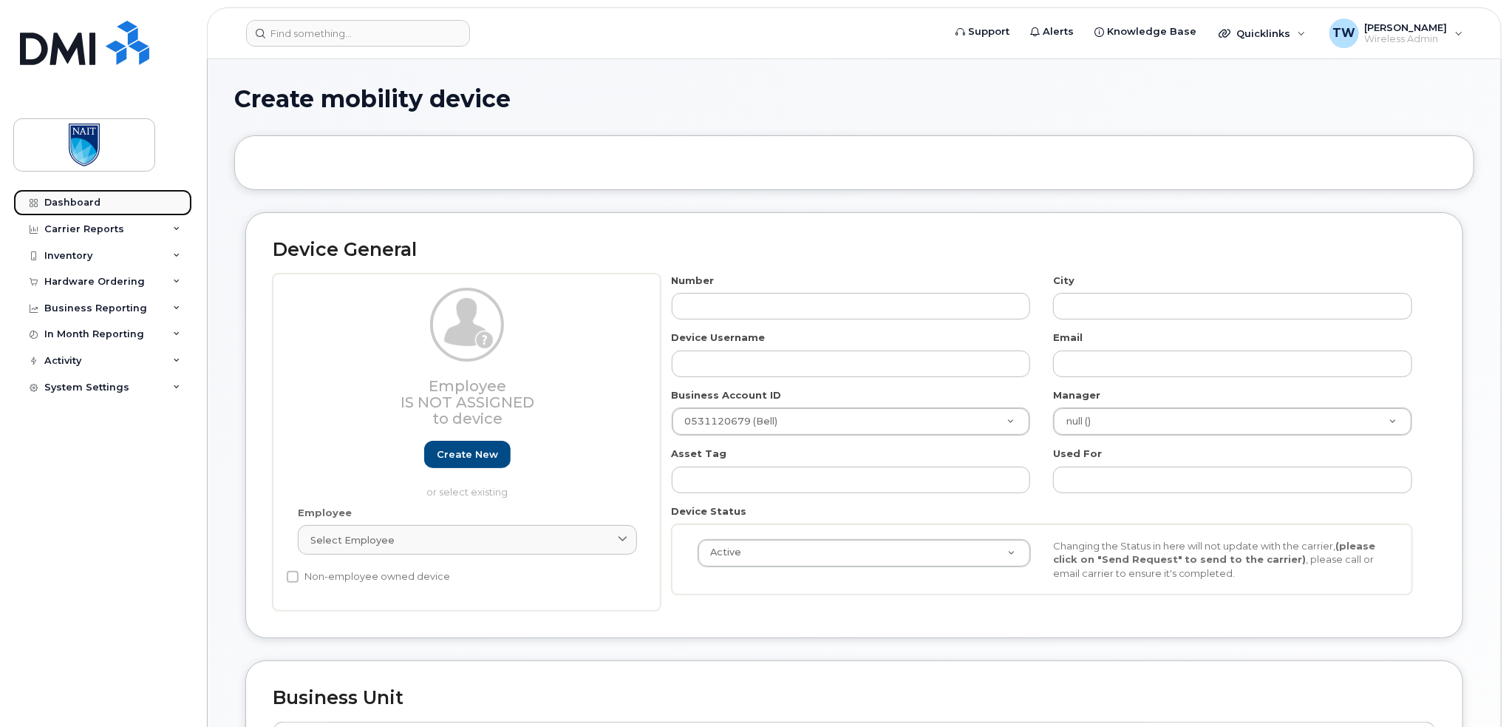
click at [74, 206] on div "Dashboard" at bounding box center [72, 203] width 56 height 12
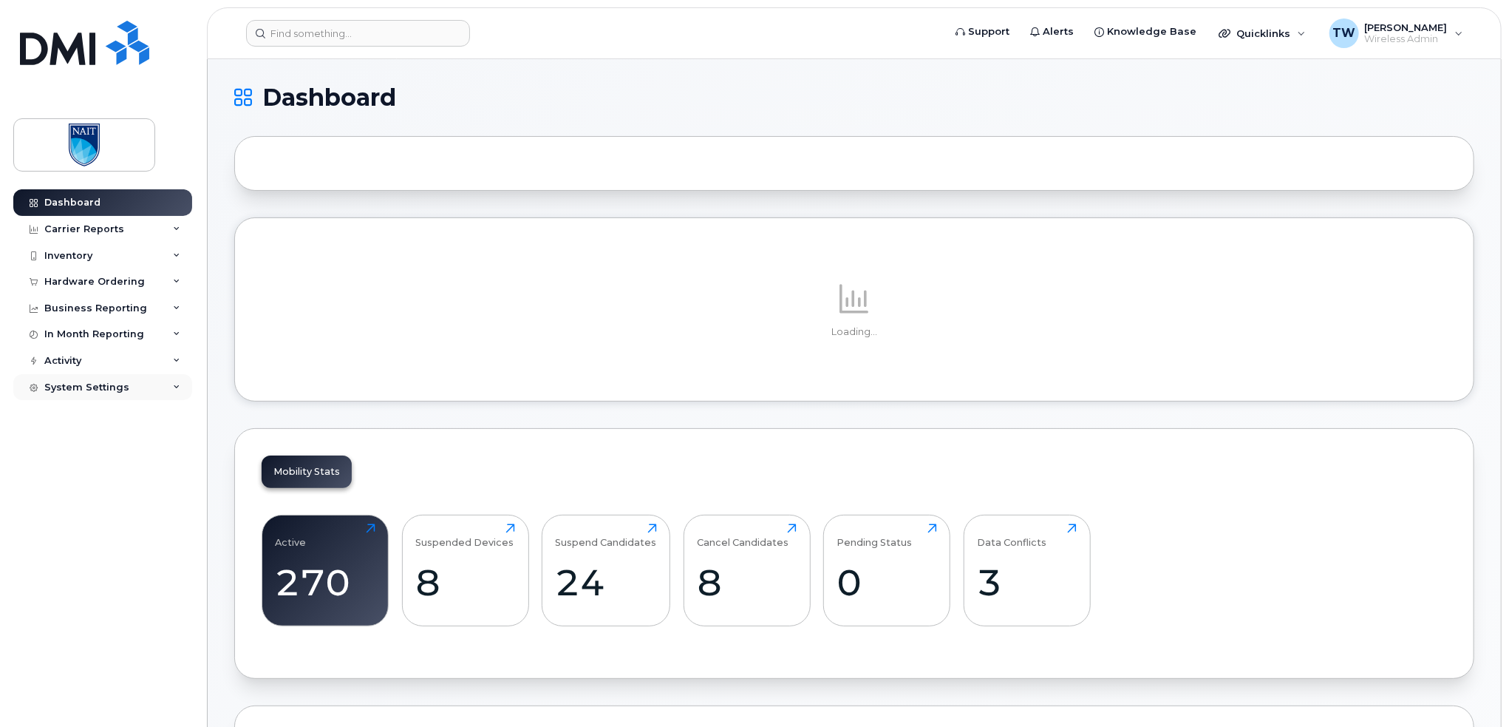
click at [177, 391] on div "System Settings" at bounding box center [102, 387] width 179 height 27
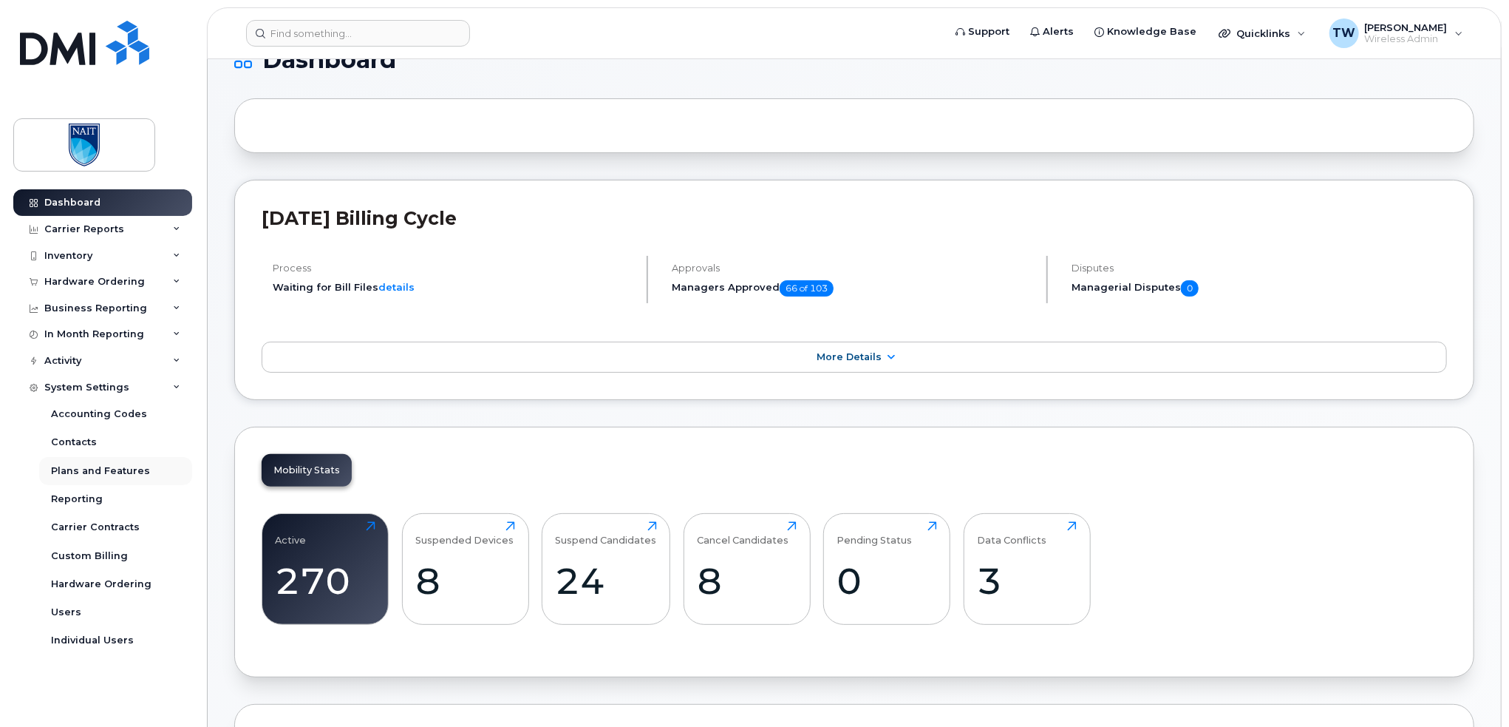
scroll to position [49, 0]
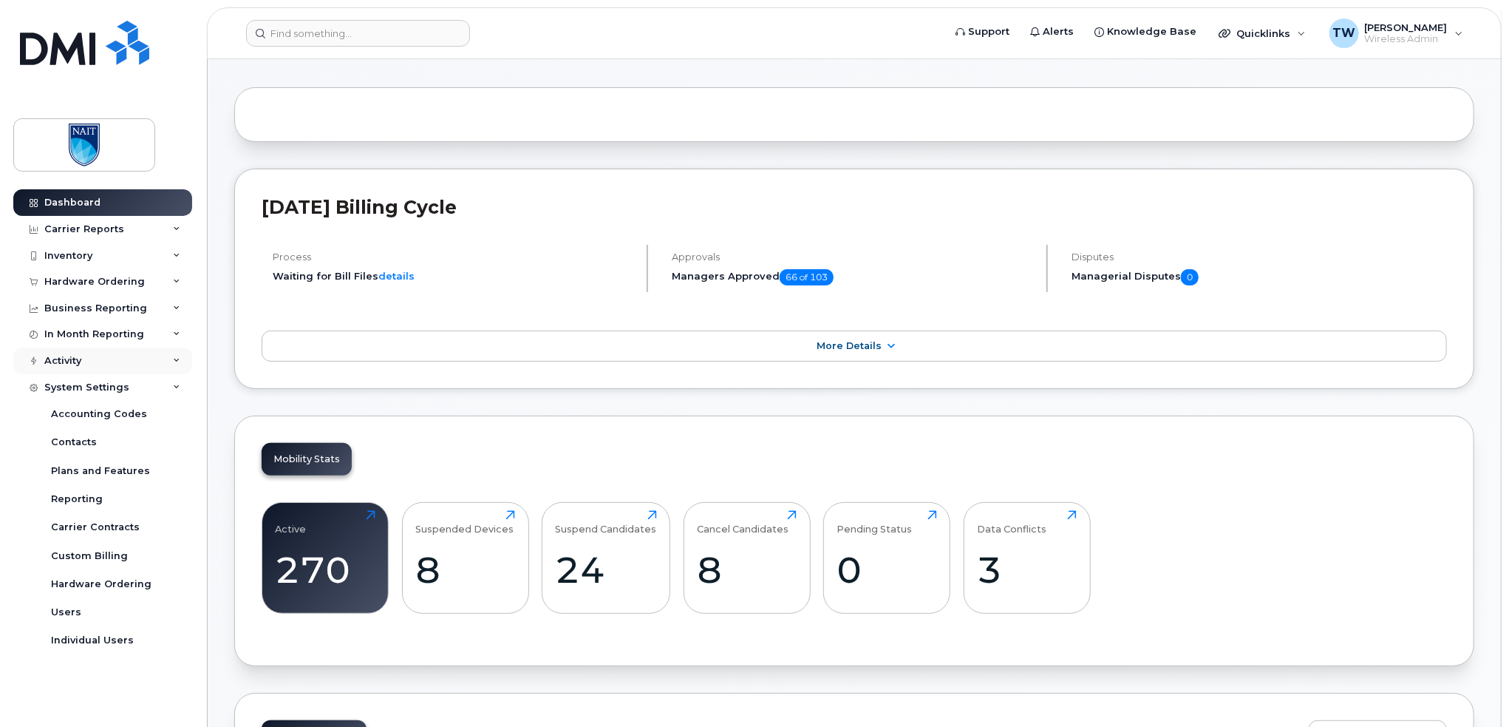
click at [176, 360] on icon at bounding box center [176, 360] width 7 height 7
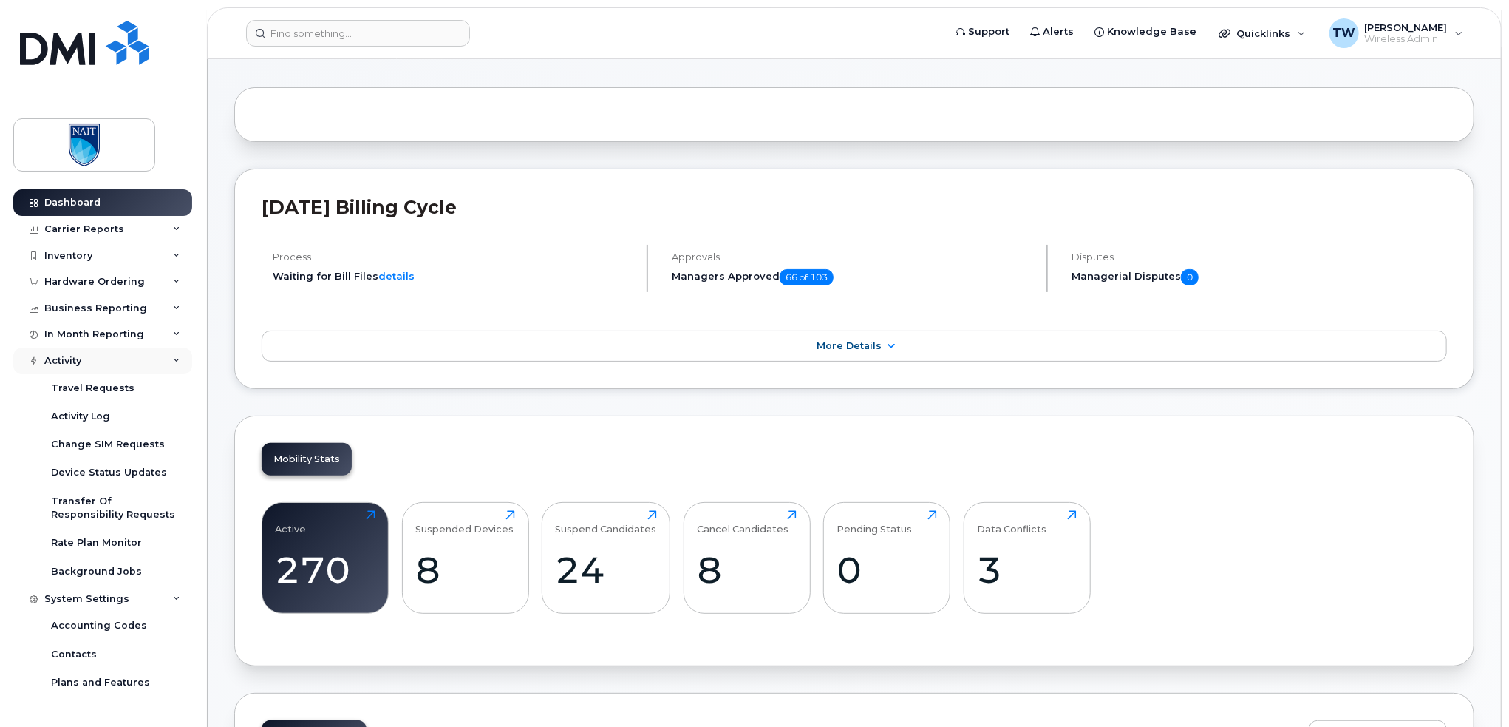
click at [176, 360] on div "Activity" at bounding box center [102, 360] width 179 height 27
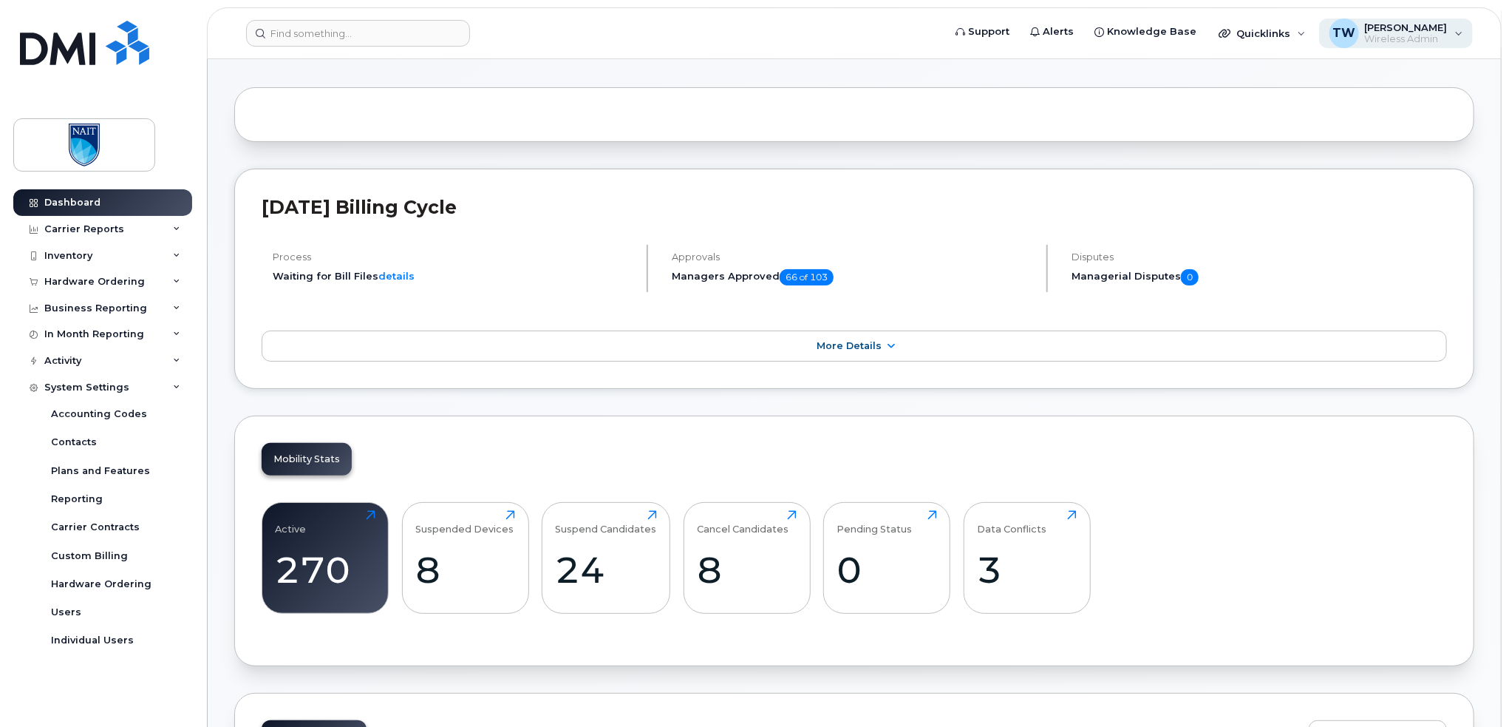
click at [1464, 35] on div "TW Troy Watson Wireless Admin" at bounding box center [1397, 33] width 154 height 30
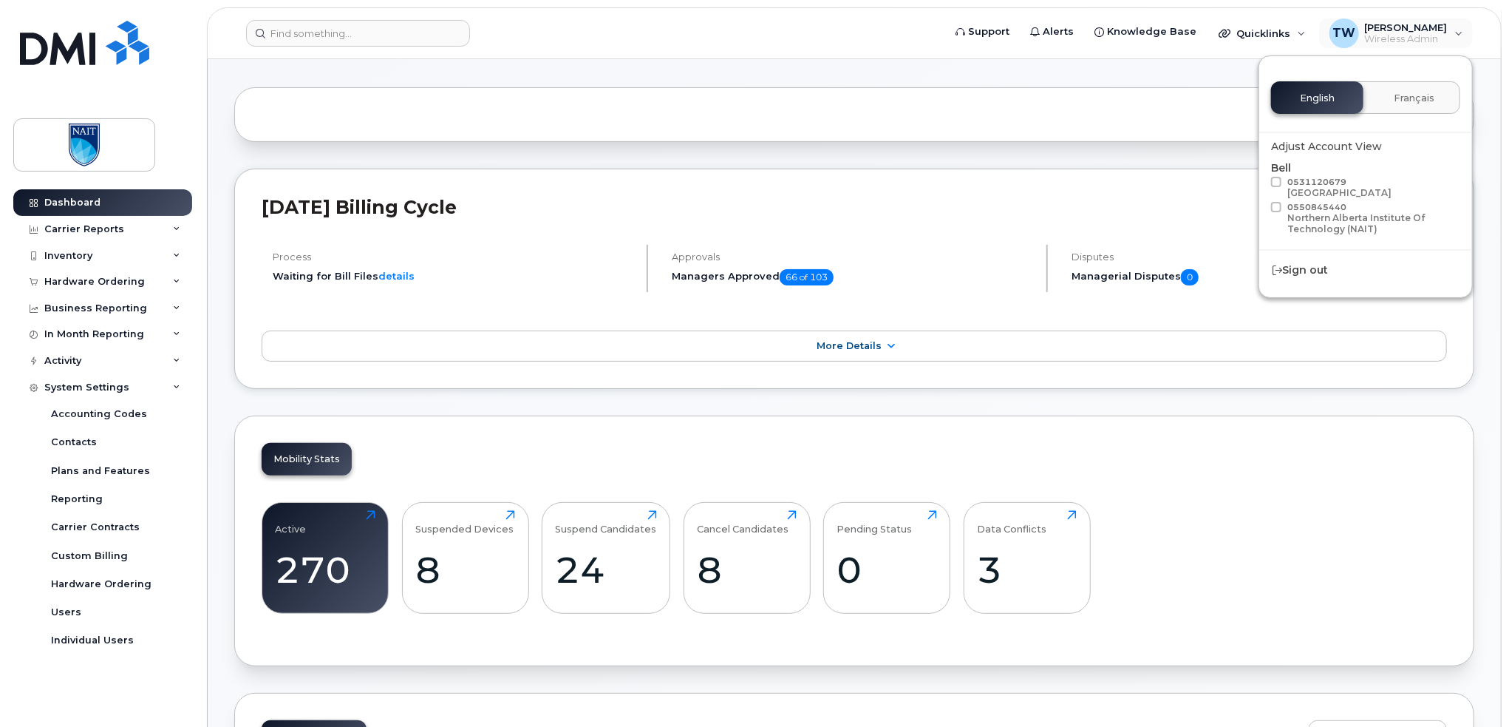
click at [1034, 105] on div at bounding box center [854, 114] width 1240 height 55
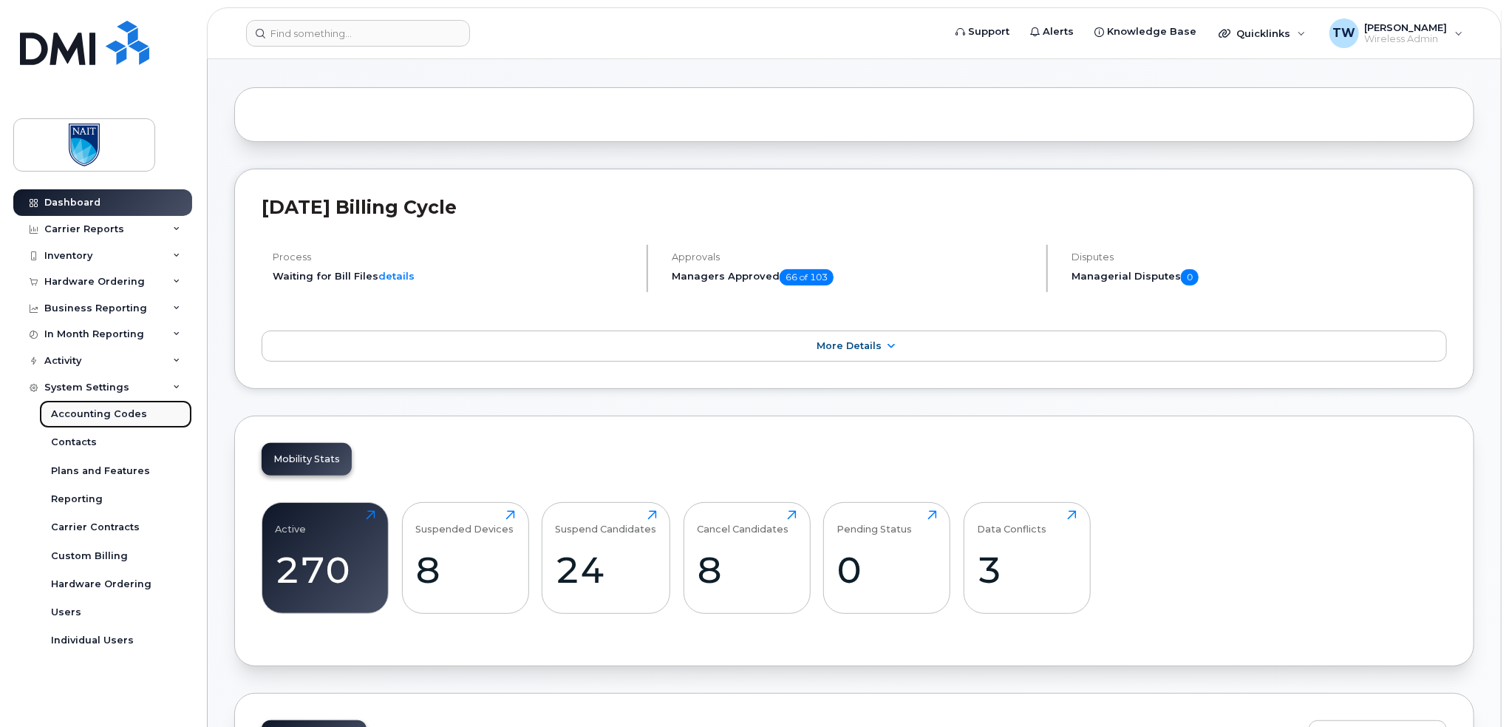
click at [135, 417] on div "Accounting Codes" at bounding box center [99, 413] width 96 height 13
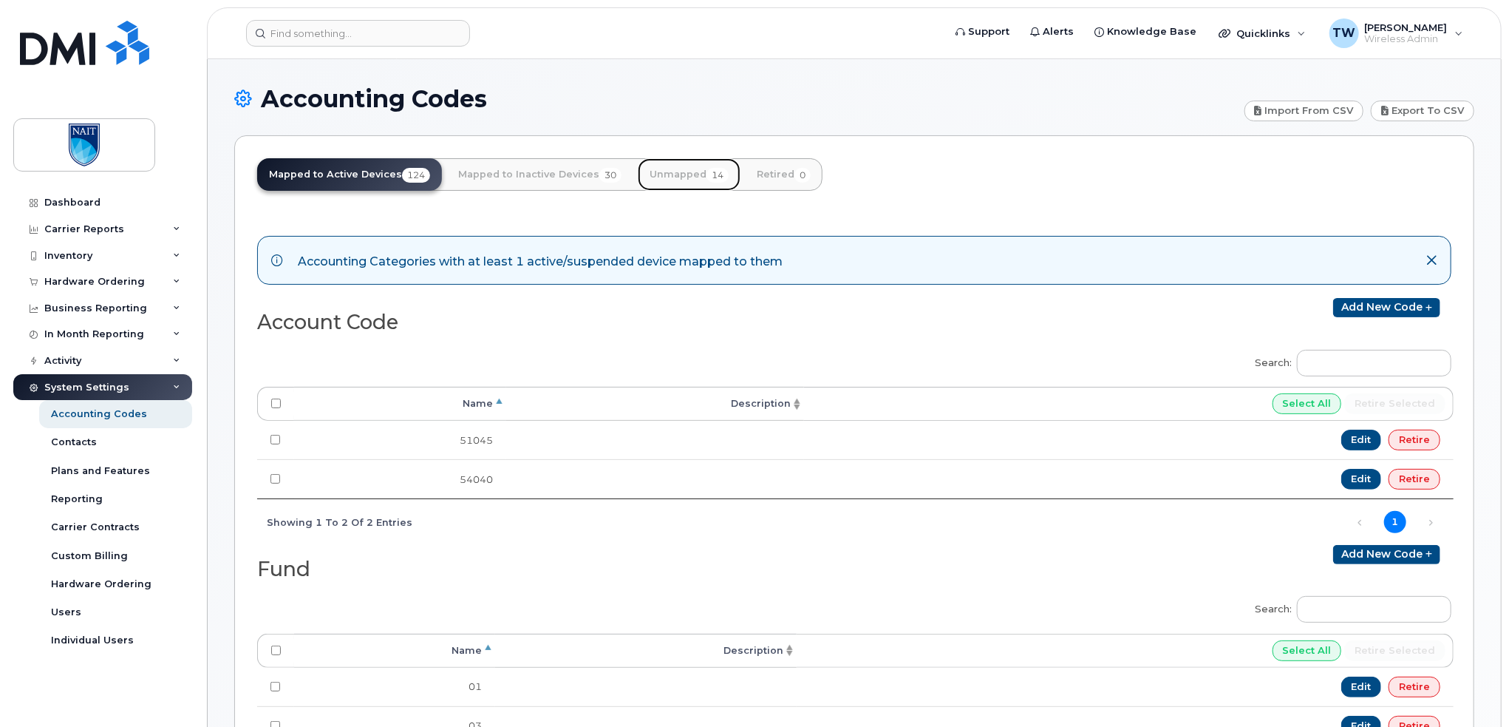
click at [668, 178] on link "Unmapped 14" at bounding box center [689, 174] width 103 height 33
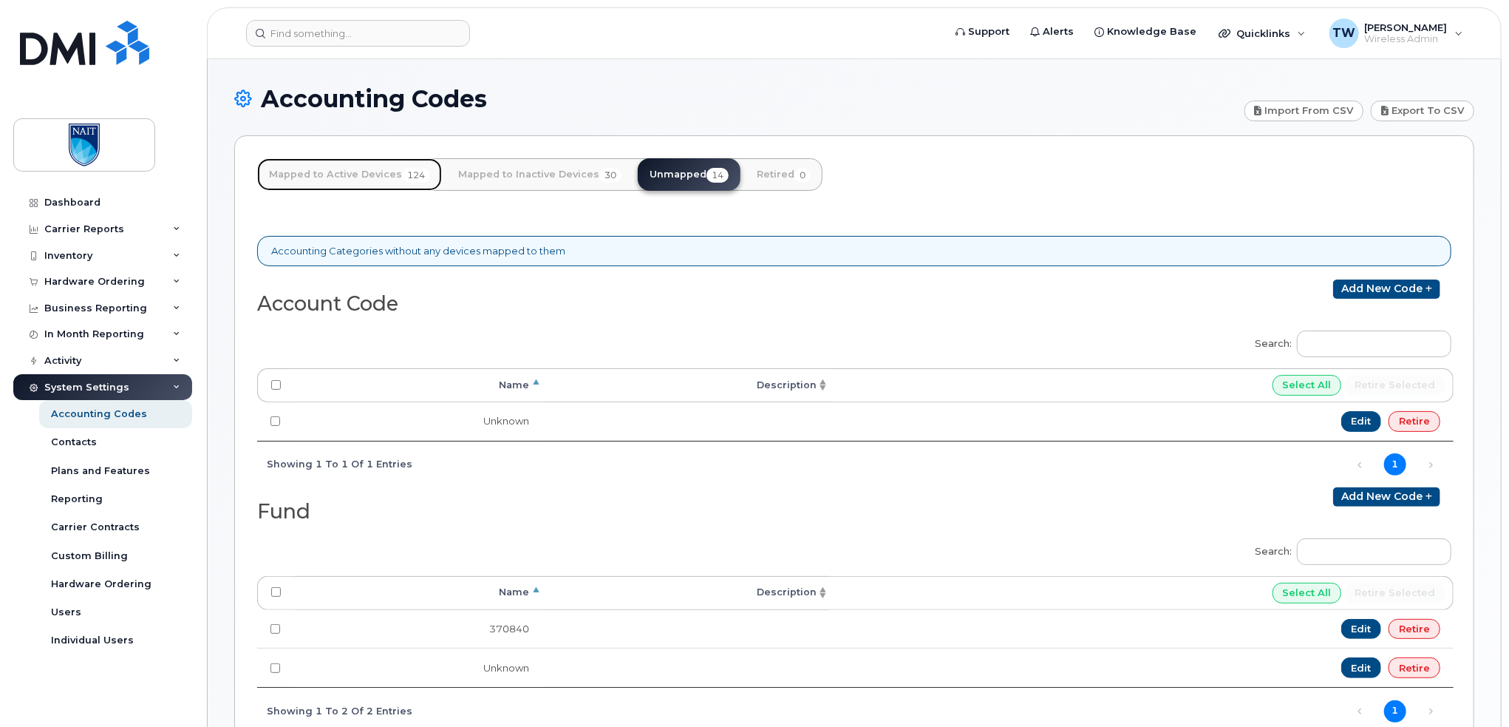
click at [368, 171] on link "Mapped to Active Devices 124" at bounding box center [349, 174] width 185 height 33
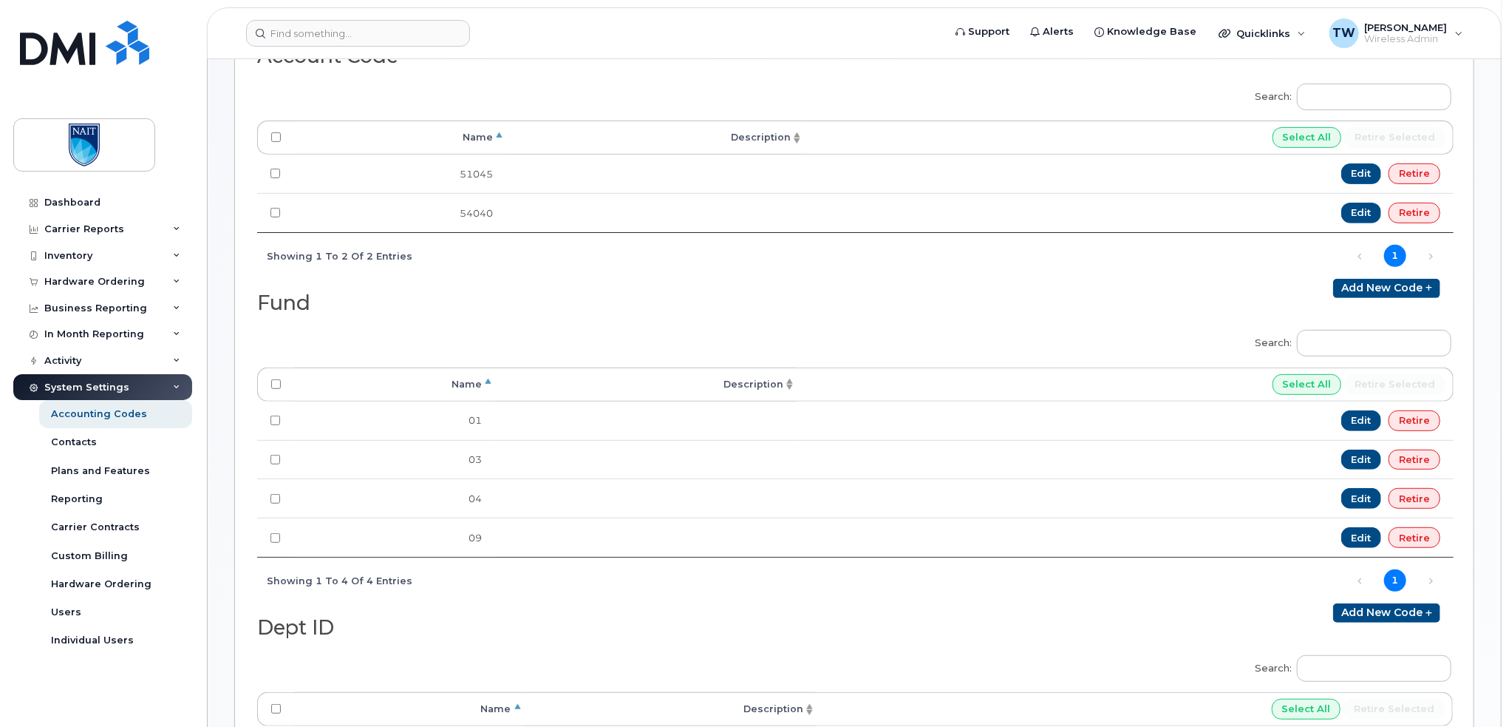
scroll to position [271, 0]
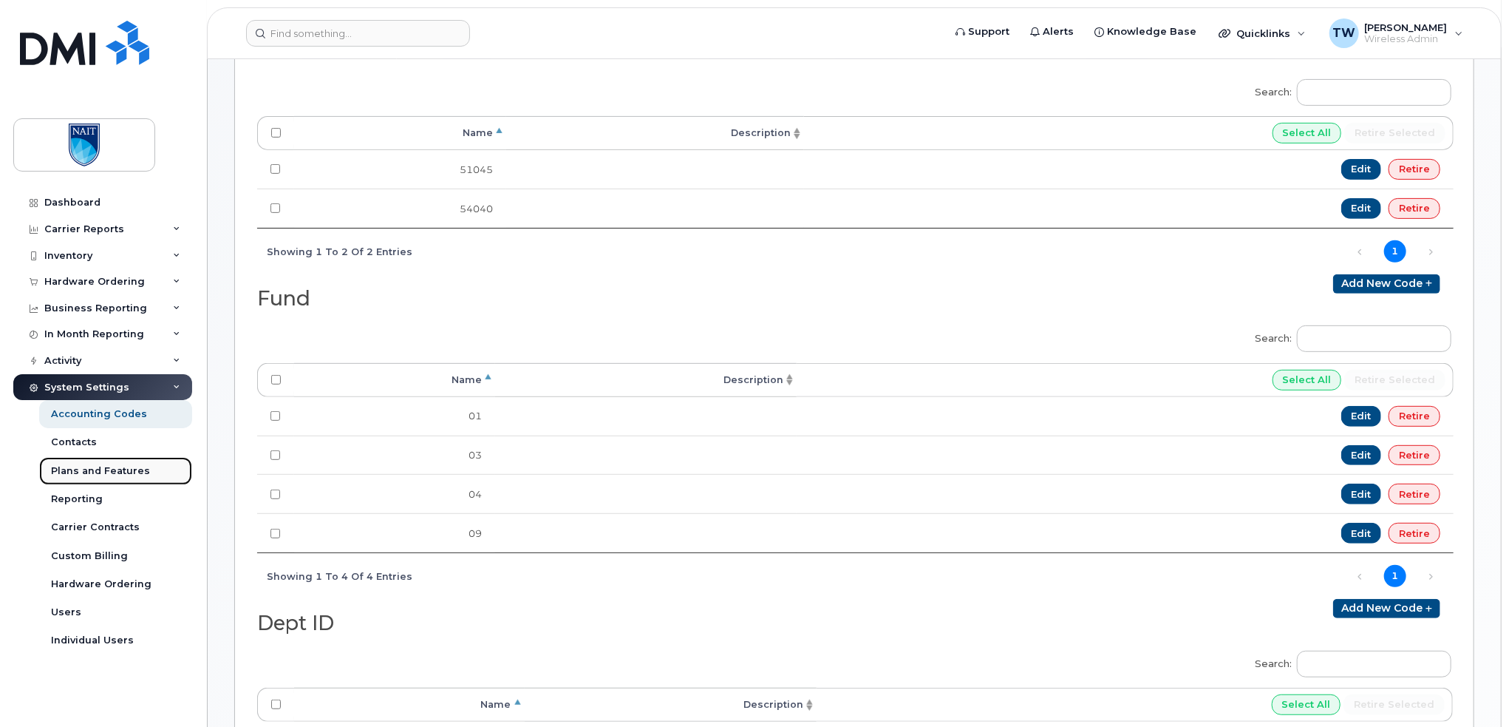
click at [112, 466] on div "Plans and Features" at bounding box center [100, 470] width 99 height 13
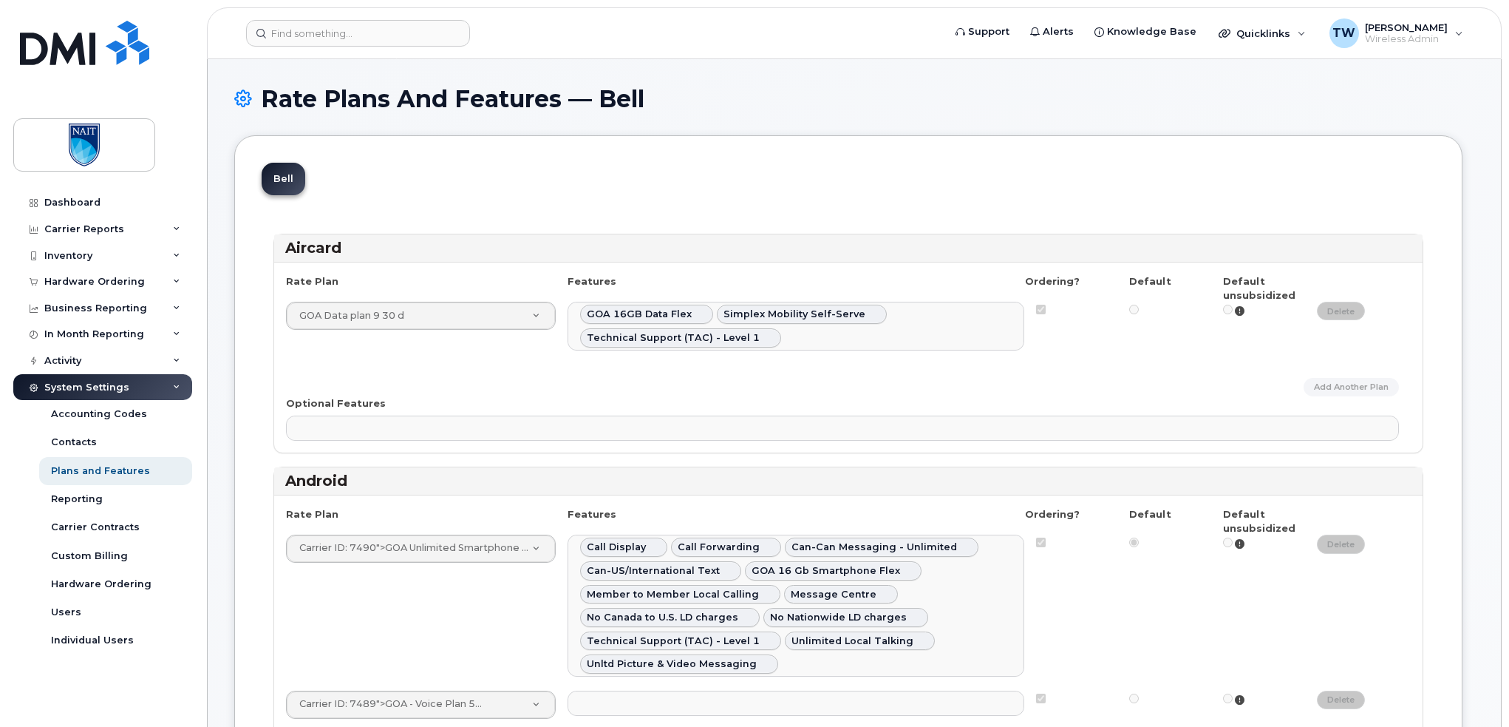
select select
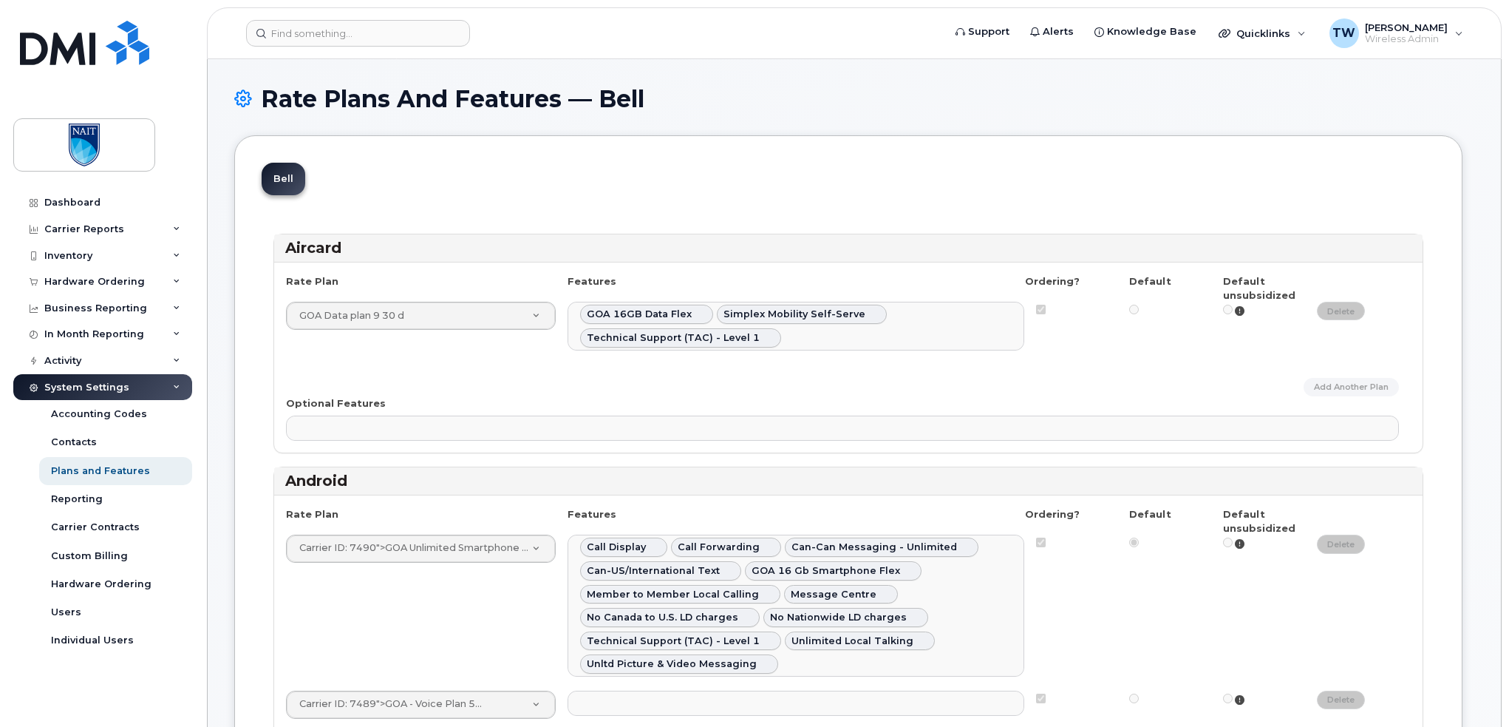
select select
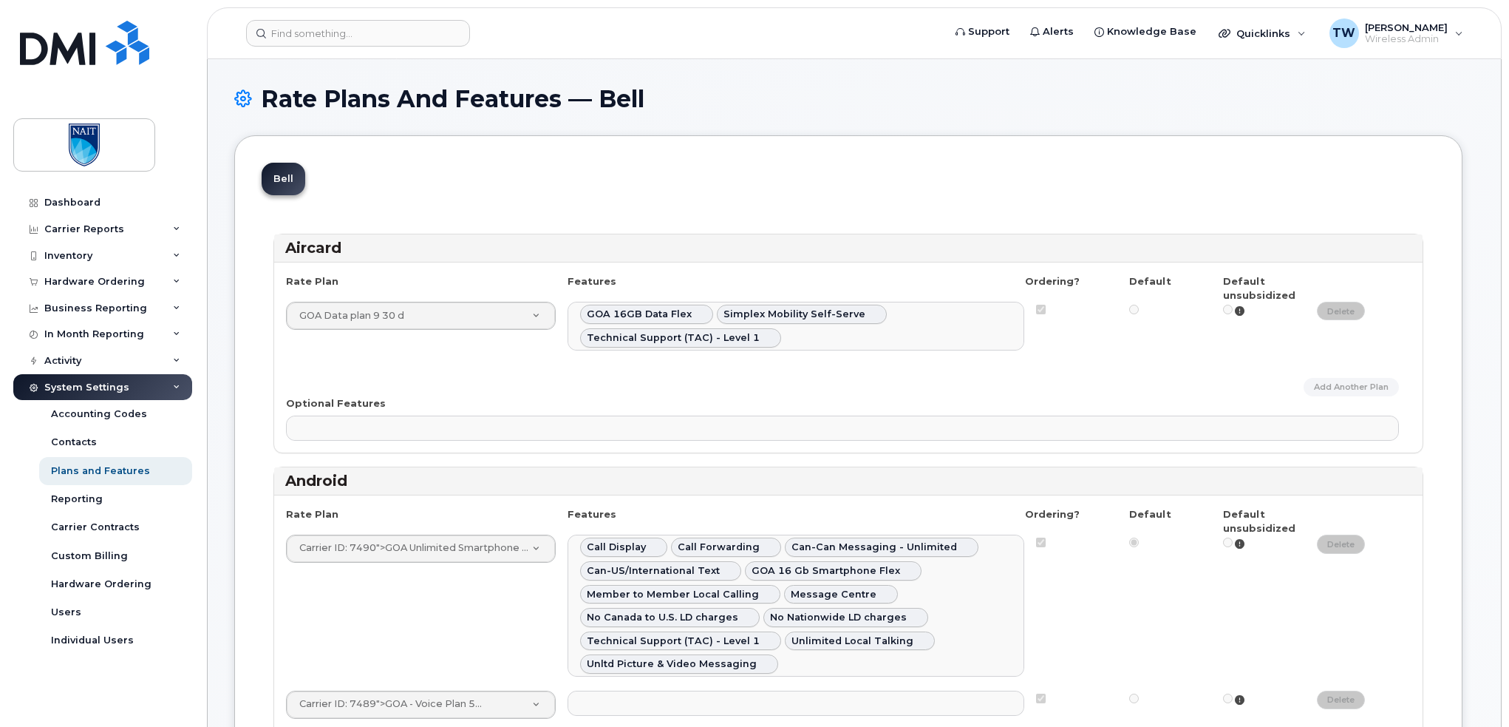
select select
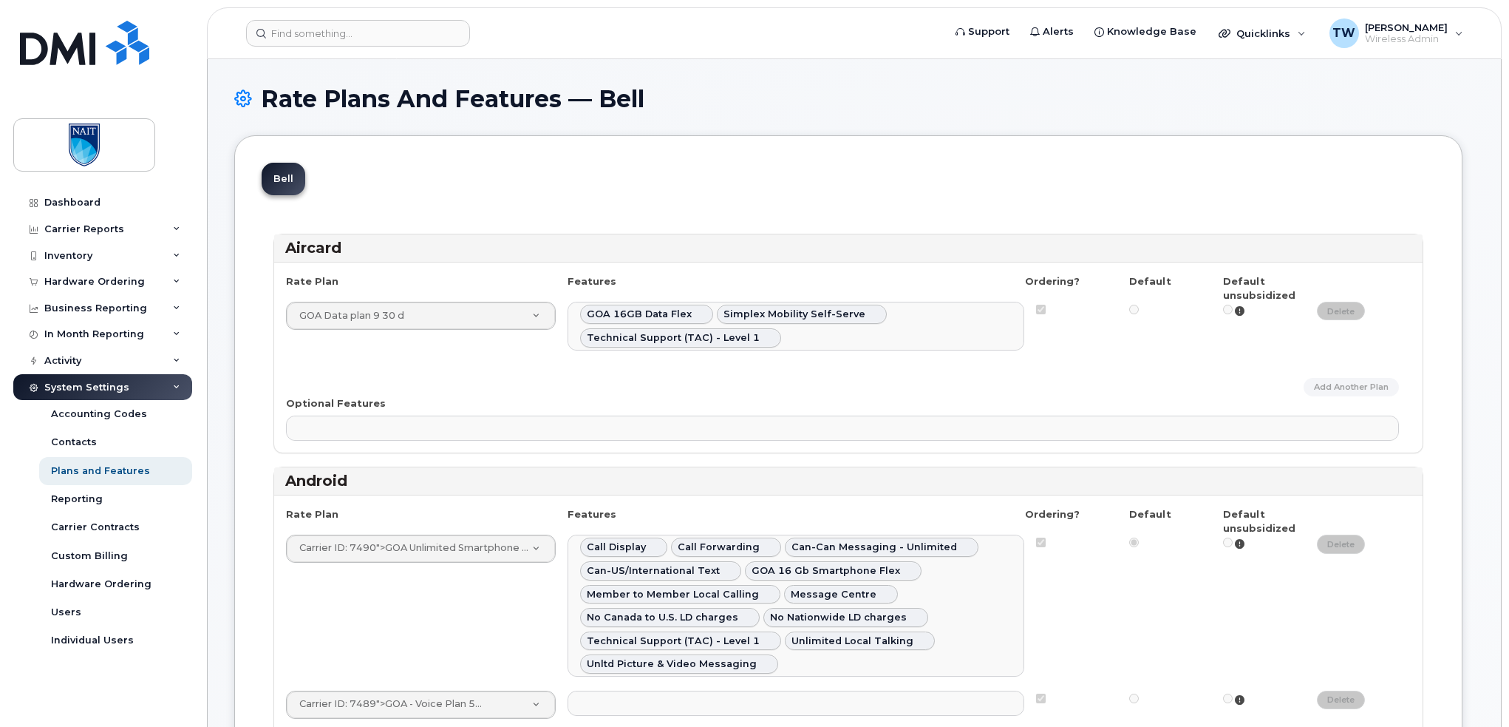
select select
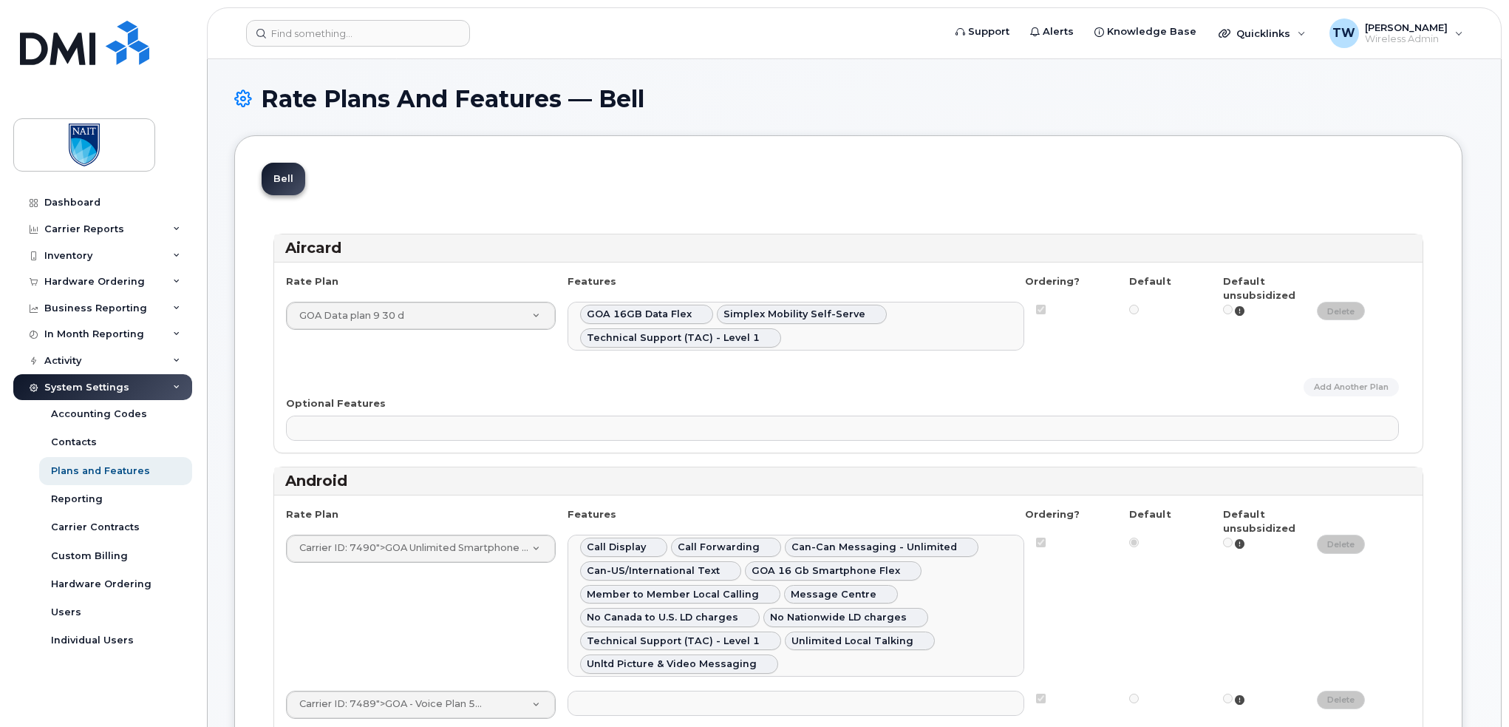
select select
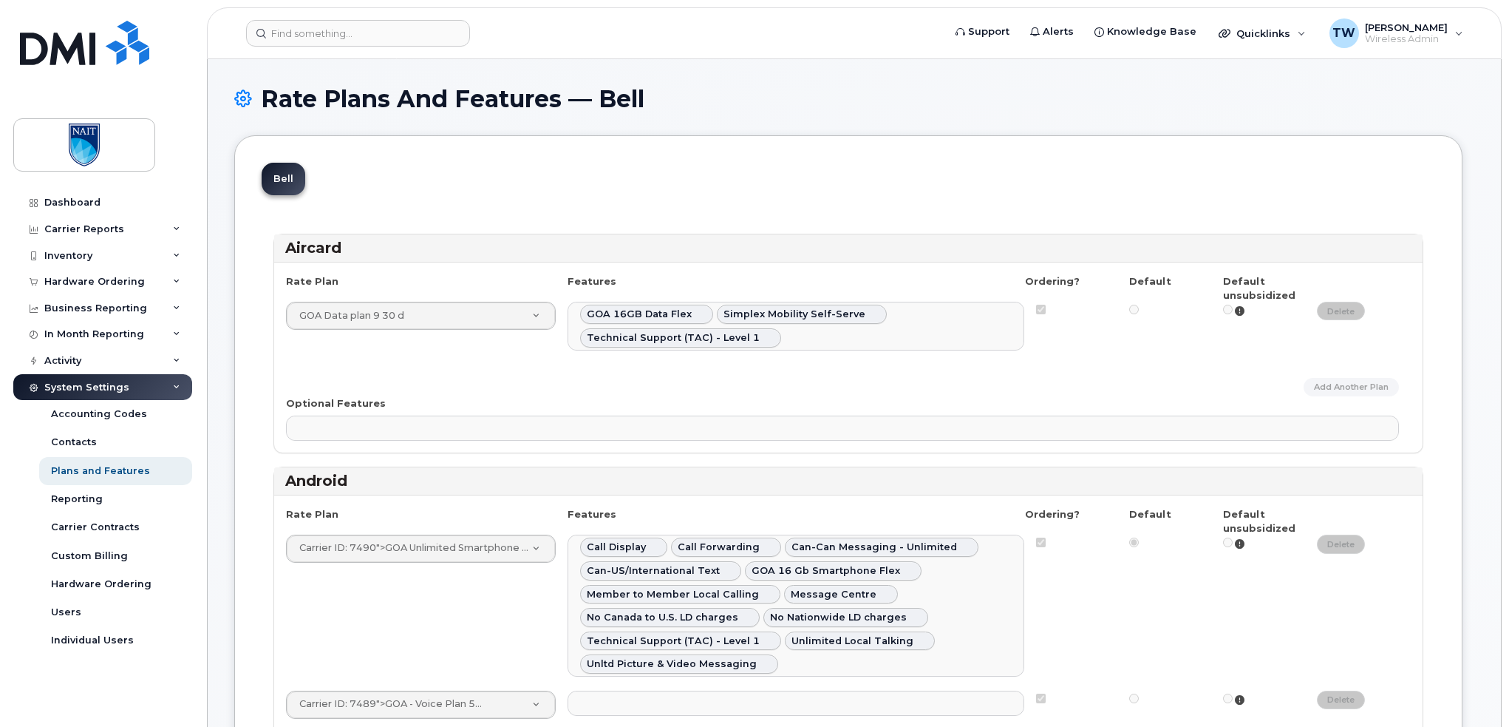
select select
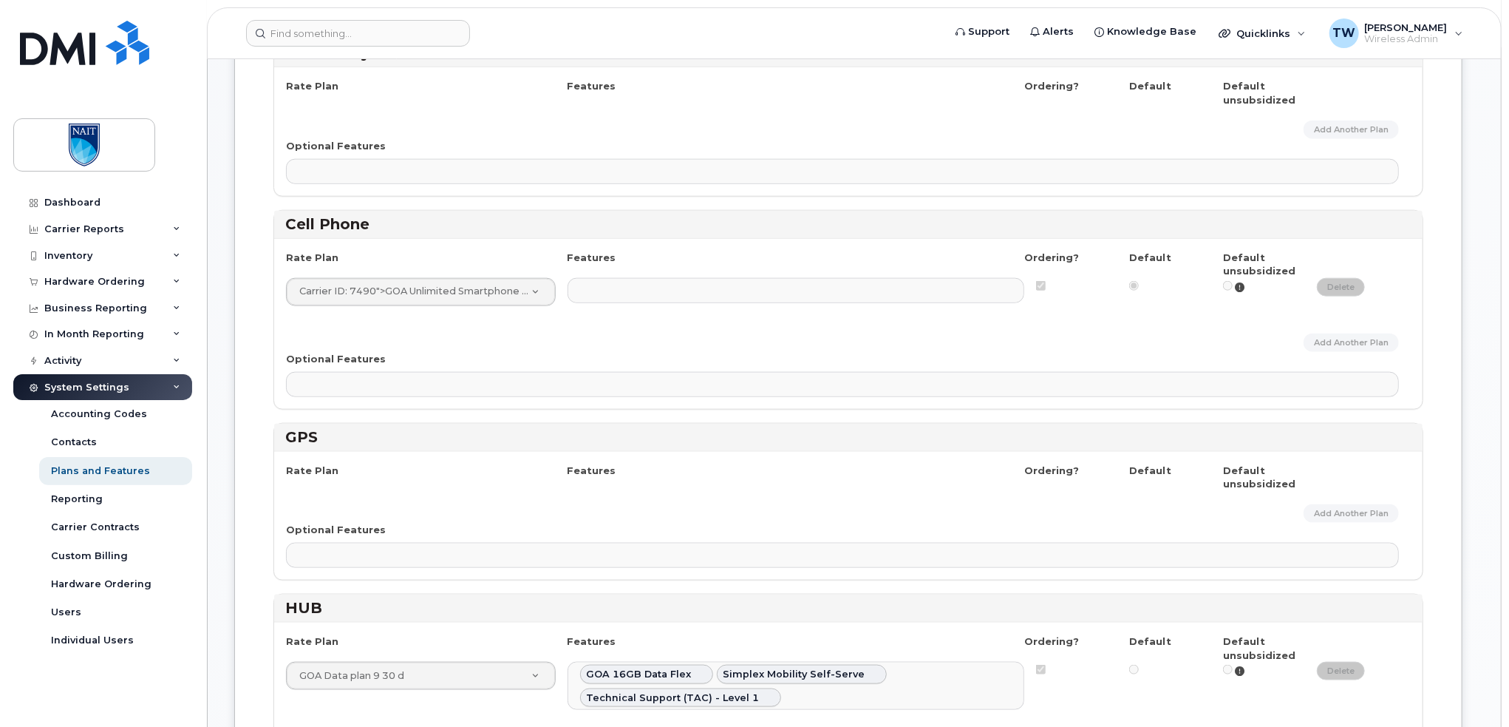
scroll to position [1010, 0]
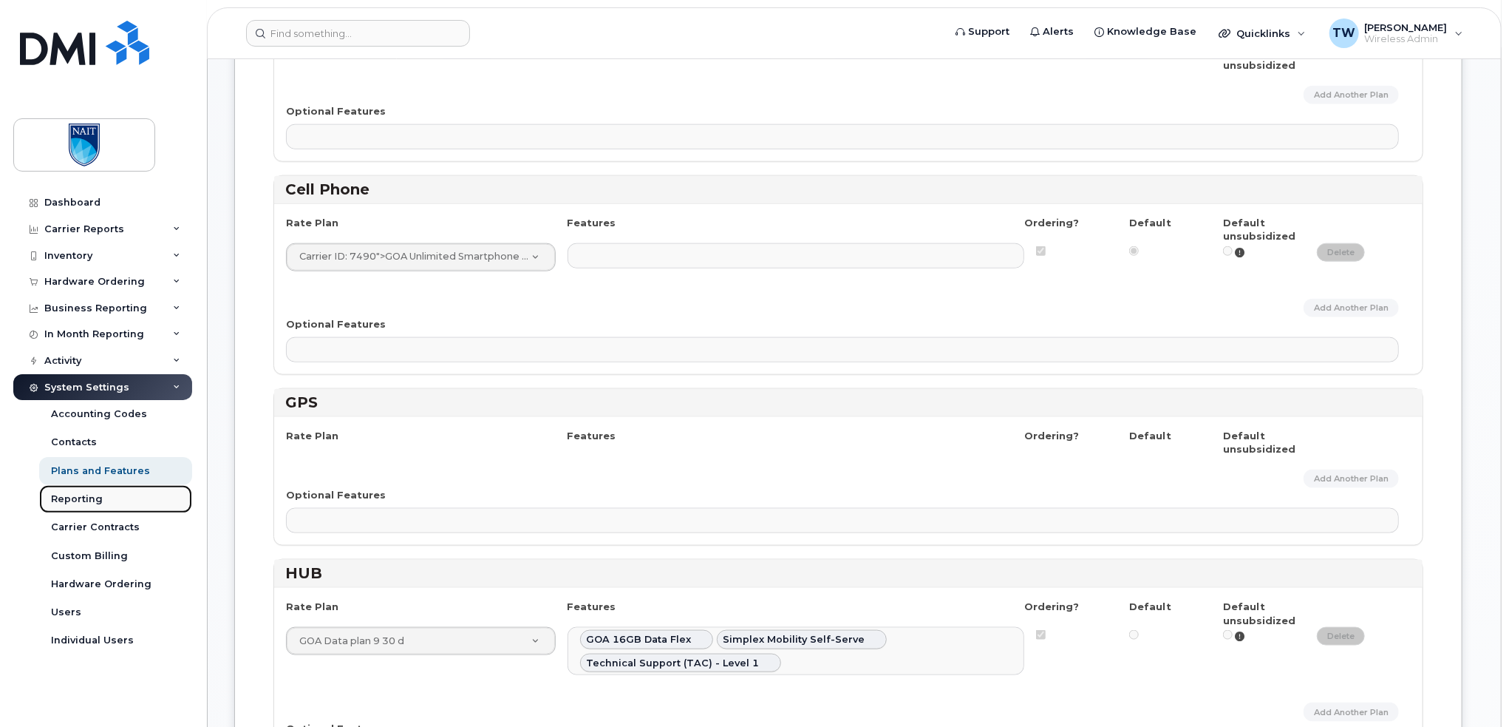
click at [123, 499] on link "Reporting" at bounding box center [115, 499] width 153 height 28
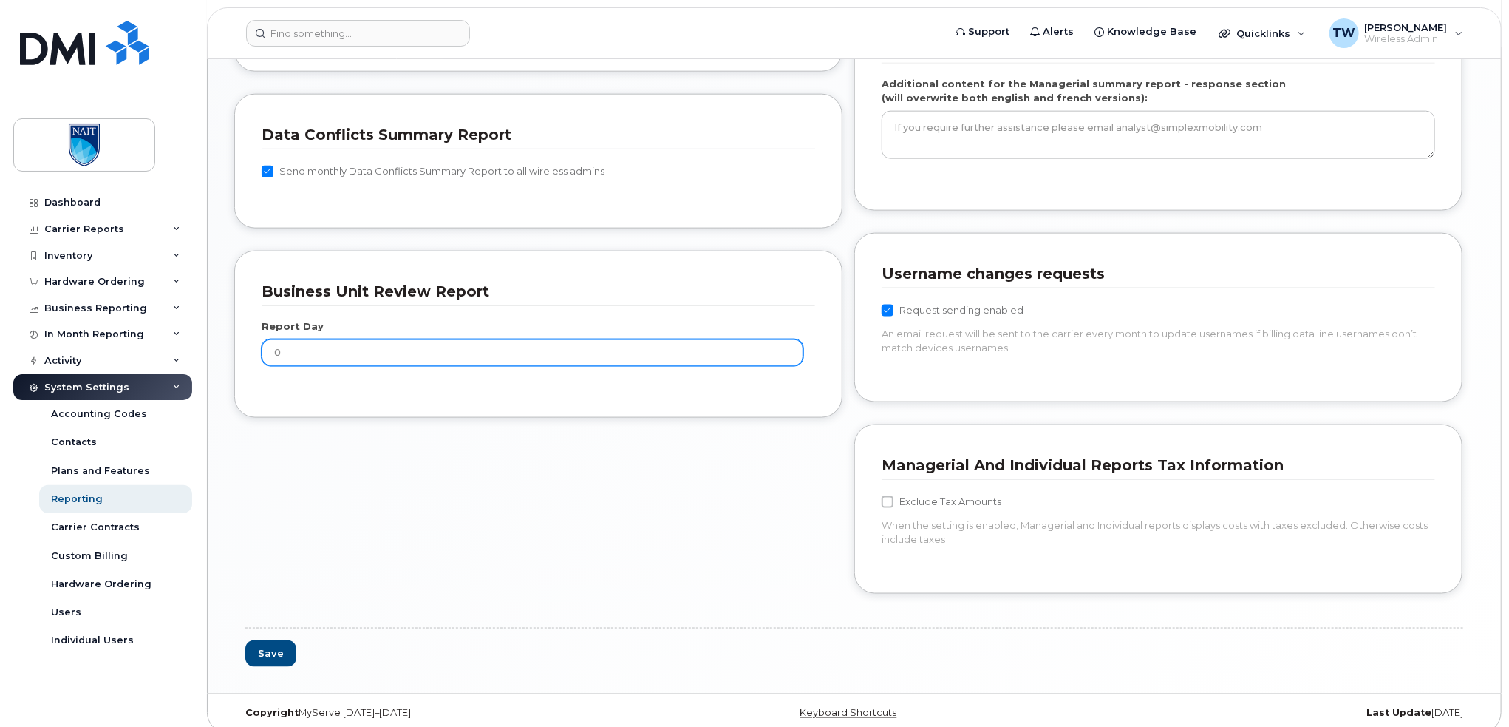
scroll to position [1200, 0]
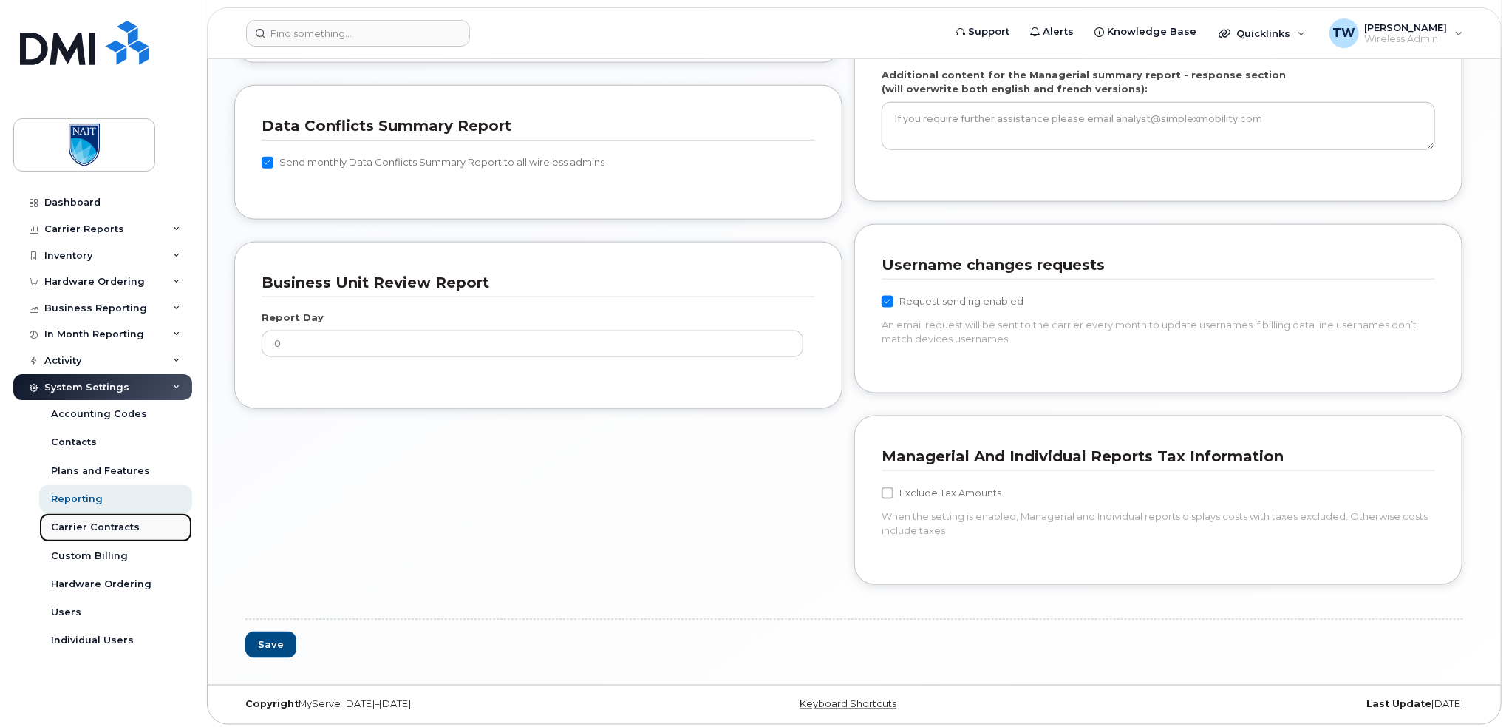
click at [116, 520] on div "Carrier Contracts" at bounding box center [95, 526] width 89 height 13
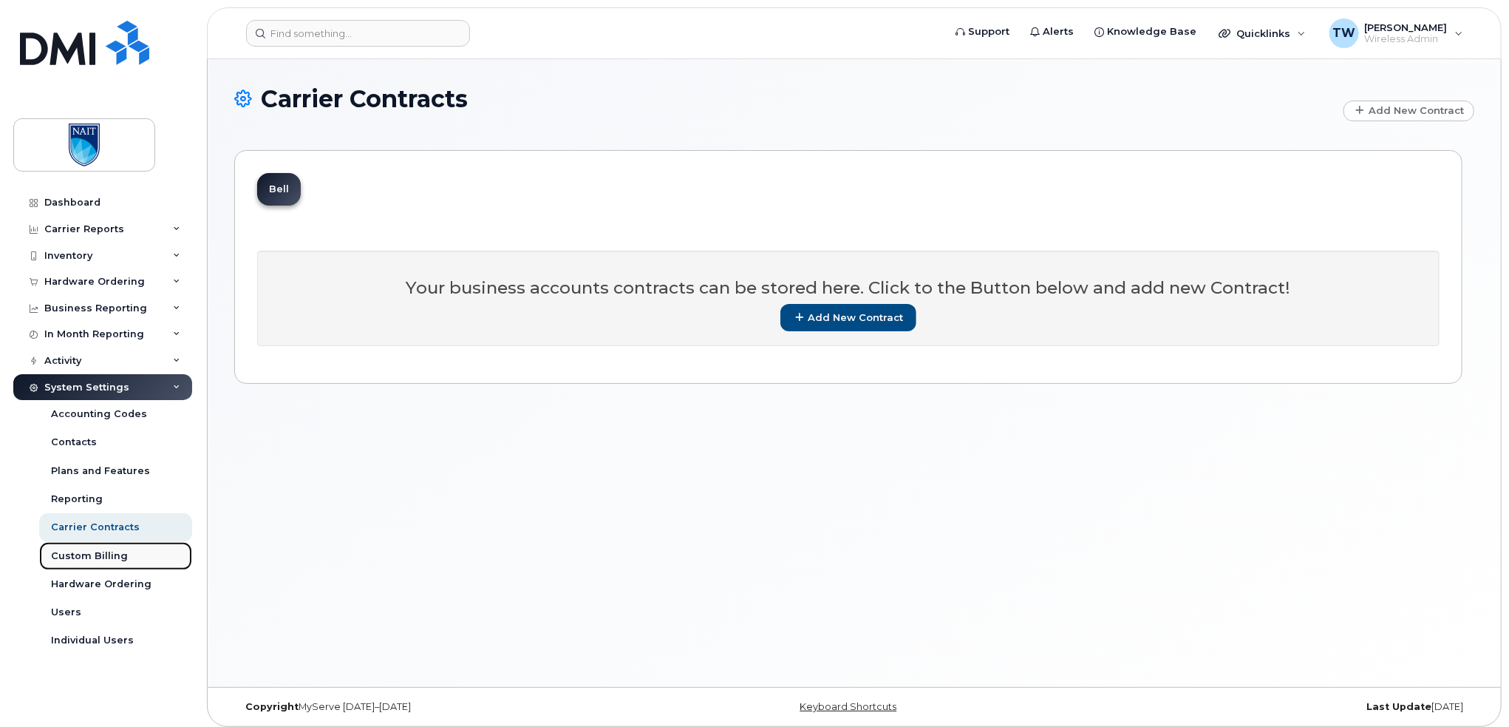
click at [98, 560] on div "Custom Billing" at bounding box center [89, 555] width 77 height 13
